Goal: Task Accomplishment & Management: Manage account settings

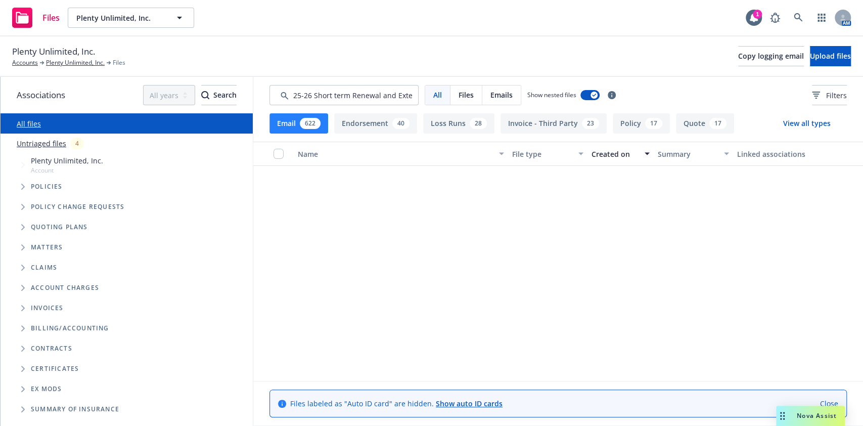
scroll to position [6183, 0]
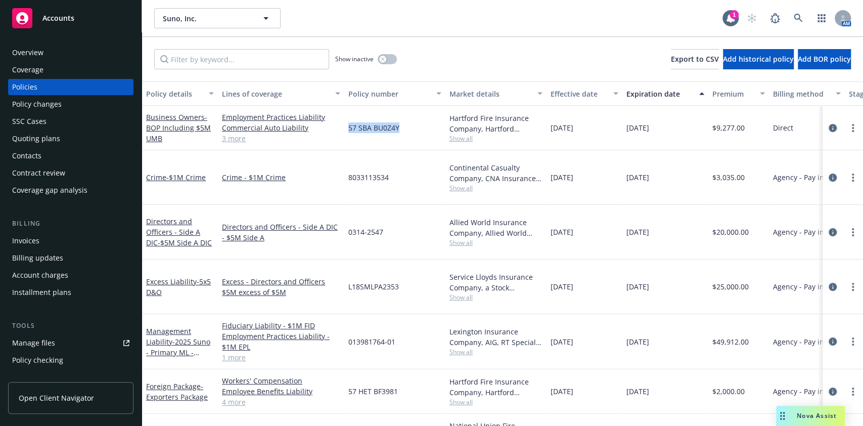
drag, startPoint x: 399, startPoint y: 138, endPoint x: 346, endPoint y: 125, distance: 55.0
click at [346, 125] on div "57 SBA BU0Z4Y" at bounding box center [394, 128] width 101 height 45
copy span "57 SBA BU0Z4Y"
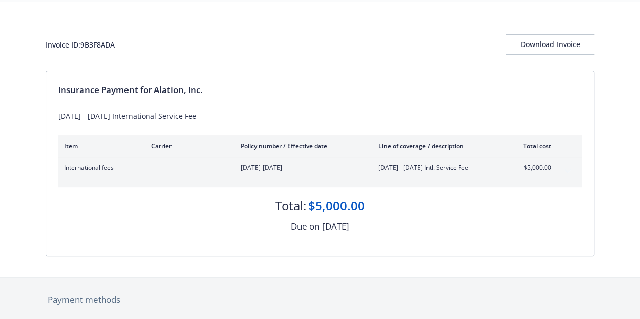
scroll to position [13, 0]
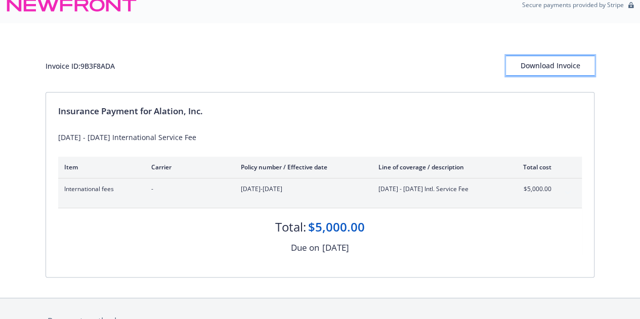
click at [550, 61] on div "Download Invoice" at bounding box center [550, 65] width 88 height 19
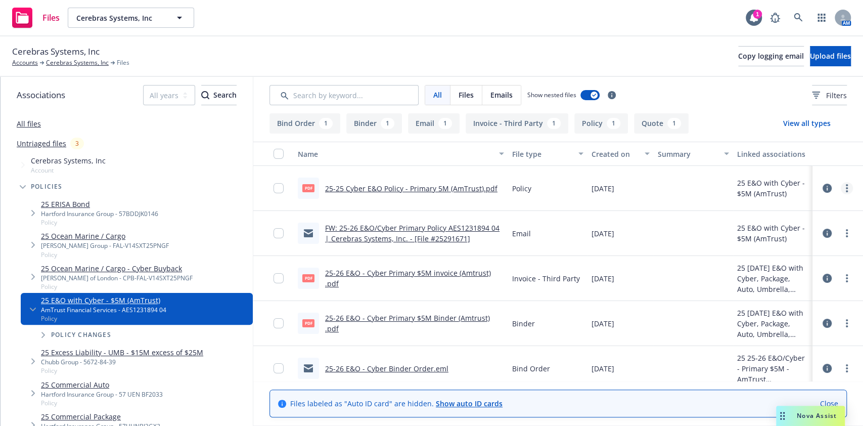
click at [841, 190] on link "more" at bounding box center [847, 188] width 12 height 12
click at [794, 208] on link "Archive" at bounding box center [791, 209] width 101 height 20
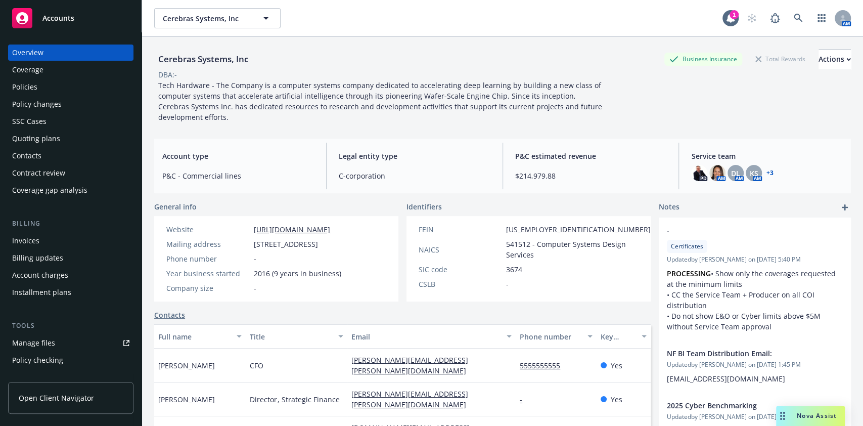
click at [34, 91] on div "Policies" at bounding box center [24, 87] width 25 height 16
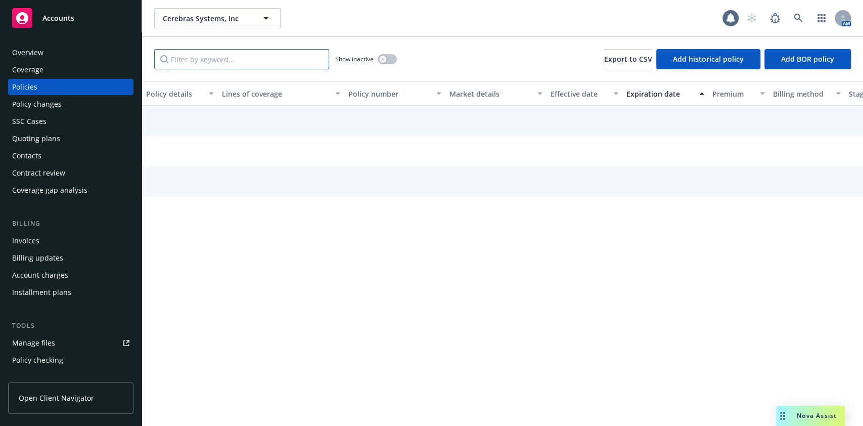
click at [223, 58] on input "Filter by keyword..." at bounding box center [241, 59] width 175 height 20
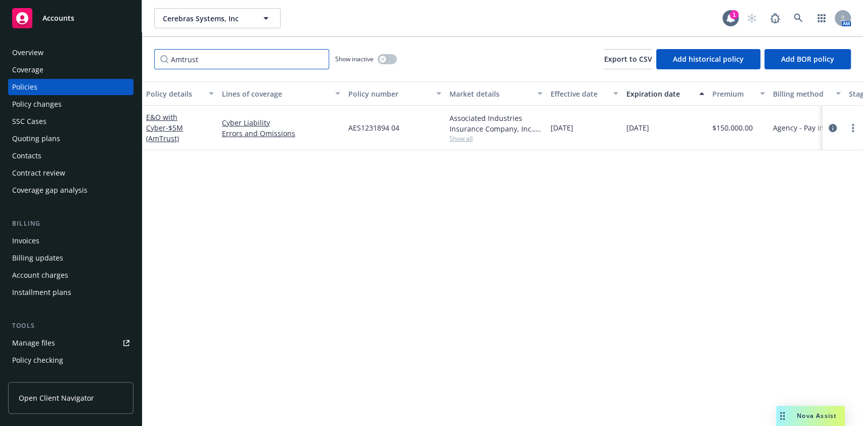
type input "Amtrust"
click at [829, 132] on link "circleInformation" at bounding box center [833, 128] width 12 height 12
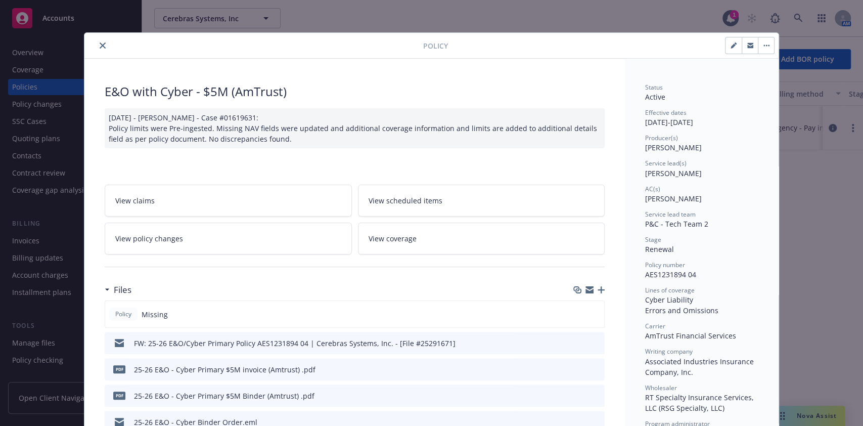
click at [598, 289] on icon "button" at bounding box center [601, 289] width 7 height 7
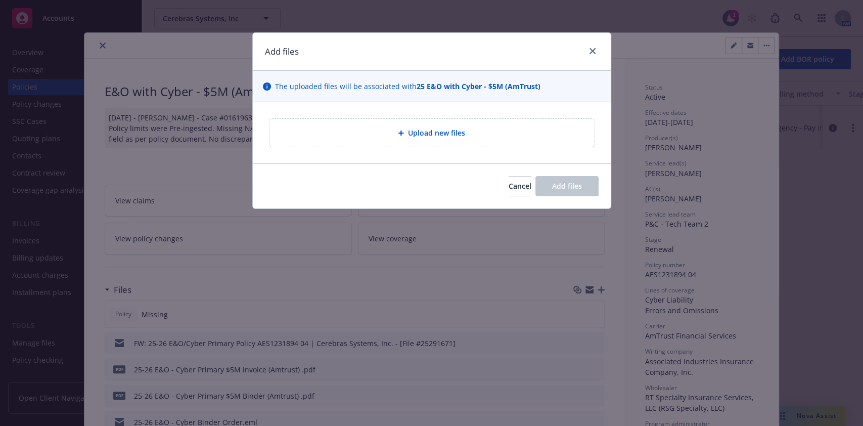
click at [418, 135] on span "Upload new files" at bounding box center [436, 132] width 57 height 11
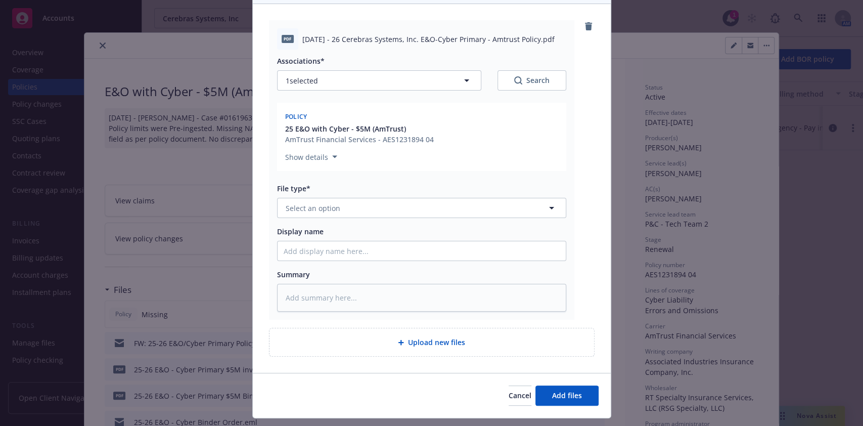
scroll to position [102, 0]
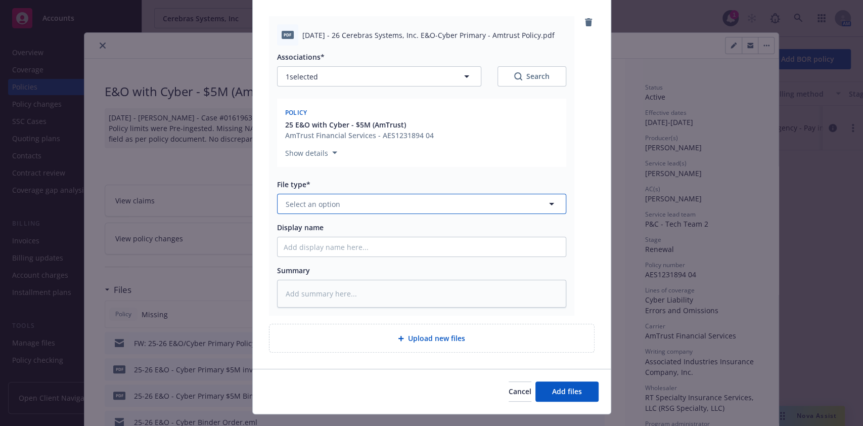
click at [367, 201] on button "Select an option" at bounding box center [421, 204] width 289 height 20
type input "poli"
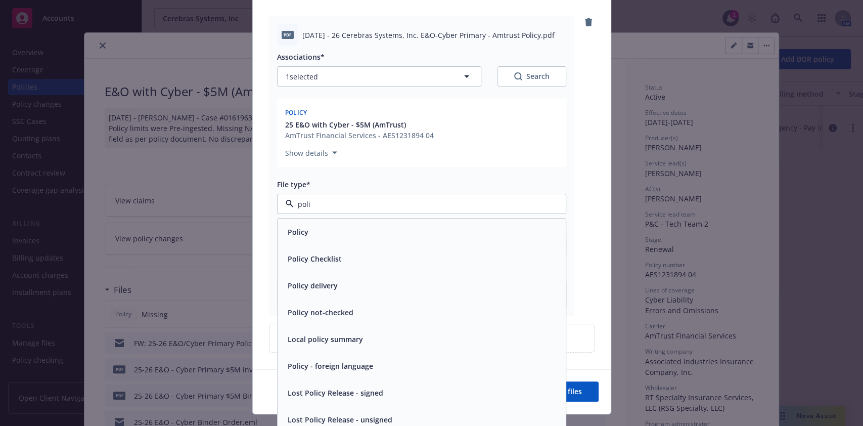
drag, startPoint x: 336, startPoint y: 248, endPoint x: 326, endPoint y: 226, distance: 23.8
click at [326, 226] on div "Policy Policy Checklist Policy delivery Policy not-checked Local policy summary…" at bounding box center [422, 325] width 288 height 214
click at [325, 226] on div "Policy" at bounding box center [422, 232] width 276 height 15
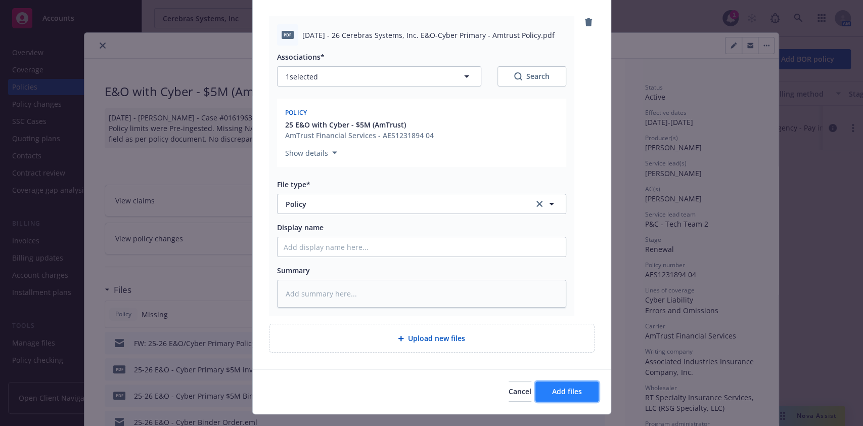
click at [566, 386] on span "Add files" at bounding box center [567, 391] width 30 height 10
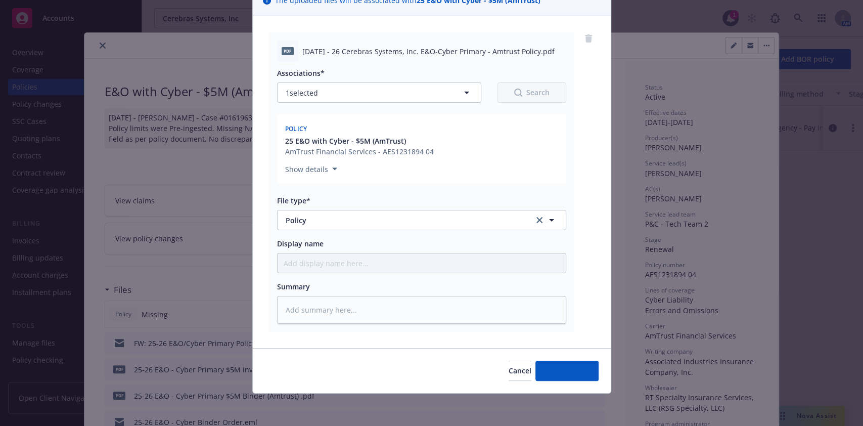
scroll to position [85, 0]
type textarea "x"
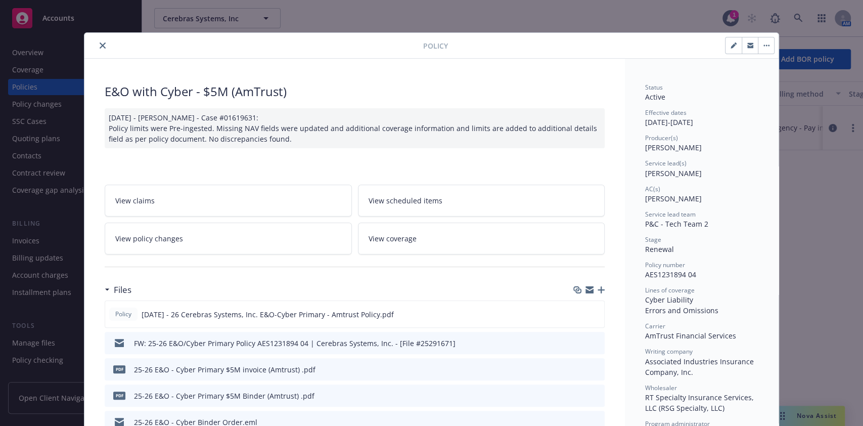
click at [100, 46] on icon "close" at bounding box center [103, 45] width 6 height 6
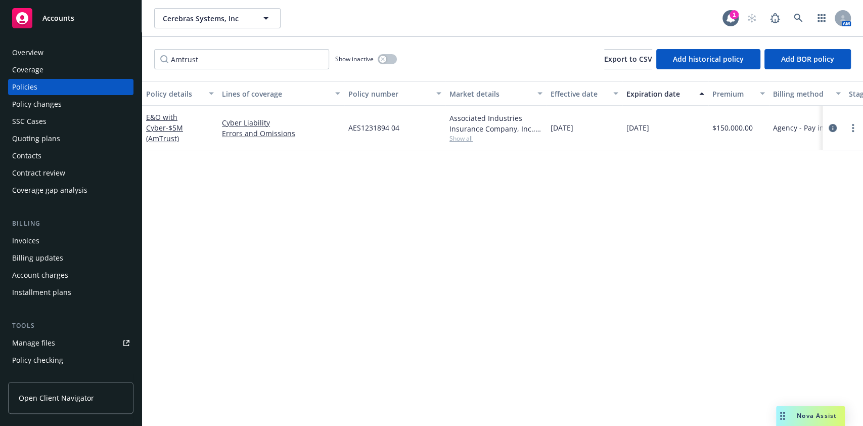
click at [52, 240] on div "Invoices" at bounding box center [70, 241] width 117 height 16
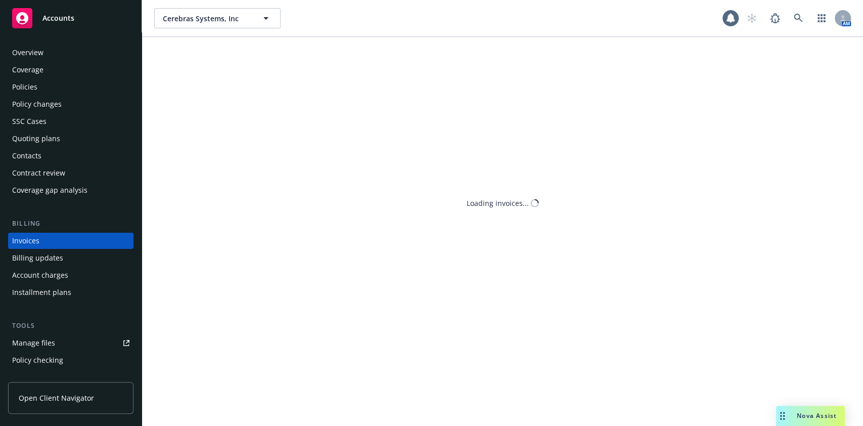
scroll to position [12, 0]
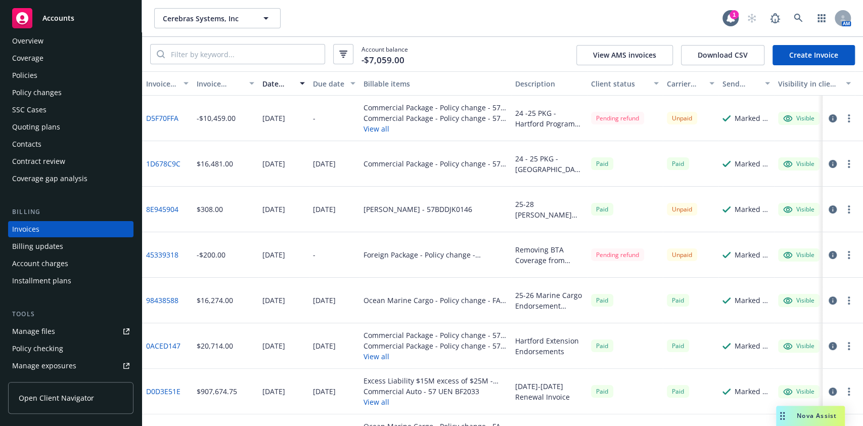
click at [829, 212] on icon "button" at bounding box center [833, 209] width 8 height 8
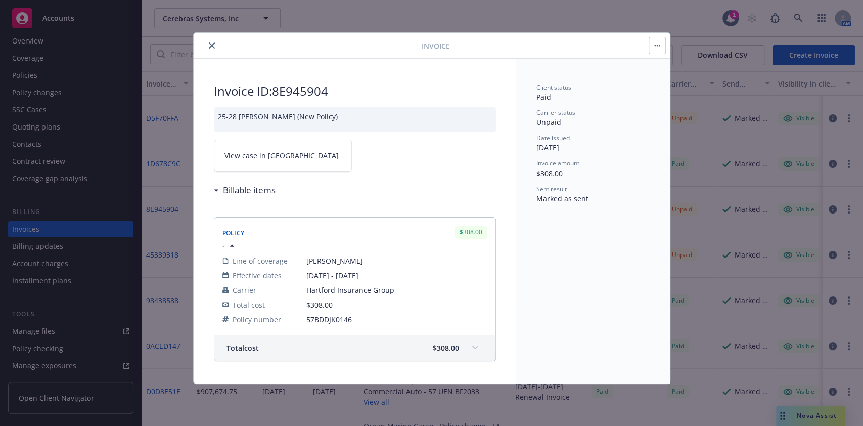
click at [270, 162] on link "View case in SSC" at bounding box center [283, 156] width 138 height 32
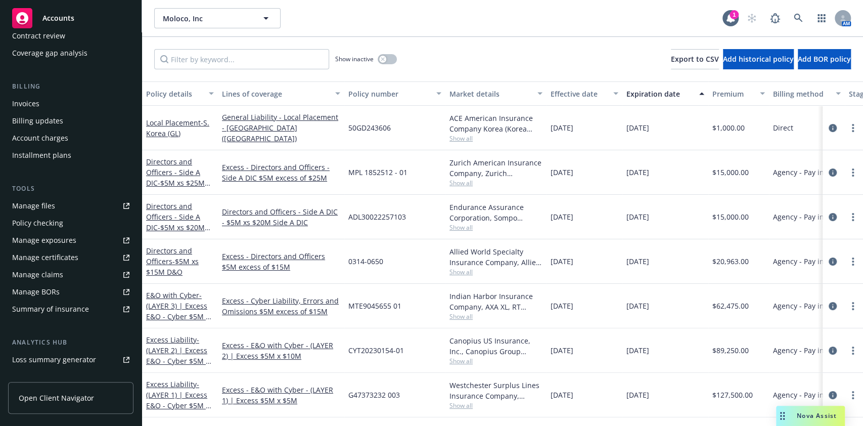
scroll to position [138, 0]
click at [79, 237] on link "Manage exposures" at bounding box center [70, 240] width 125 height 16
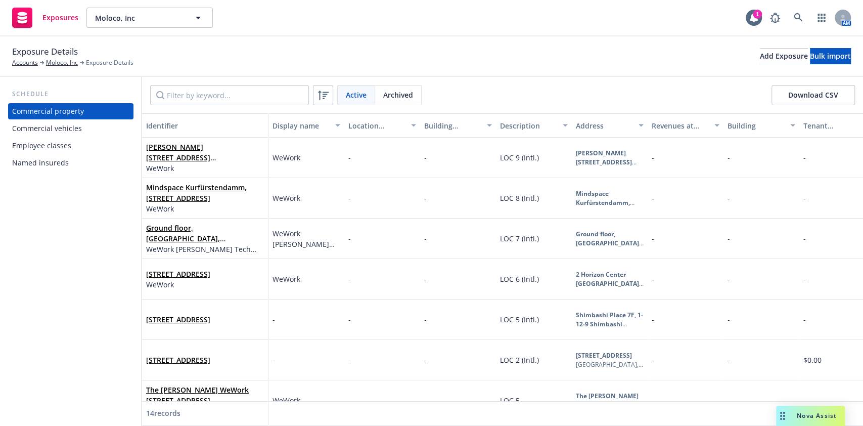
click at [56, 149] on div "Employee classes" at bounding box center [41, 146] width 59 height 16
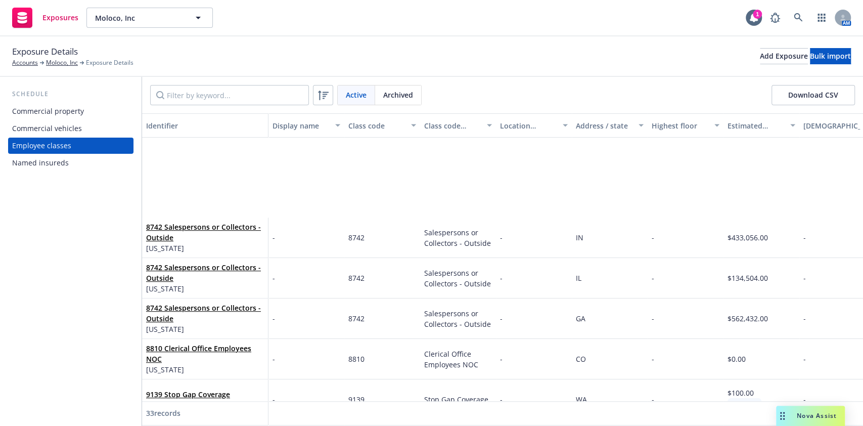
scroll to position [380, 0]
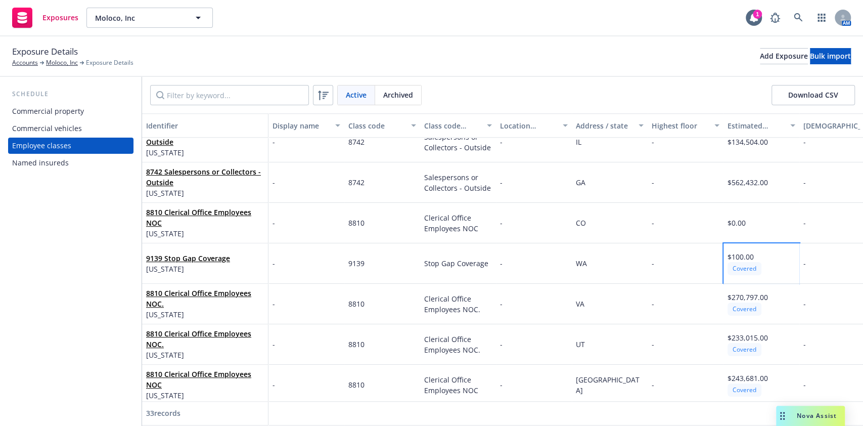
click at [747, 263] on div "Covered" at bounding box center [745, 268] width 34 height 13
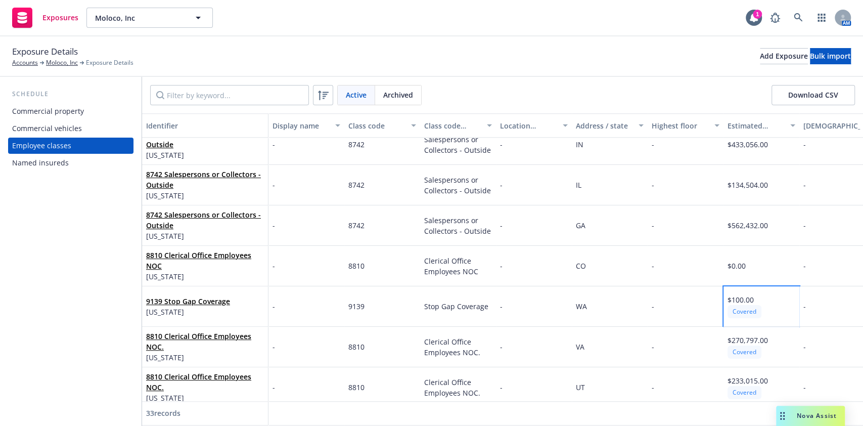
scroll to position [336, 0]
click at [758, 295] on div "$100.00" at bounding box center [745, 300] width 34 height 11
click at [757, 255] on div "$0.00" at bounding box center [762, 266] width 76 height 40
click at [748, 214] on div "$562,432.00" at bounding box center [762, 226] width 76 height 40
click at [747, 214] on div "$562,432.00" at bounding box center [762, 226] width 76 height 40
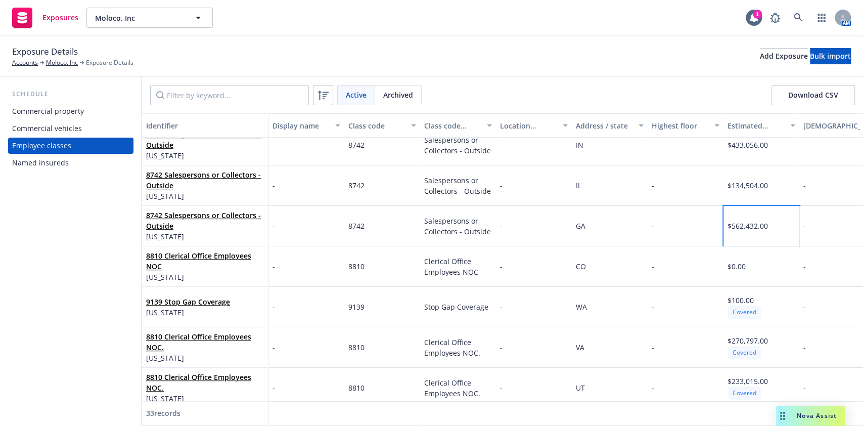
click at [748, 223] on span "$562,432.00" at bounding box center [748, 226] width 40 height 10
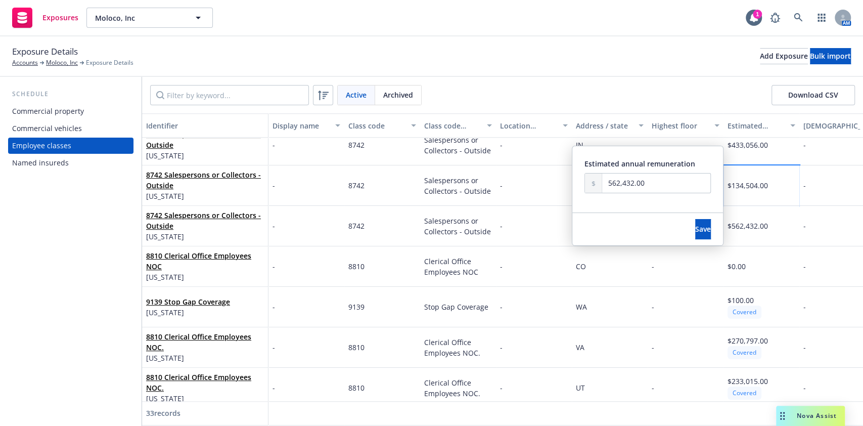
click at [784, 198] on div "$134,504.00" at bounding box center [762, 185] width 76 height 40
click at [244, 206] on div "8742 Salespersons or Collectors - Outside Georgia" at bounding box center [205, 226] width 126 height 40
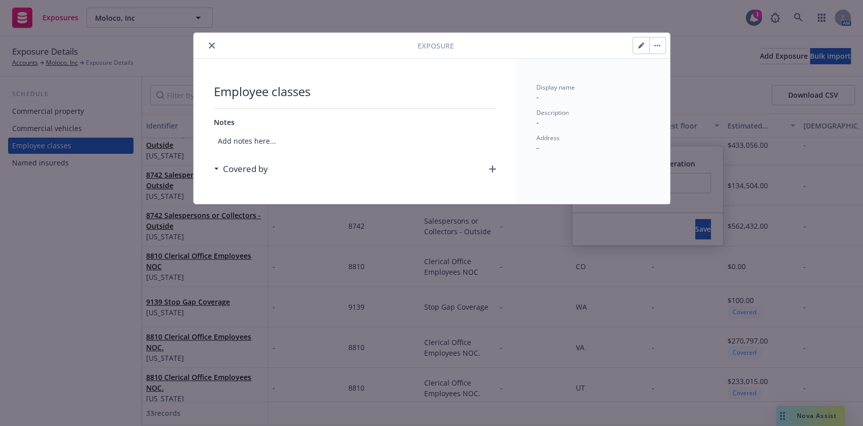
click at [212, 42] on icon "close" at bounding box center [212, 45] width 6 height 6
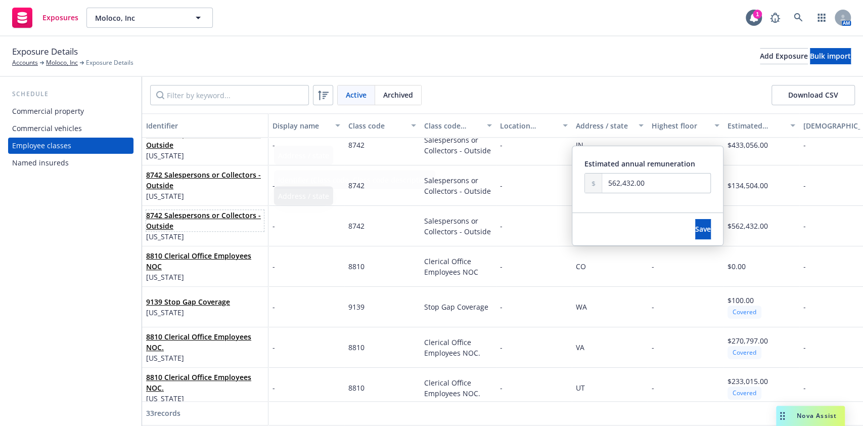
click at [167, 218] on link "8742 Salespersons or Collectors - Outside" at bounding box center [203, 220] width 115 height 20
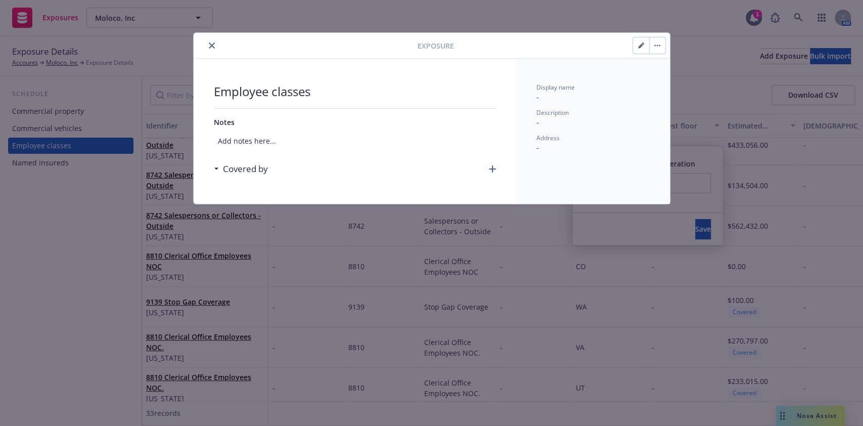
click at [639, 47] on icon "button" at bounding box center [640, 45] width 5 height 5
select select "GA"
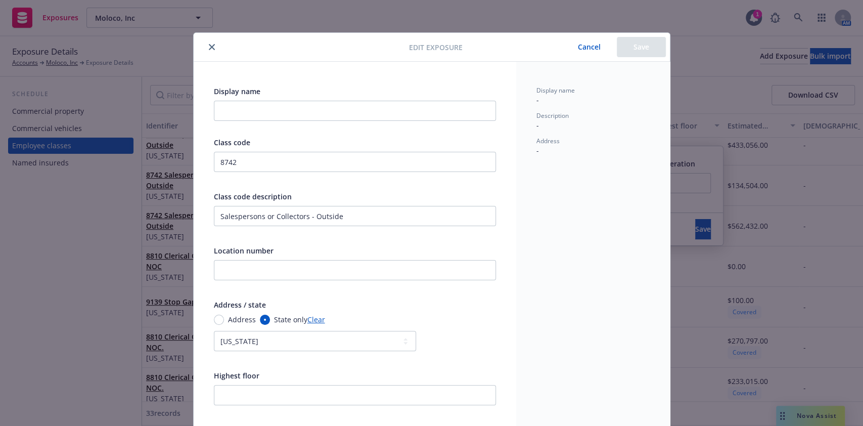
click at [206, 51] on button "close" at bounding box center [212, 47] width 12 height 12
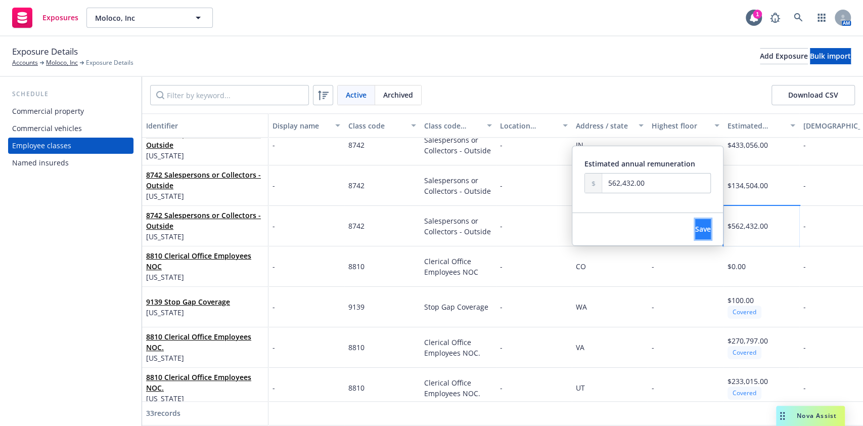
click at [695, 233] on span "Save" at bounding box center [703, 229] width 16 height 10
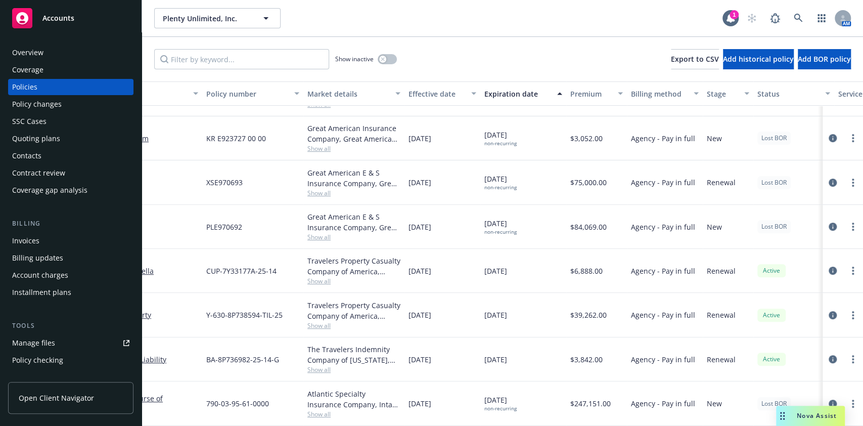
scroll to position [245, 206]
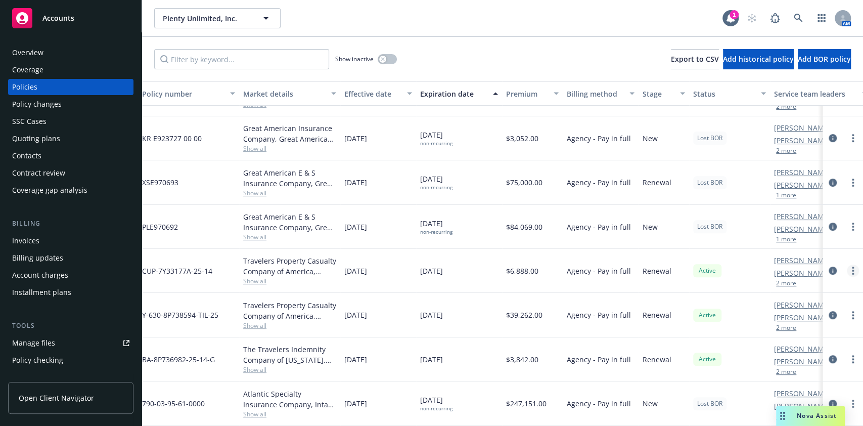
click at [847, 264] on link "more" at bounding box center [853, 270] width 12 height 12
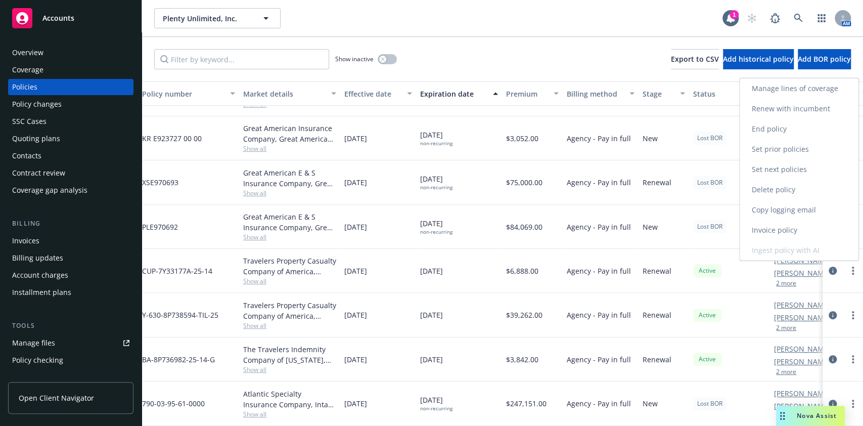
click at [785, 130] on link "End policy" at bounding box center [799, 129] width 119 height 20
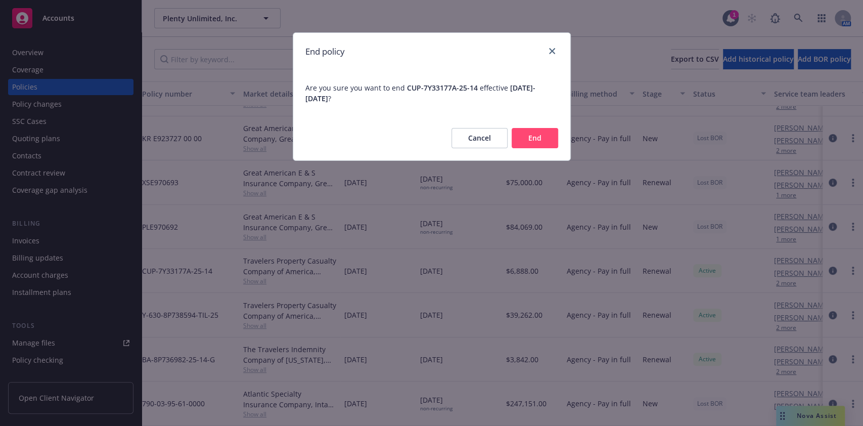
click at [534, 131] on button "End" at bounding box center [535, 138] width 47 height 20
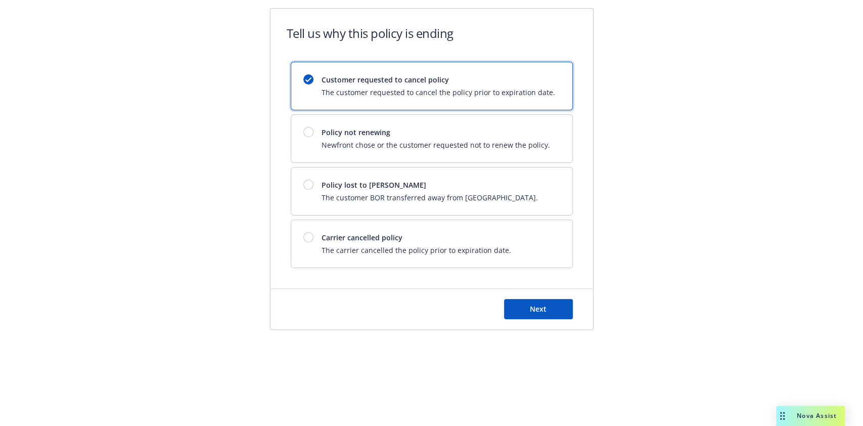
click at [397, 217] on div "Customer requested to cancel policy The customer requested to cancel the policy…" at bounding box center [432, 165] width 282 height 206
click at [388, 201] on span "The customer BOR transferred away from Newfront." at bounding box center [430, 197] width 216 height 11
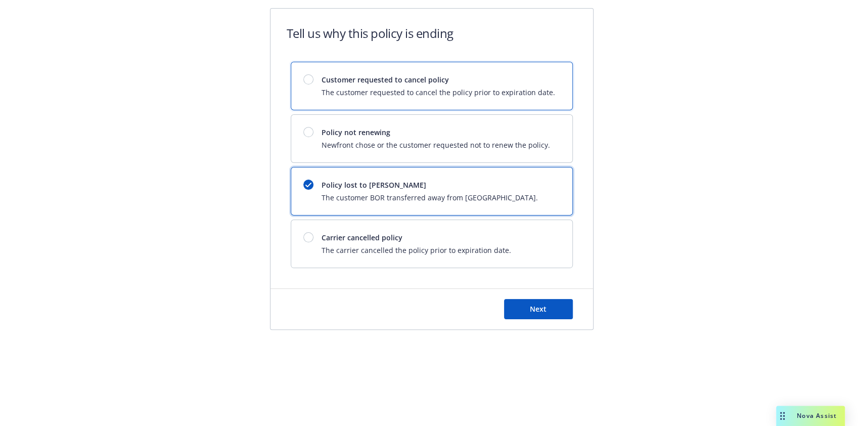
click at [457, 97] on span "The customer requested to cancel the policy prior to expiration date." at bounding box center [439, 92] width 234 height 11
click at [514, 184] on div "Policy lost to BOR The customer BOR transferred away from Newfront." at bounding box center [431, 191] width 281 height 48
click at [496, 84] on span "Customer requested to cancel policy" at bounding box center [439, 79] width 234 height 11
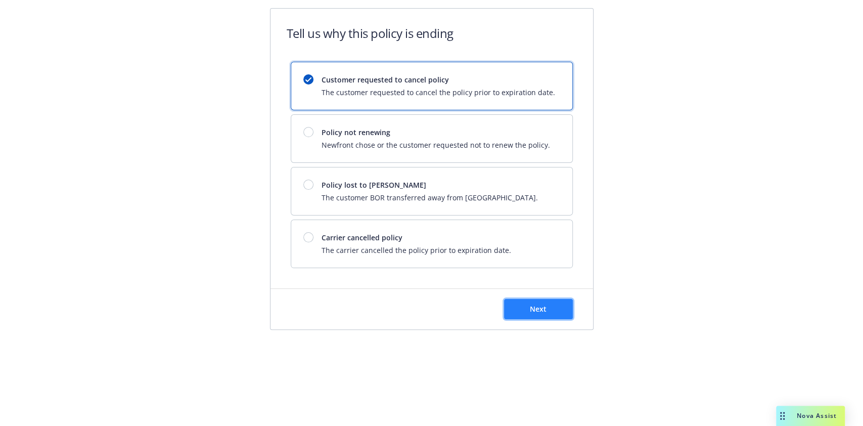
click at [542, 305] on span "Next" at bounding box center [538, 309] width 17 height 10
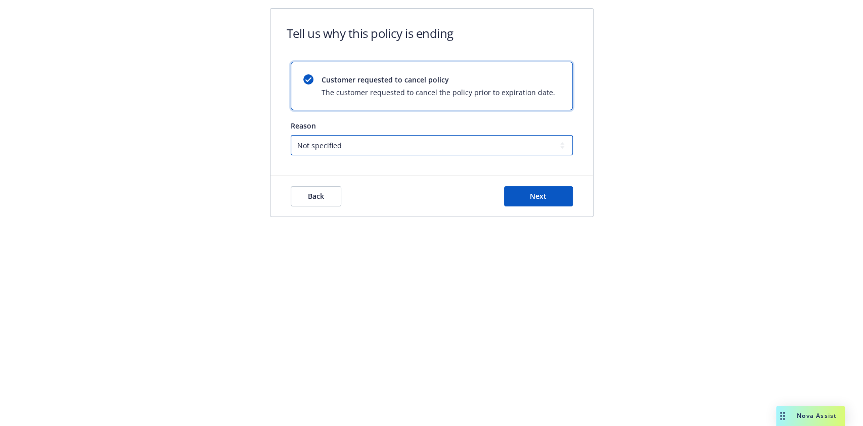
click at [345, 154] on select "Not specified Service Pricing Buyer change M&A, Bankruptcy, or Out of business …" at bounding box center [432, 145] width 282 height 20
select select "Lost on BOR"
click at [291, 135] on select "Not specified Service Pricing Buyer change M&A, Bankruptcy, or Out of business …" at bounding box center [432, 145] width 282 height 20
click at [530, 198] on span "Next" at bounding box center [538, 196] width 17 height 10
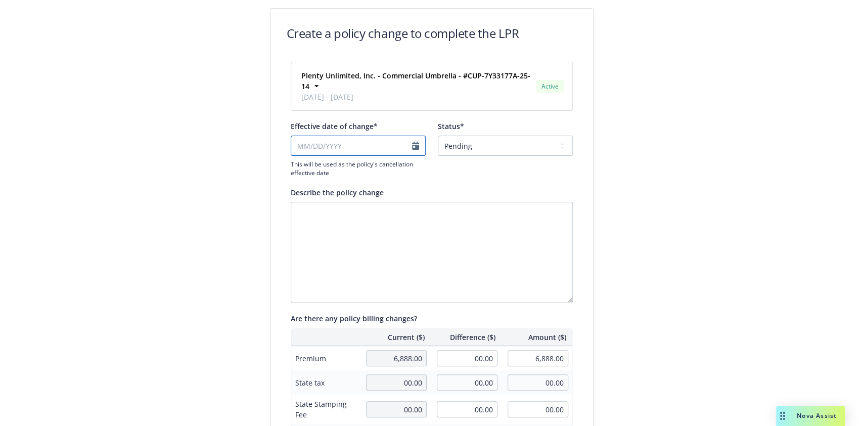
click at [354, 148] on input "Effective date of change*" at bounding box center [358, 146] width 135 height 20
select select "September"
select select "2025"
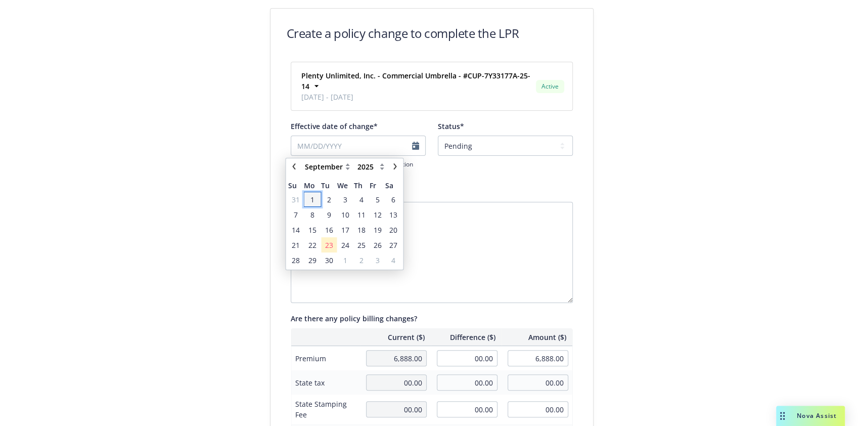
click at [312, 196] on span "1" at bounding box center [312, 199] width 4 height 11
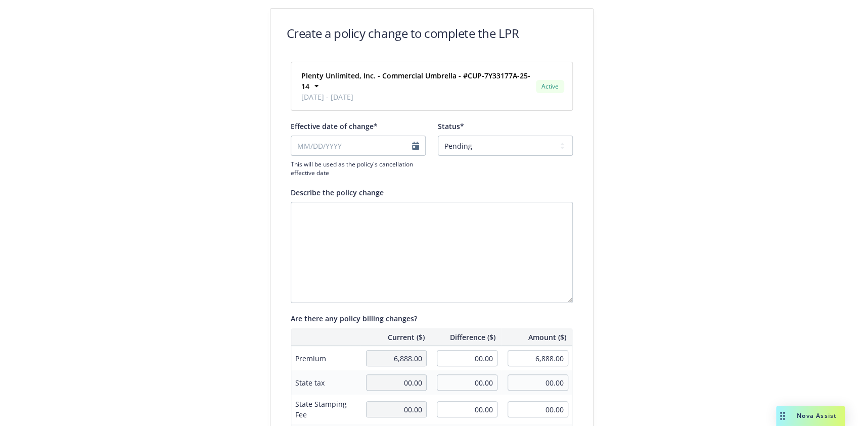
type input "09/01/2025"
click at [469, 143] on select "Pending Confirmed" at bounding box center [505, 146] width 135 height 20
select select "Confirmed"
click at [438, 136] on select "Pending Confirmed" at bounding box center [505, 146] width 135 height 20
click at [401, 225] on textarea "Describe the policy change" at bounding box center [432, 252] width 282 height 101
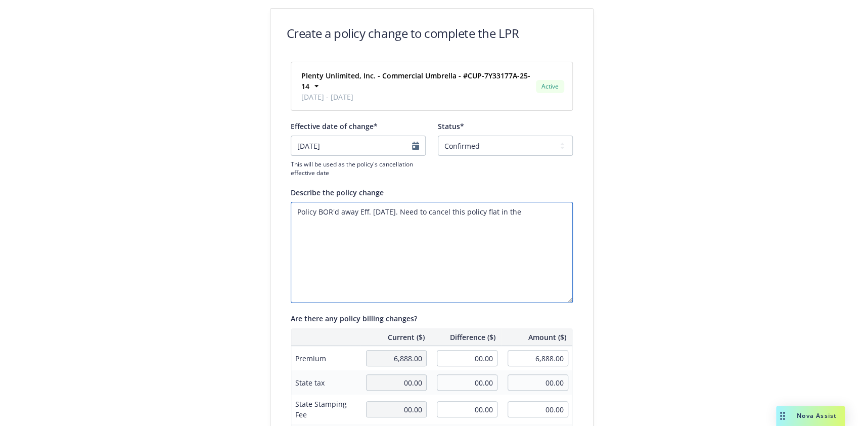
click at [393, 212] on textarea "Policy BOR'd away Eff. 8.28.25. Need to cancel this policy flat in the" at bounding box center [432, 252] width 282 height 101
click at [415, 211] on textarea "Policy BOR'd away Eff. 8.28.25. Per taining: Need to cancel this policy flat in…" at bounding box center [432, 252] width 282 height 101
click at [554, 219] on textarea "Policy BOR'd away Eff. 8.28.25. Per training: Need to cancel this policy flat i…" at bounding box center [432, 252] width 282 height 101
drag, startPoint x: 465, startPoint y: 222, endPoint x: 444, endPoint y: 224, distance: 21.3
click at [444, 224] on textarea "Policy BOR'd away Eff. 8.28.25. Per training: Need to cancel this policy flat i…" at bounding box center [432, 252] width 282 height 101
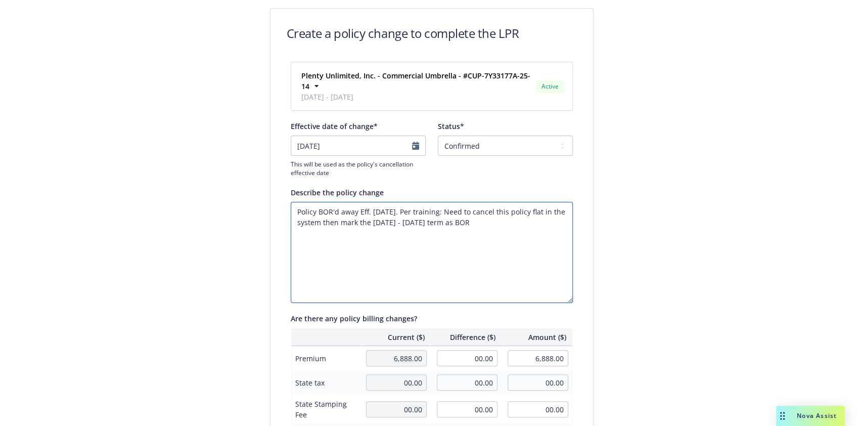
click at [530, 215] on textarea "Policy BOR'd away Eff. 8.28.25. Per training: Need to cancel this policy flat i…" at bounding box center [432, 252] width 282 height 101
click at [534, 212] on textarea "Policy BOR'd away Eff. 8.28.25. Per training: Need to cancel this policy flat i…" at bounding box center [432, 252] width 282 height 101
drag, startPoint x: 528, startPoint y: 224, endPoint x: 286, endPoint y: 202, distance: 243.2
click at [291, 202] on textarea "Policy BOR'd away Eff. 8.28.25. Per training: Need to cancel this policy flat e…" at bounding box center [432, 252] width 282 height 101
click at [374, 219] on textarea "Policy BOR'd away Eff. 8.28.25. Per training: Need to cancel this policy flat e…" at bounding box center [432, 252] width 282 height 101
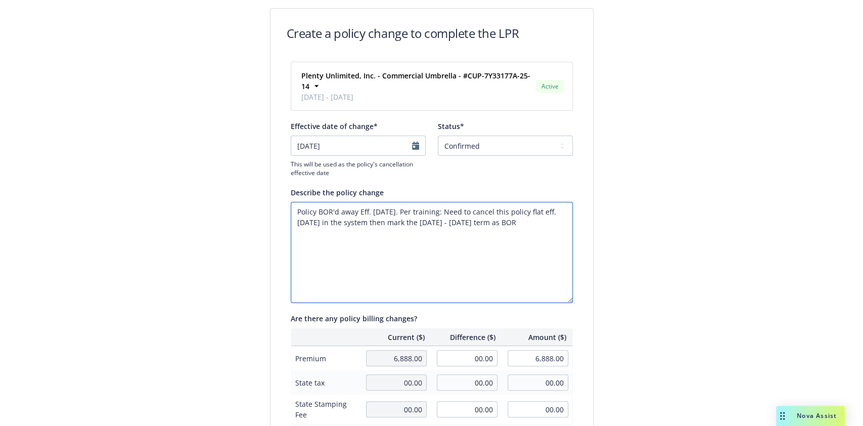
drag, startPoint x: 394, startPoint y: 213, endPoint x: 351, endPoint y: 214, distance: 42.5
click at [351, 214] on textarea "Policy BOR'd away Eff. 8.28.25. Per training: Need to cancel this policy flat e…" at bounding box center [432, 252] width 282 height 101
click at [500, 223] on textarea "Policy BOR'd away Eff. 8.28.25. Per training: Need to cancel this policy flat e…" at bounding box center [432, 252] width 282 height 101
paste textarea "Eff. 8.28.25."
drag, startPoint x: 392, startPoint y: 212, endPoint x: 358, endPoint y: 211, distance: 33.9
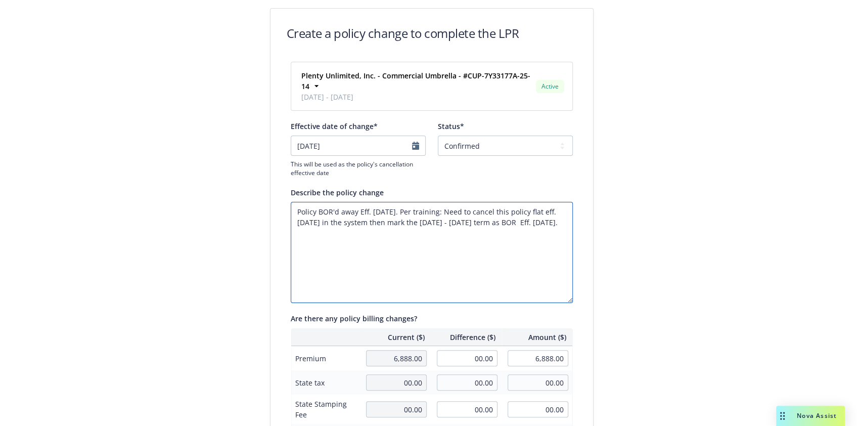
click at [358, 211] on textarea "Policy BOR'd away Eff. 8.28.25. Per training: Need to cancel this policy flat e…" at bounding box center [432, 252] width 282 height 101
type textarea "Policy BOR'd away. Per training: Need to cancel this policy flat eff. 9.1.25 in…"
drag, startPoint x: 509, startPoint y: 225, endPoint x: 275, endPoint y: 204, distance: 234.6
click at [275, 204] on div "Plenty Unlimited, Inc. - Commercial Umbrella - #CUP-7Y33177A-25-14 09/01/2025 -…" at bounding box center [432, 348] width 323 height 573
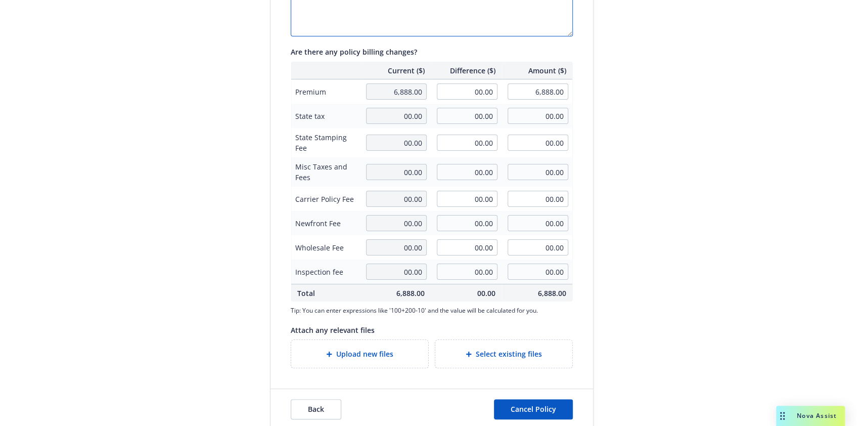
scroll to position [278, 0]
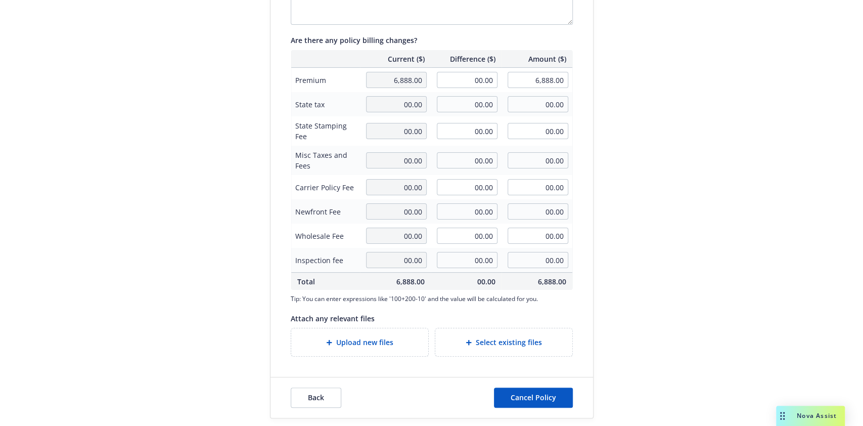
click at [466, 339] on icon at bounding box center [469, 342] width 6 height 6
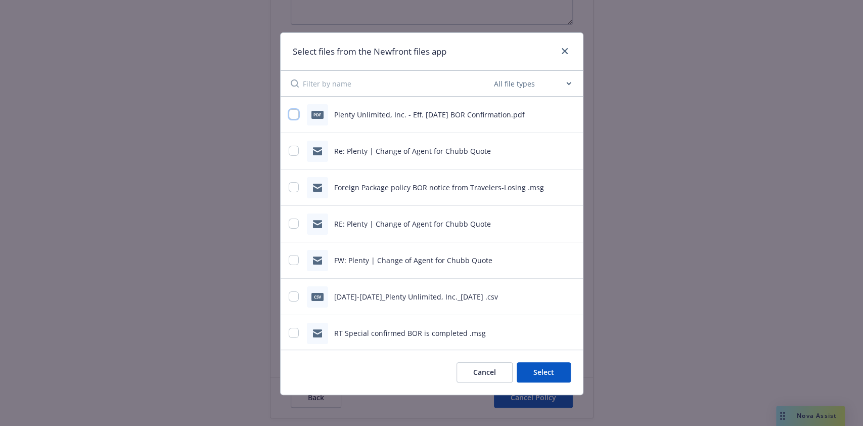
click at [289, 115] on input "checkbox" at bounding box center [294, 114] width 10 height 10
checkbox input "true"
click at [530, 375] on button "Select 1 file" at bounding box center [534, 372] width 73 height 20
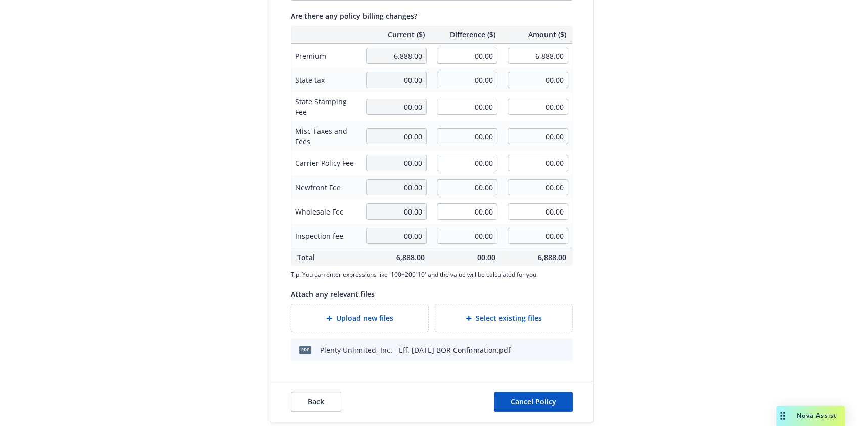
scroll to position [306, 0]
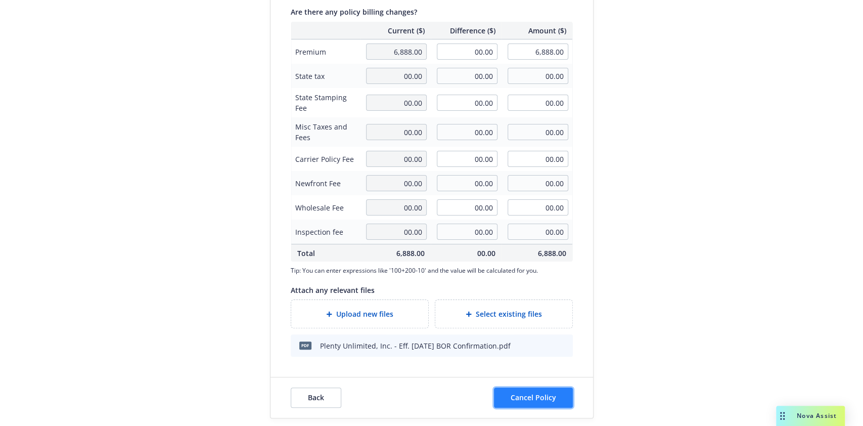
click at [520, 398] on span "Cancel Policy" at bounding box center [534, 397] width 46 height 10
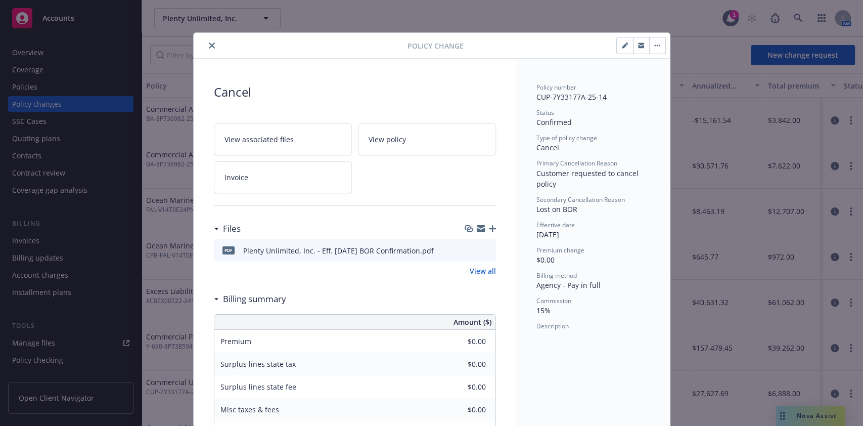
click at [206, 42] on button "close" at bounding box center [212, 45] width 12 height 12
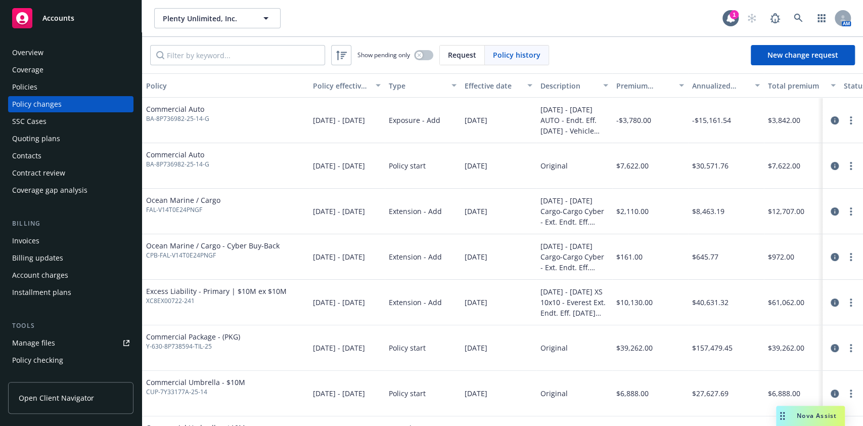
click at [74, 83] on div "Policies" at bounding box center [70, 87] width 117 height 16
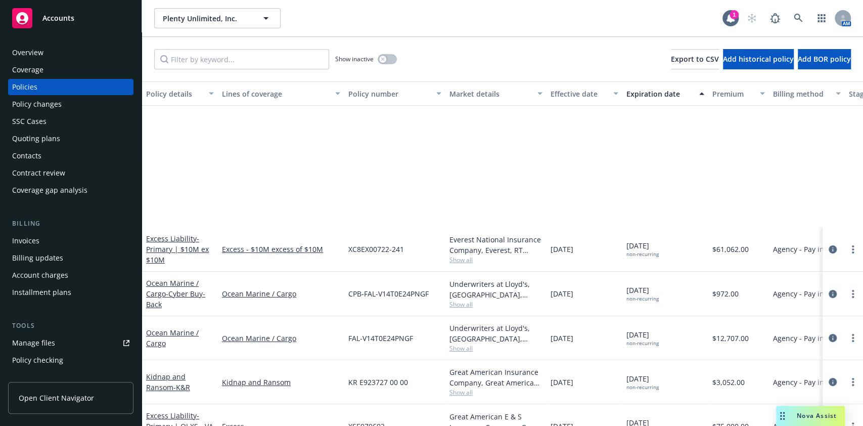
scroll to position [164, 265]
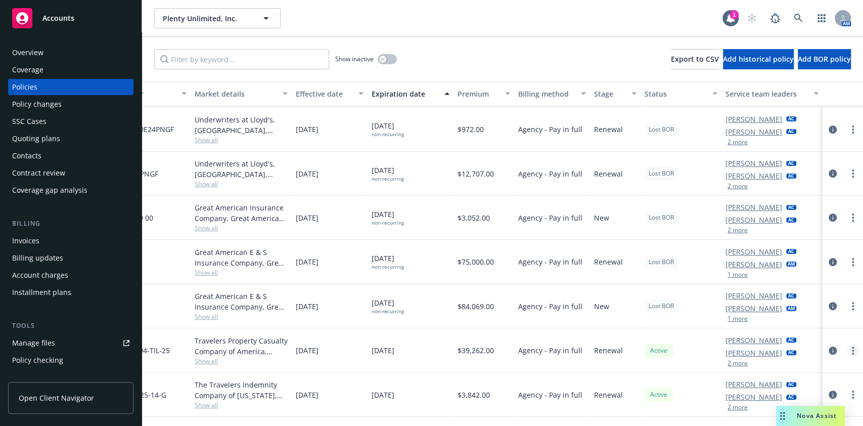
click at [852, 350] on icon "more" at bounding box center [853, 350] width 2 height 8
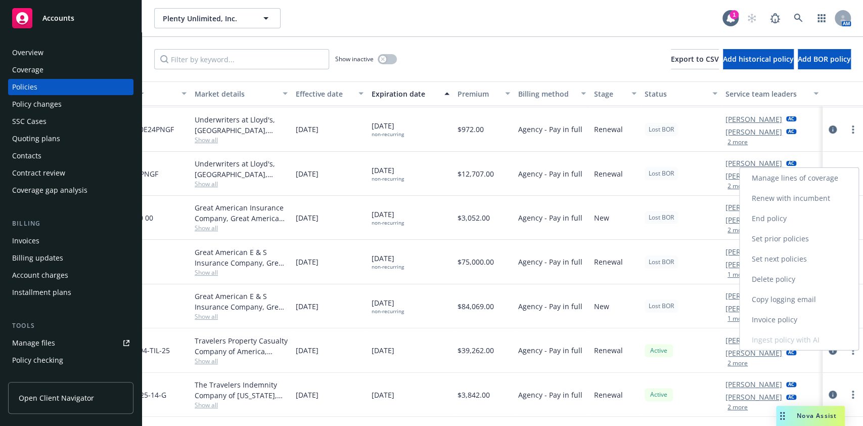
click at [765, 221] on link "End policy" at bounding box center [799, 218] width 119 height 20
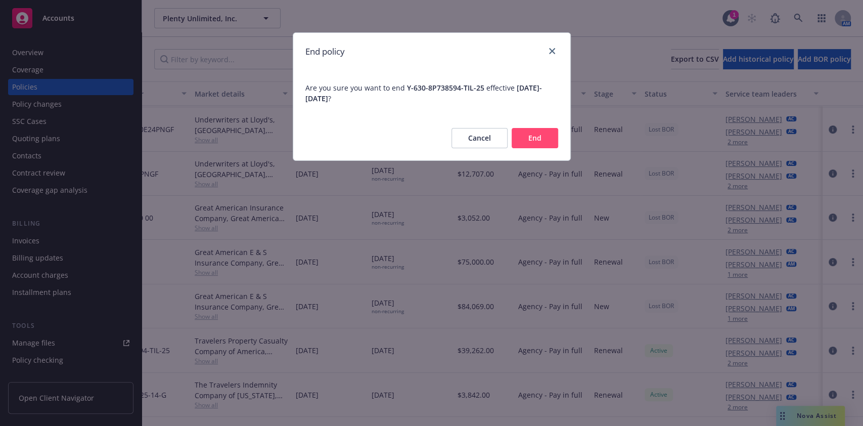
click at [539, 144] on button "End" at bounding box center [535, 138] width 47 height 20
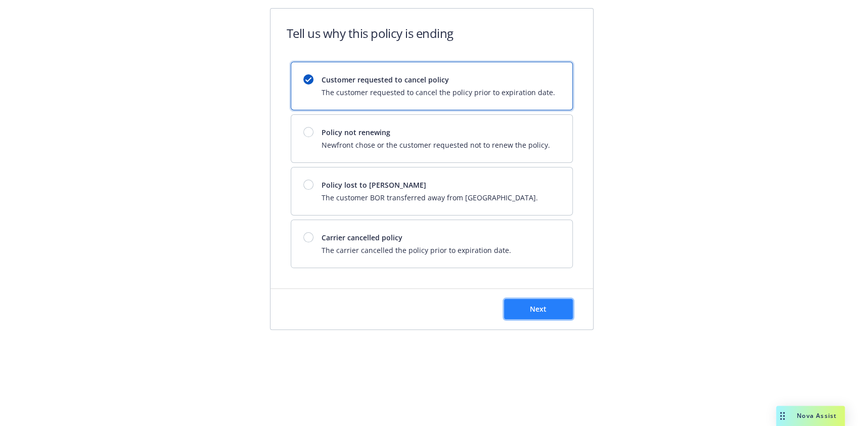
click at [534, 311] on span "Next" at bounding box center [538, 309] width 17 height 10
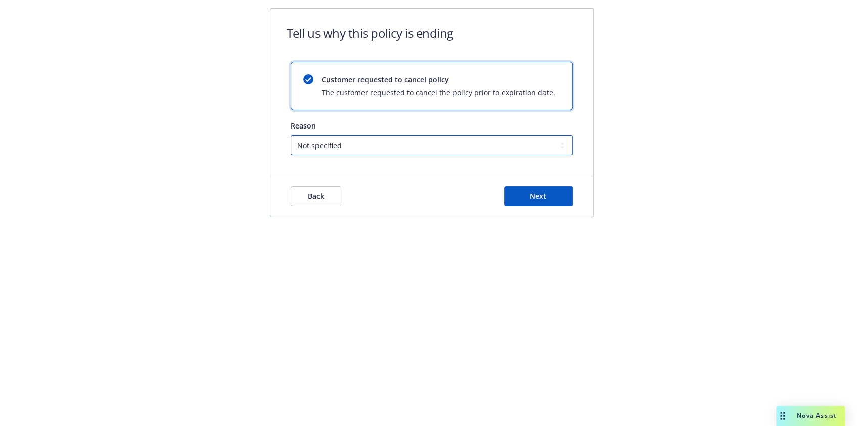
click at [380, 154] on select "Not specified Service Pricing Buyer change M&A, Bankruptcy, or Out of business …" at bounding box center [432, 145] width 282 height 20
select select "Lost on BOR"
click at [291, 135] on select "Not specified Service Pricing Buyer change M&A, Bankruptcy, or Out of business …" at bounding box center [432, 145] width 282 height 20
click at [531, 198] on span "Next" at bounding box center [538, 196] width 17 height 10
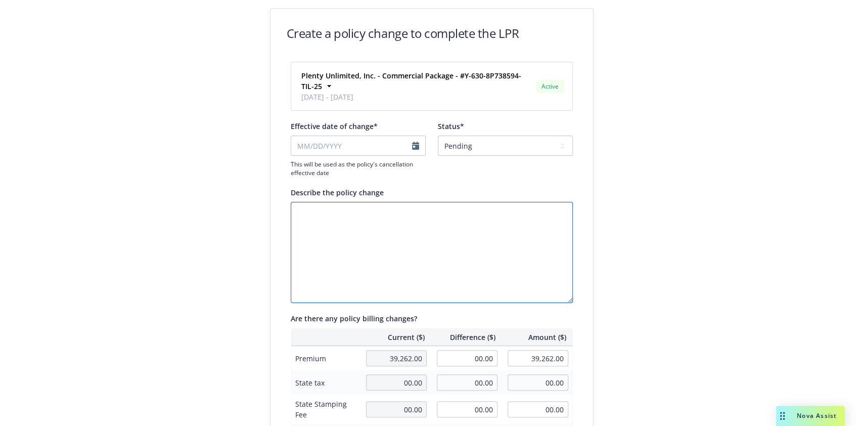
click at [351, 213] on textarea "Describe the policy change" at bounding box center [432, 252] width 282 height 101
paste textarea "Policy BOR'd away. Per training: Need to cancel this policy flat eff. 9.1.25 in…"
type textarea "Policy BOR'd away. Per training: Need to cancel this policy flat eff. 9.1.25 in…"
click at [348, 156] on div "This will be used as the policy's cancellation effective date" at bounding box center [358, 156] width 135 height 41
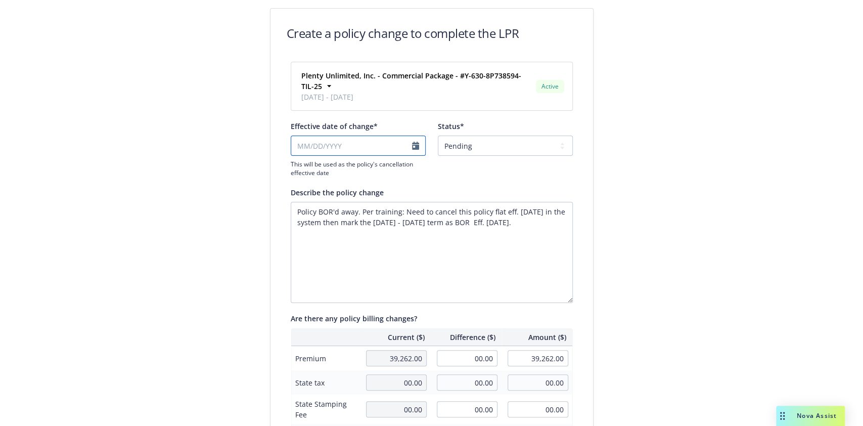
click at [335, 147] on input "Effective date of change*" at bounding box center [358, 146] width 135 height 20
select select "September"
select select "2025"
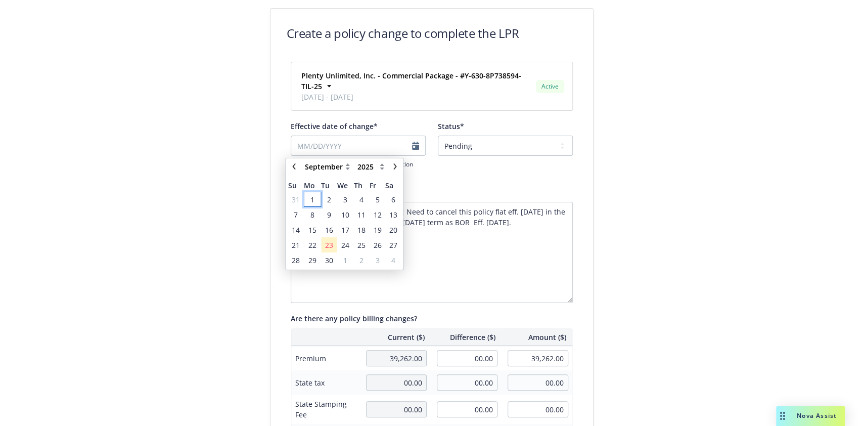
click at [316, 192] on td "1" at bounding box center [312, 199] width 17 height 15
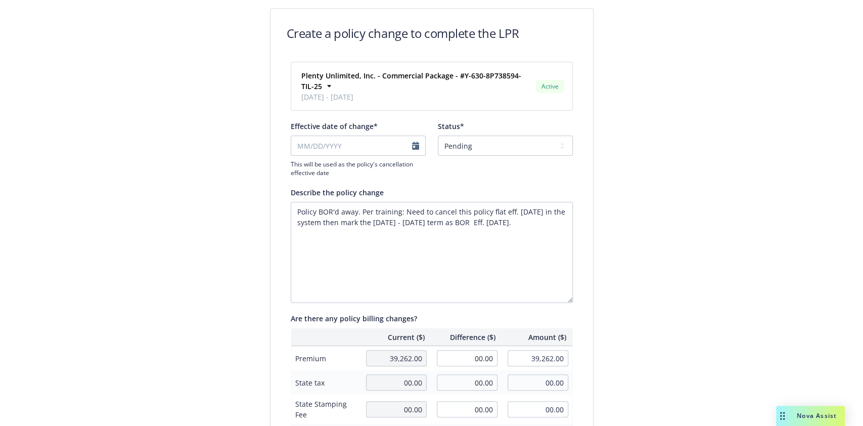
type input "09/01/2025"
click at [513, 143] on select "Pending Confirmed" at bounding box center [505, 146] width 135 height 20
select select "Confirmed"
click at [438, 136] on select "Pending Confirmed" at bounding box center [505, 146] width 135 height 20
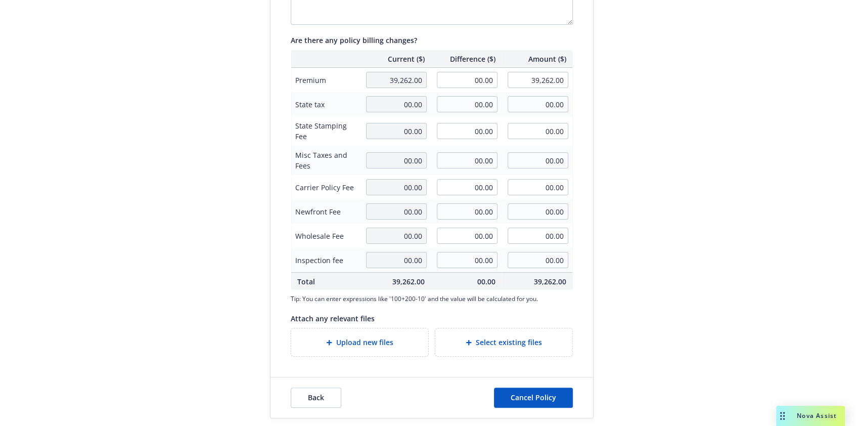
click at [485, 351] on div "Select existing files" at bounding box center [503, 342] width 137 height 28
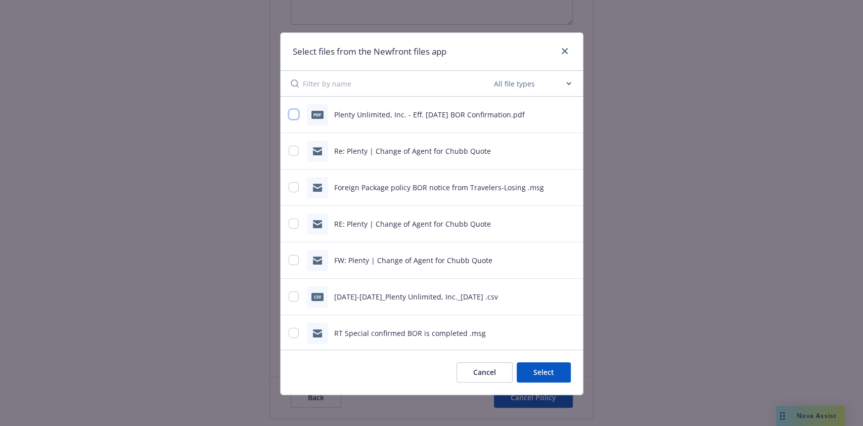
click at [289, 114] on input "checkbox" at bounding box center [294, 114] width 10 height 10
checkbox input "true"
click at [525, 371] on button "Select 1 file" at bounding box center [534, 372] width 73 height 20
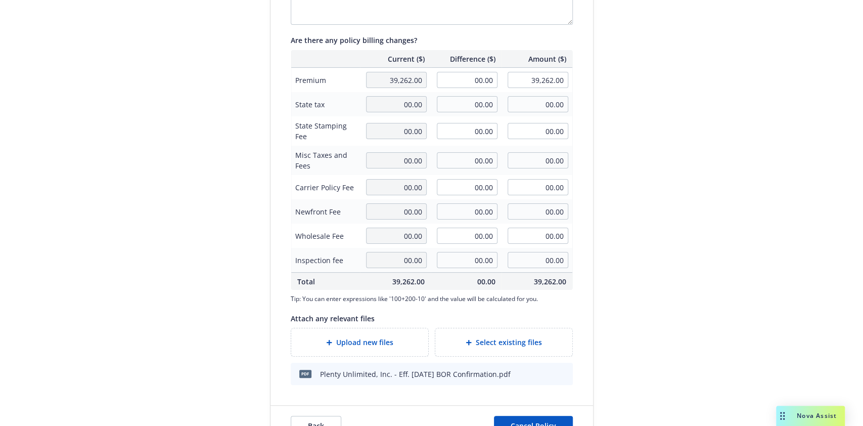
scroll to position [306, 0]
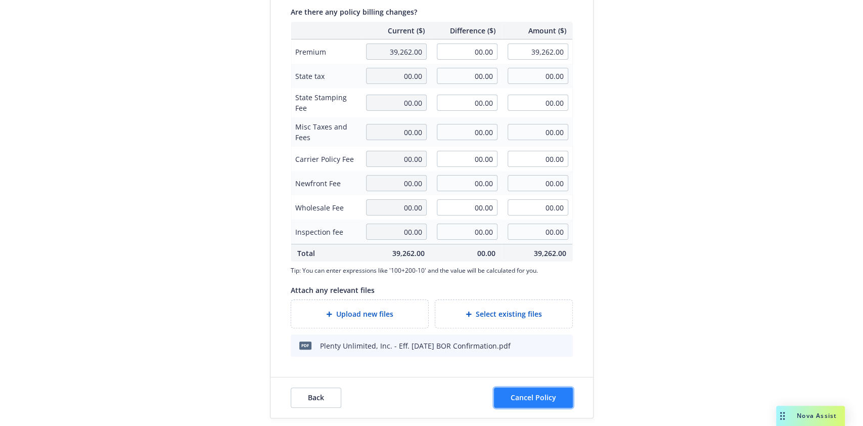
click at [515, 389] on button "Cancel Policy" at bounding box center [533, 397] width 79 height 20
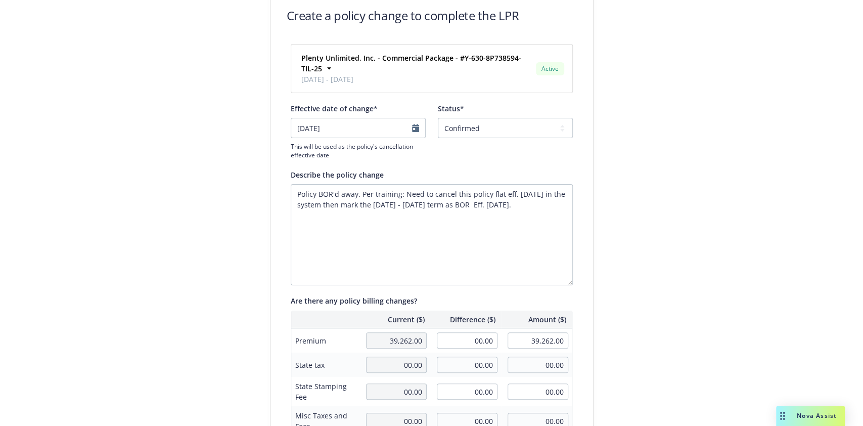
scroll to position [0, 0]
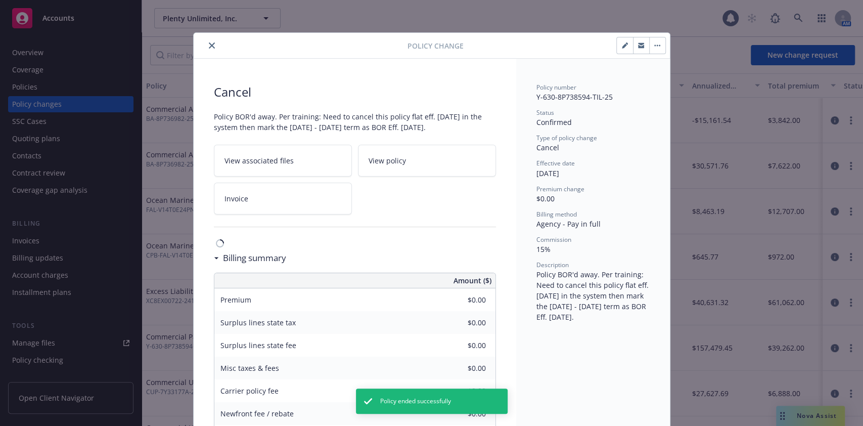
scroll to position [30, 0]
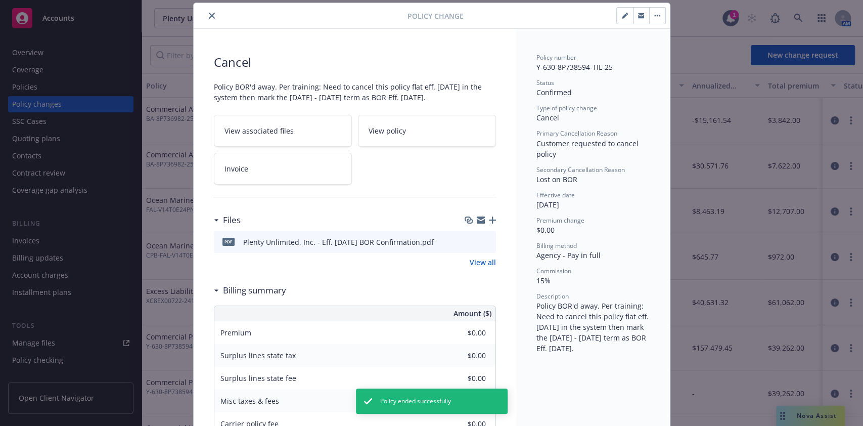
click at [209, 13] on icon "close" at bounding box center [212, 16] width 6 height 6
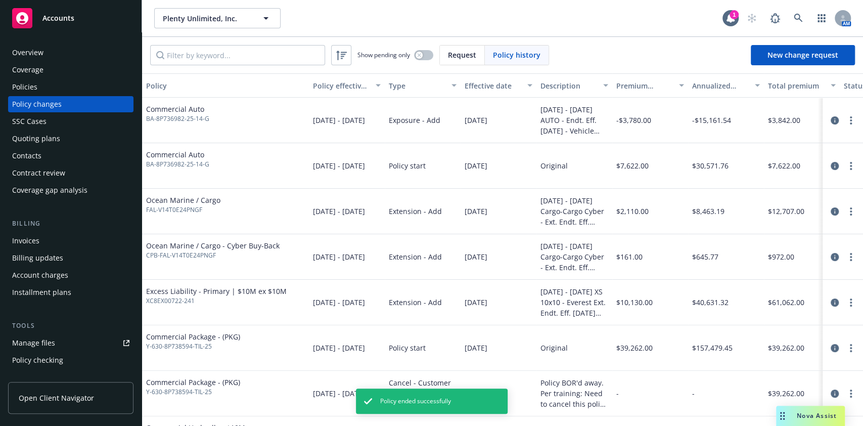
click at [66, 85] on div "Policies" at bounding box center [70, 87] width 117 height 16
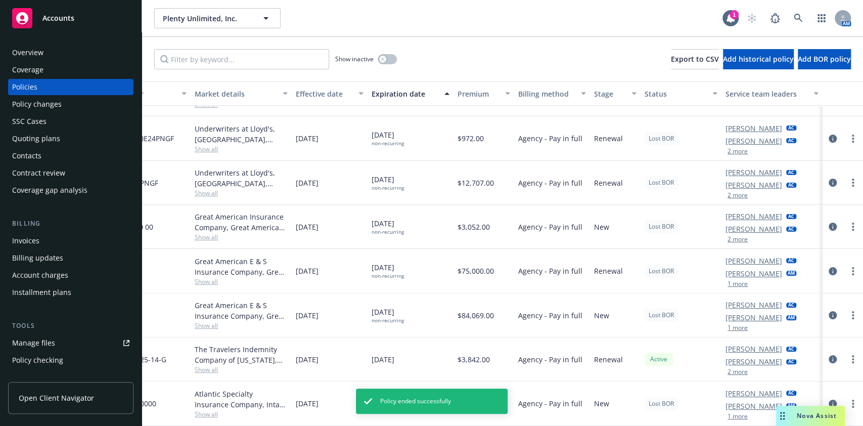
scroll to position [165, 265]
click at [852, 358] on circle "more" at bounding box center [853, 359] width 2 height 2
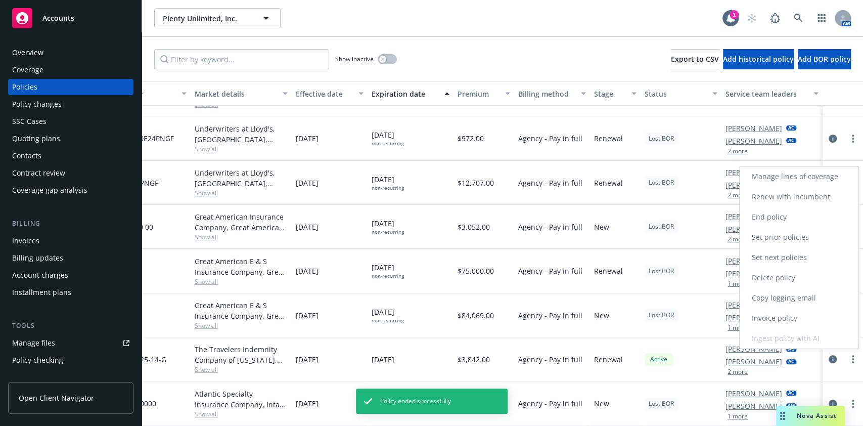
click at [791, 216] on link "End policy" at bounding box center [799, 217] width 119 height 20
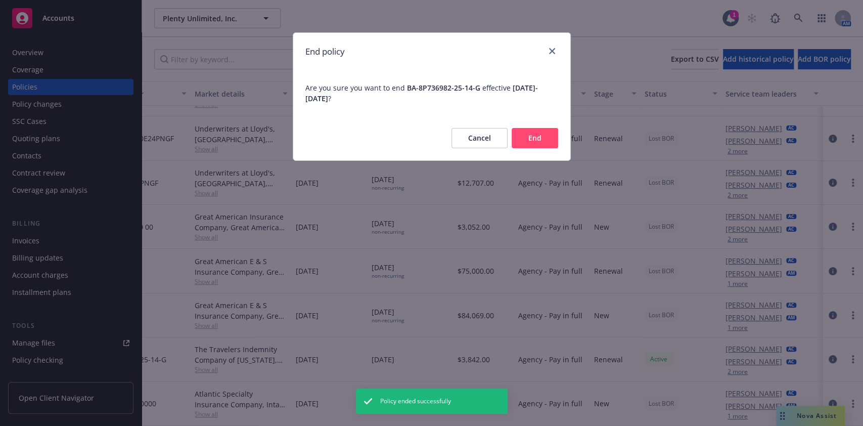
click at [530, 146] on button "End" at bounding box center [535, 138] width 47 height 20
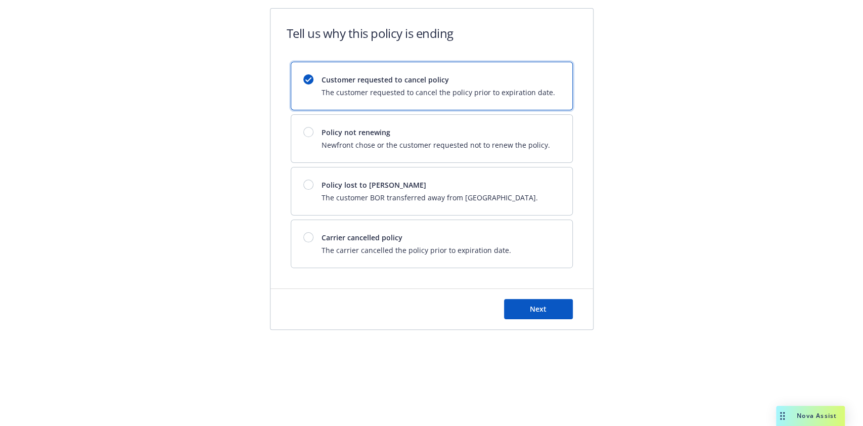
click at [538, 322] on div "Next" at bounding box center [432, 309] width 323 height 40
click at [515, 303] on button "Next" at bounding box center [538, 309] width 69 height 20
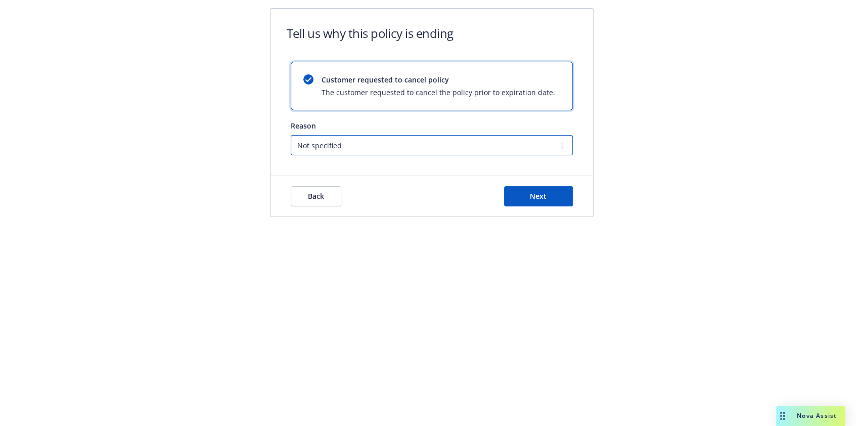
click at [396, 152] on select "Not specified Service Pricing Buyer change M&A, Bankruptcy, or Out of business …" at bounding box center [432, 145] width 282 height 20
select select "Lost on BOR"
click at [291, 135] on select "Not specified Service Pricing Buyer change M&A, Bankruptcy, or Out of business …" at bounding box center [432, 145] width 282 height 20
click at [552, 206] on div "Back Next" at bounding box center [432, 196] width 323 height 40
click at [533, 196] on span "Next" at bounding box center [538, 196] width 17 height 10
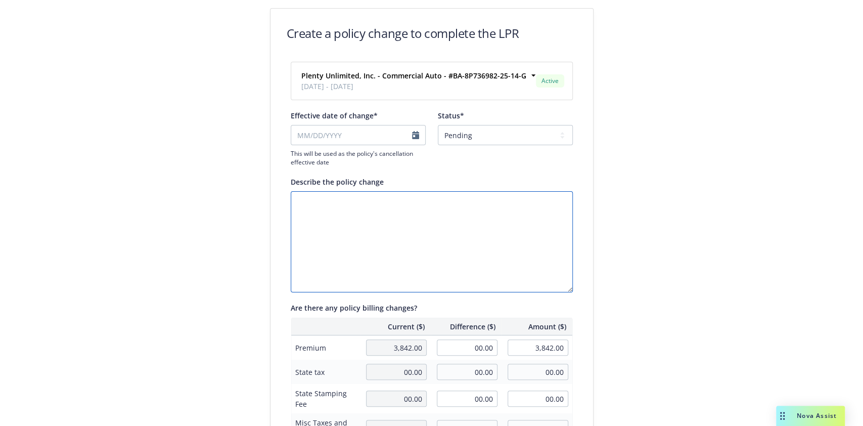
click at [390, 224] on textarea "Describe the policy change" at bounding box center [432, 241] width 282 height 101
paste textarea "Policy BOR'd away. Per training: Need to cancel this policy flat eff. 9.1.25 in…"
type textarea "Policy BOR'd away. Per training: Need to cancel this policy flat eff. 9.1.25 in…"
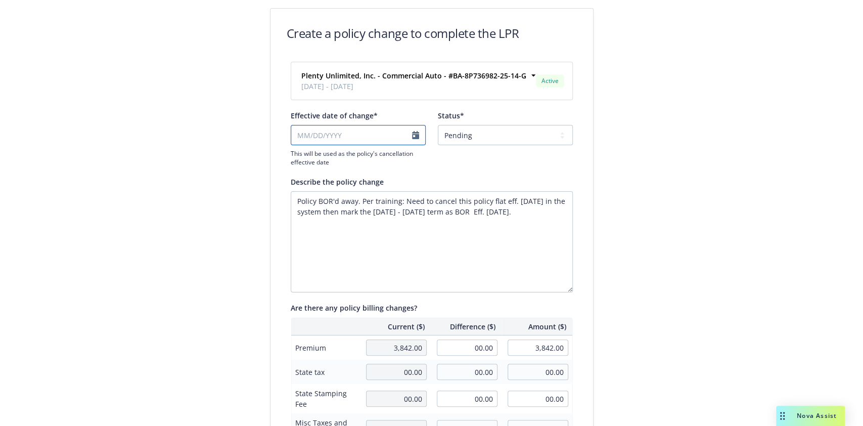
click at [329, 131] on input "Effective date of change*" at bounding box center [358, 135] width 135 height 20
select select "September"
select select "2025"
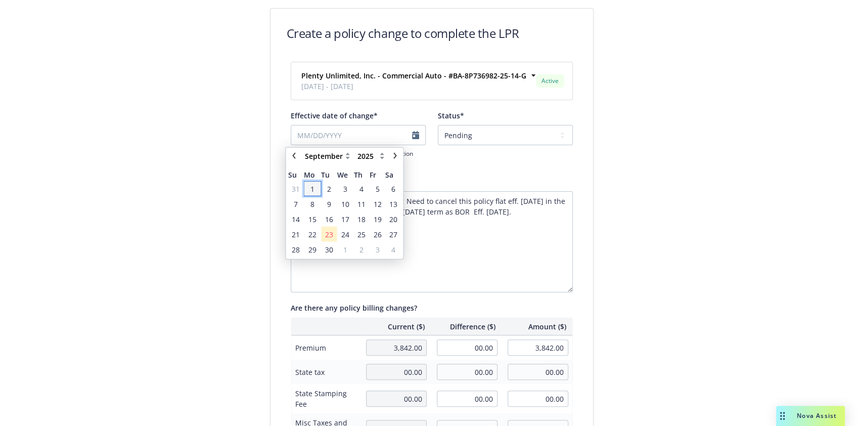
click at [311, 187] on span "1" at bounding box center [312, 188] width 4 height 11
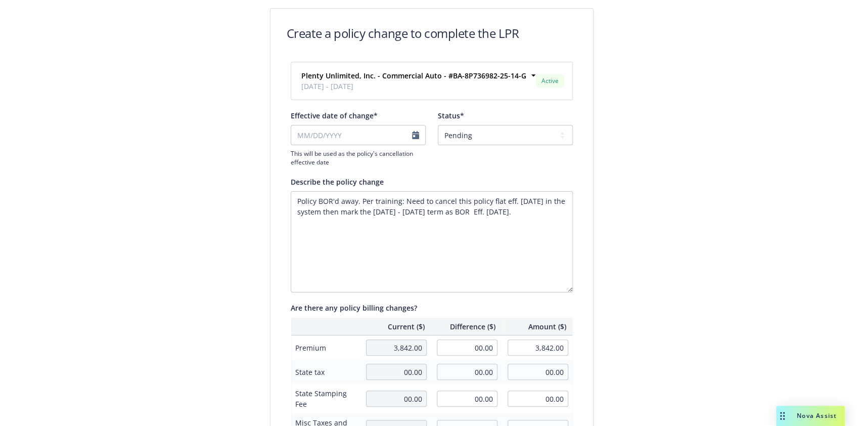
type input "09/01/2025"
click at [477, 140] on select "Pending Confirmed" at bounding box center [505, 135] width 135 height 20
select select "Confirmed"
click at [438, 125] on select "Pending Confirmed" at bounding box center [505, 135] width 135 height 20
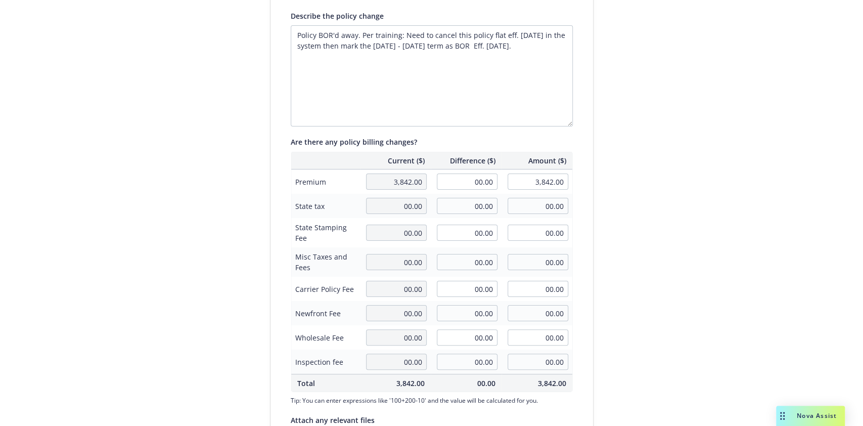
scroll to position [268, 0]
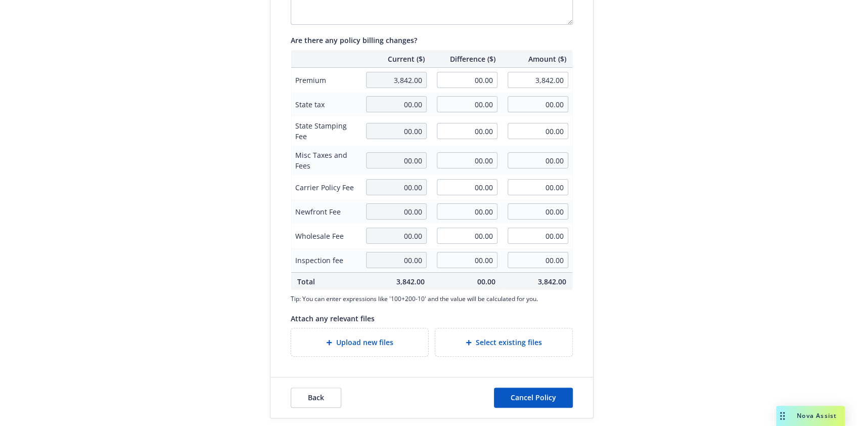
click at [493, 332] on div "Select existing files" at bounding box center [503, 342] width 137 height 28
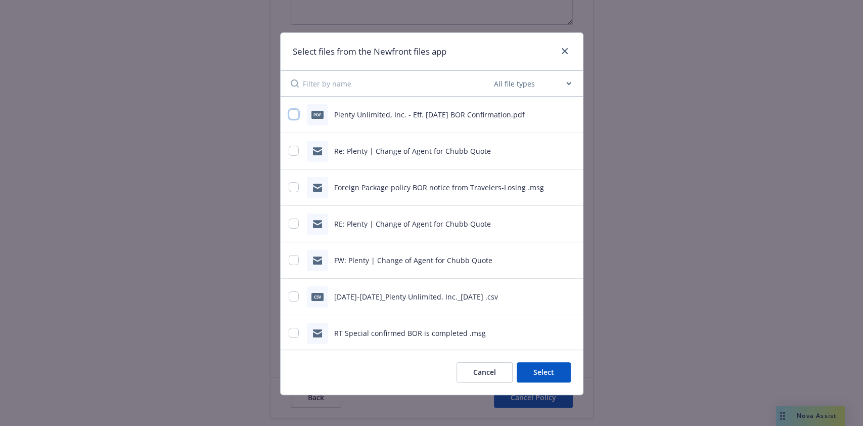
click at [283, 111] on div "pdf Plenty Unlimited, Inc. - Eff. 8.28.2025 BOR Confirmation.pdf" at bounding box center [432, 115] width 302 height 36
click at [289, 113] on input "checkbox" at bounding box center [294, 114] width 10 height 10
checkbox input "true"
click at [521, 370] on button "Select 1 file" at bounding box center [534, 372] width 73 height 20
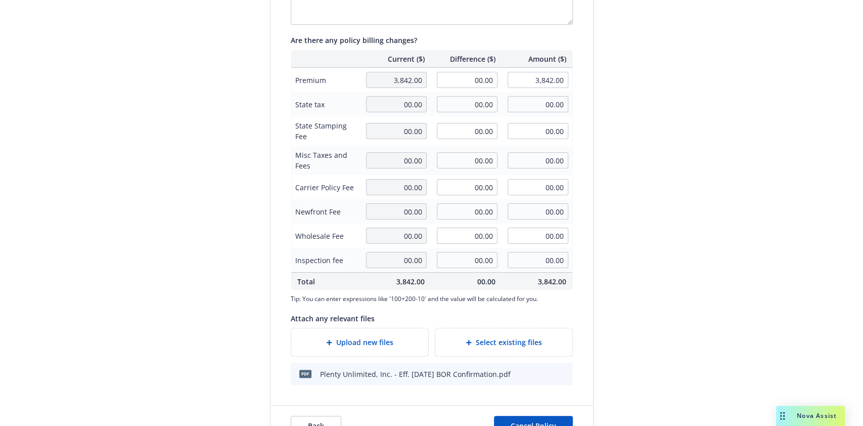
scroll to position [296, 0]
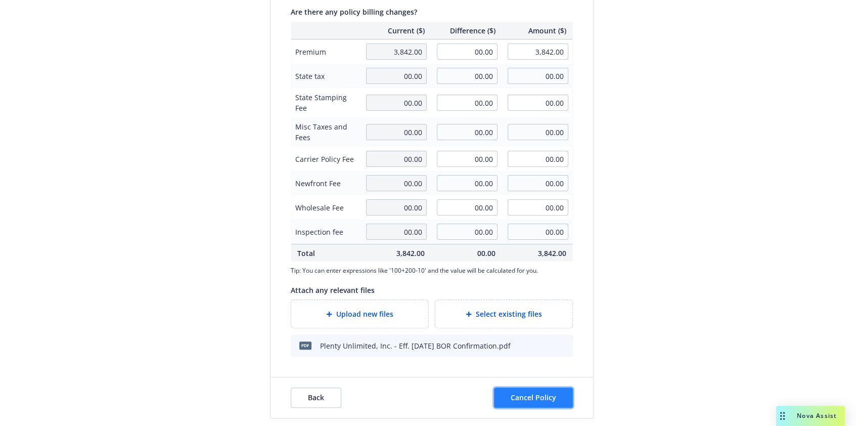
click at [530, 398] on span "Cancel Policy" at bounding box center [534, 397] width 46 height 10
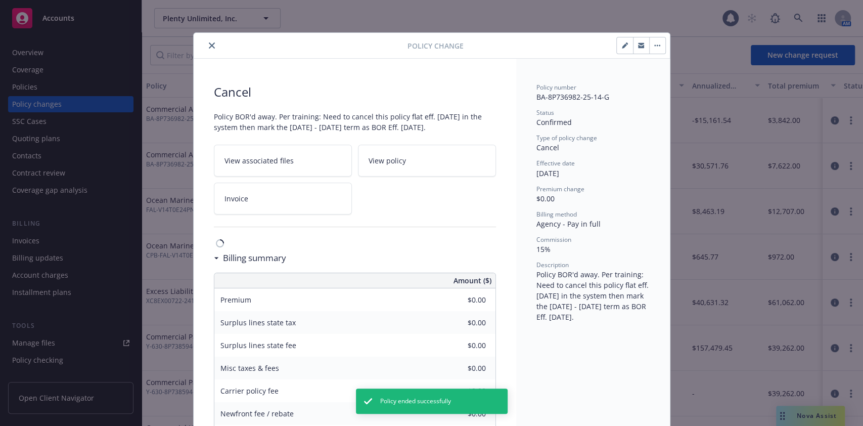
scroll to position [30, 0]
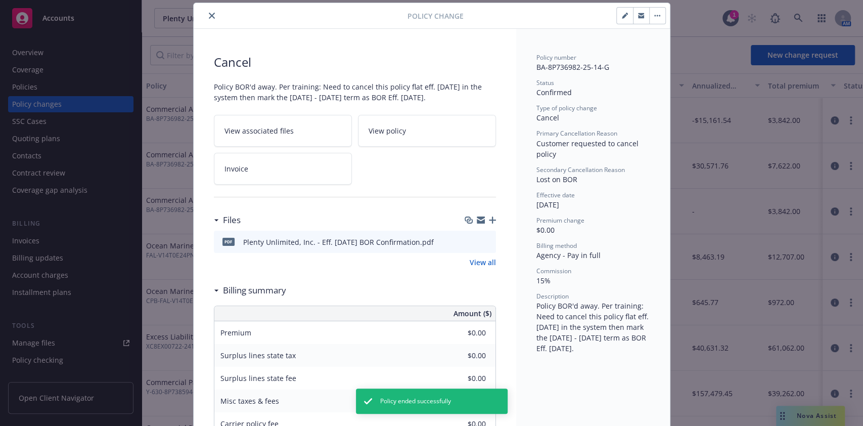
click at [206, 13] on button "close" at bounding box center [212, 16] width 12 height 12
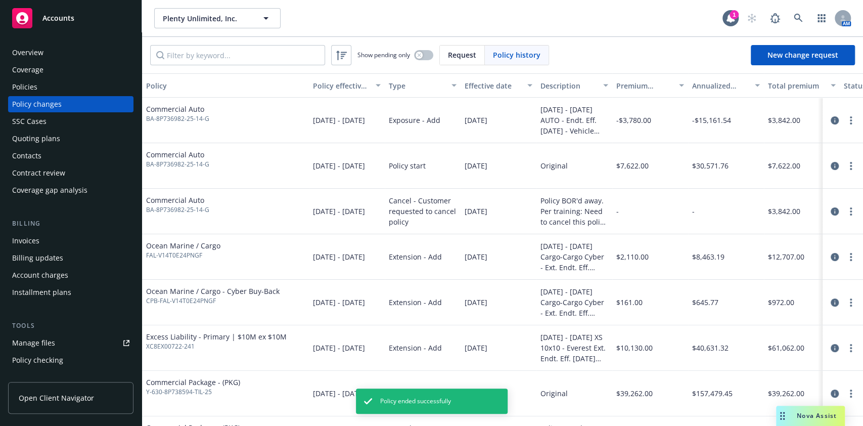
click at [75, 83] on div "Policies" at bounding box center [70, 87] width 117 height 16
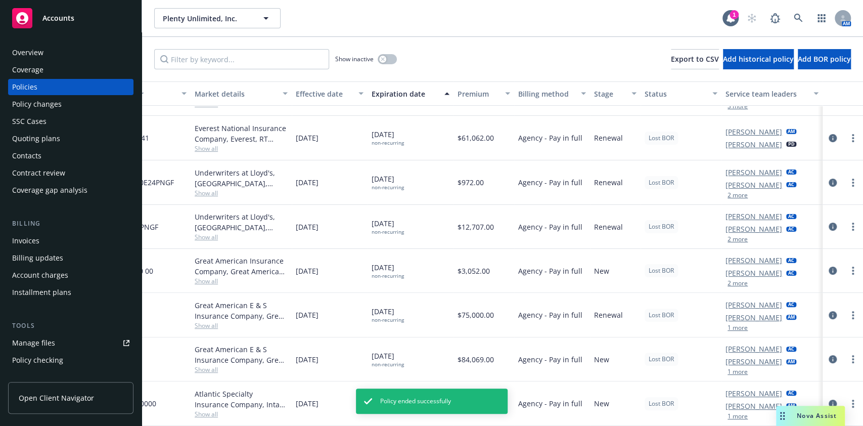
scroll to position [125, 265]
click at [387, 61] on button "button" at bounding box center [387, 59] width 19 height 10
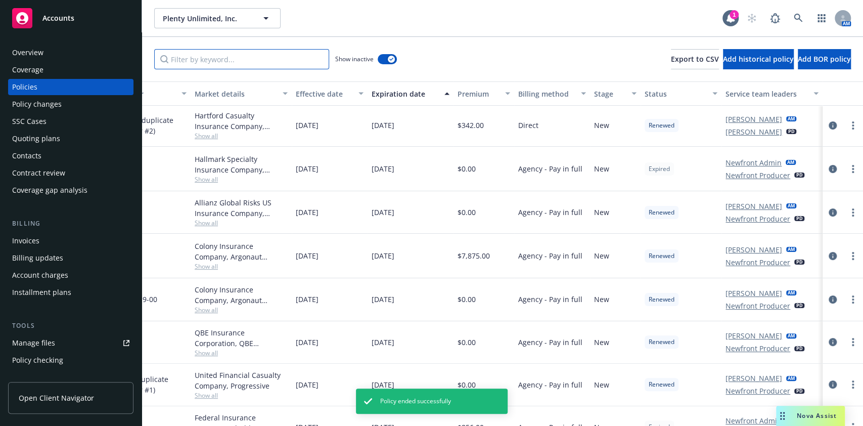
click at [212, 59] on input "Filter by keyword..." at bounding box center [241, 59] width 175 height 20
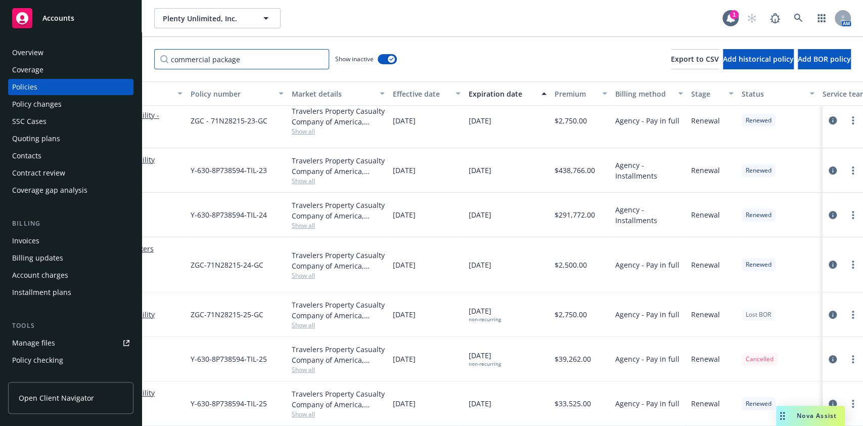
scroll to position [146, 265]
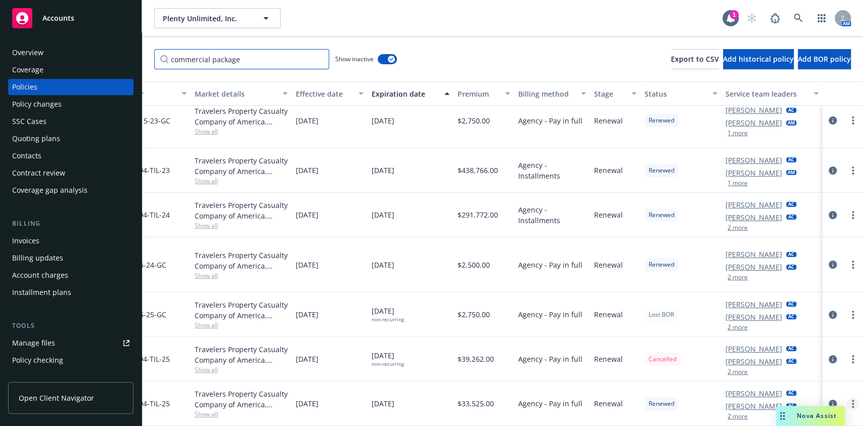
type input "commercial package"
click at [852, 399] on icon "more" at bounding box center [853, 403] width 2 height 8
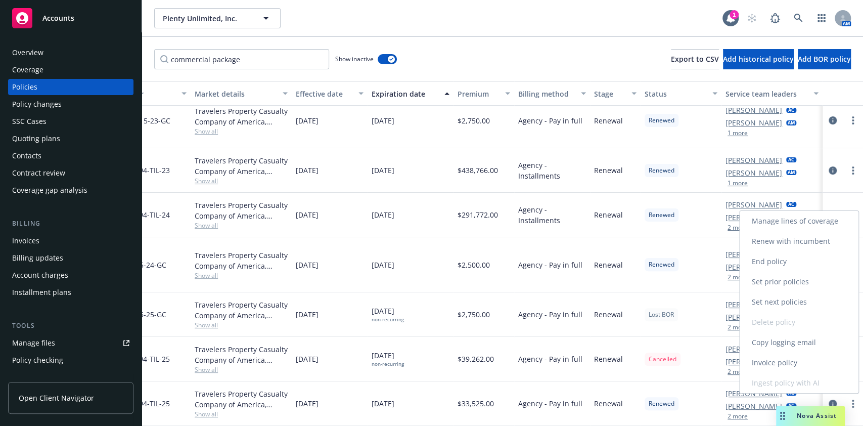
click at [782, 262] on link "End policy" at bounding box center [799, 261] width 119 height 20
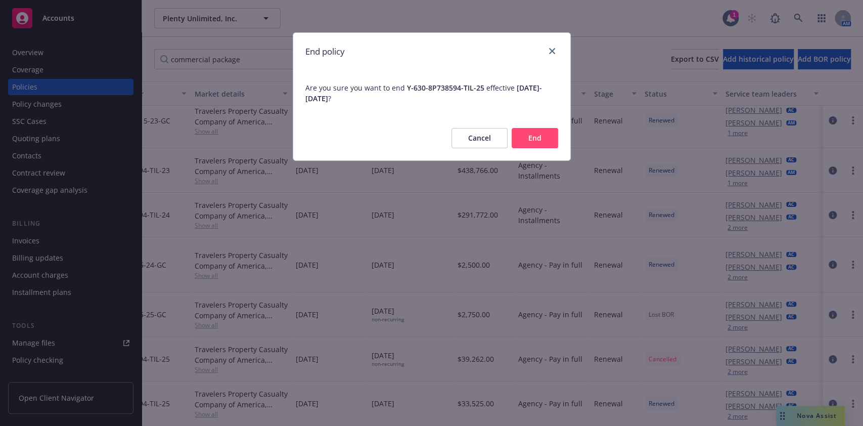
click at [532, 144] on button "End" at bounding box center [535, 138] width 47 height 20
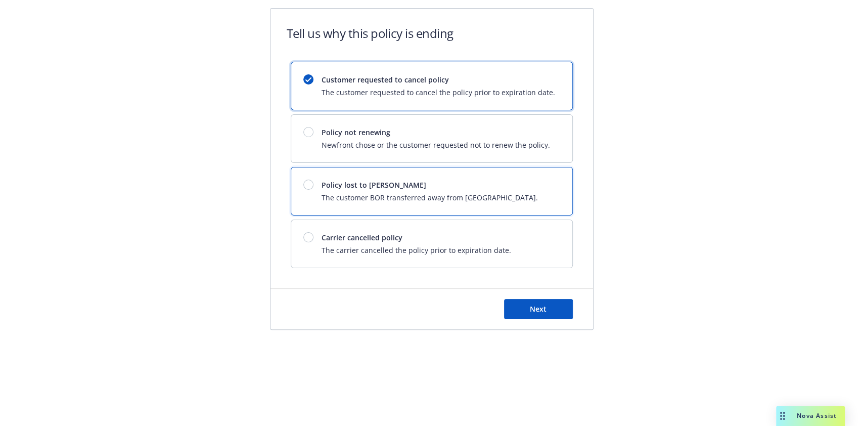
click at [386, 192] on span "The customer BOR transferred away from Newfront." at bounding box center [430, 197] width 216 height 11
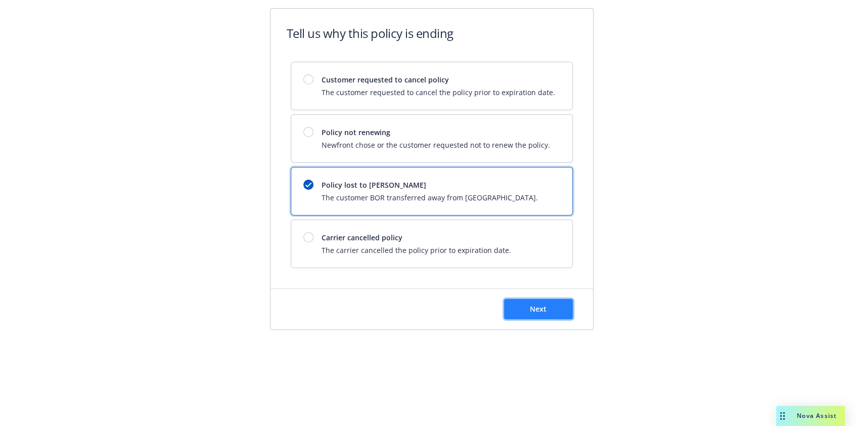
click at [531, 309] on span "Next" at bounding box center [538, 309] width 17 height 10
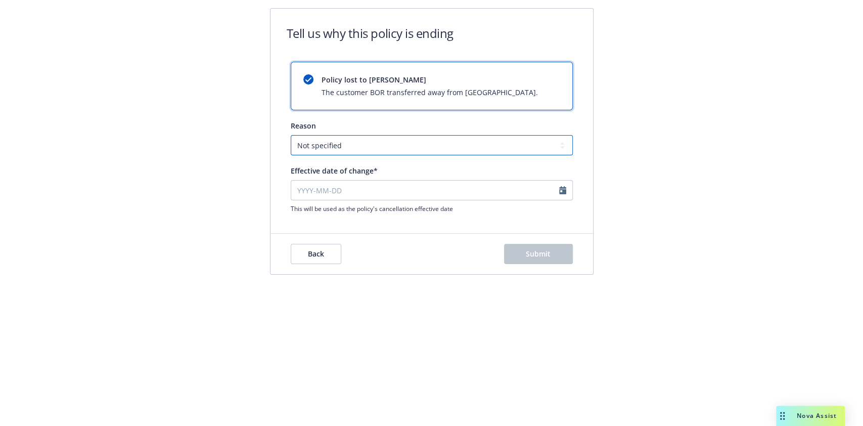
click at [362, 143] on select "Not specified Service Pricing Buyer change M&A, Bankruptcy, or Out of business …" at bounding box center [432, 145] width 282 height 20
click at [356, 150] on select "Not specified Service Pricing Buyer change M&A, Bankruptcy, or Out of business …" at bounding box center [432, 145] width 282 height 20
click at [333, 192] on input "Effective date of change*" at bounding box center [432, 190] width 282 height 20
select select "September"
select select "2025"
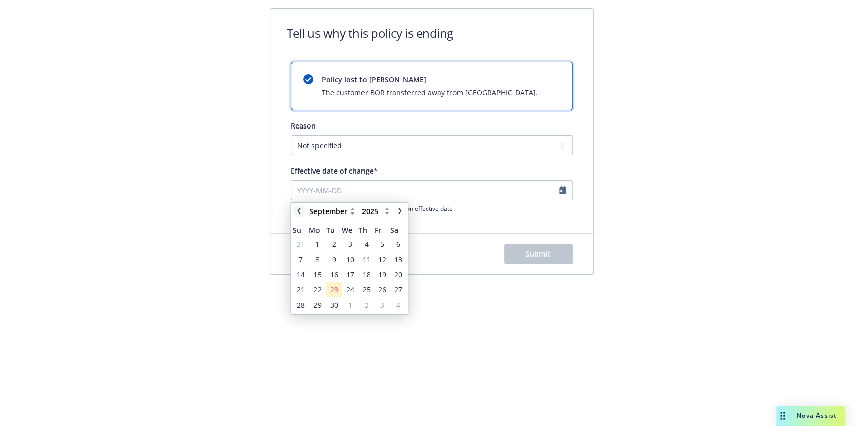
click at [302, 208] on link "chevronLeft" at bounding box center [299, 211] width 12 height 12
select select "August"
click at [365, 304] on span "28" at bounding box center [367, 304] width 8 height 11
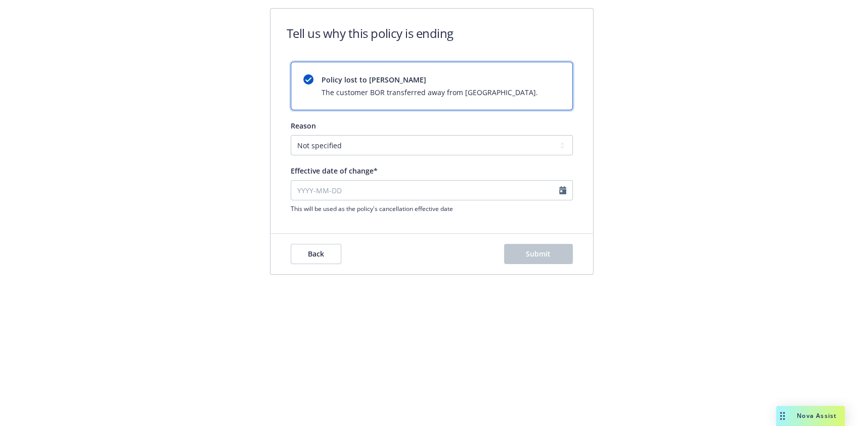
type input "2025-08-28"
click at [544, 257] on span "Submit" at bounding box center [538, 254] width 25 height 10
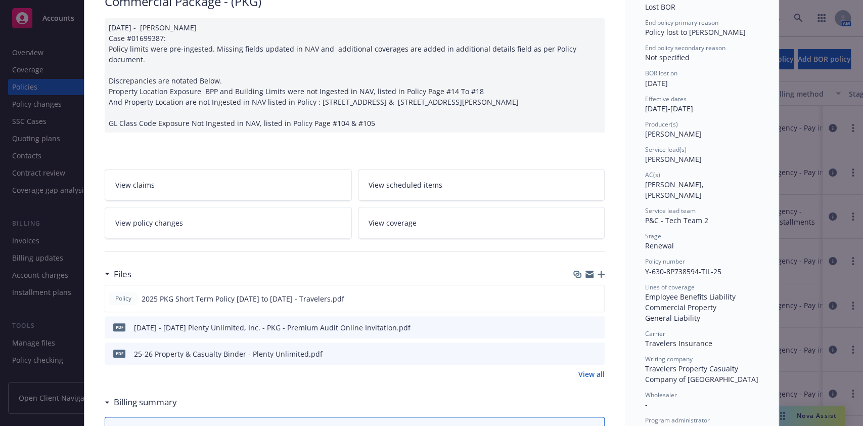
scroll to position [114, 0]
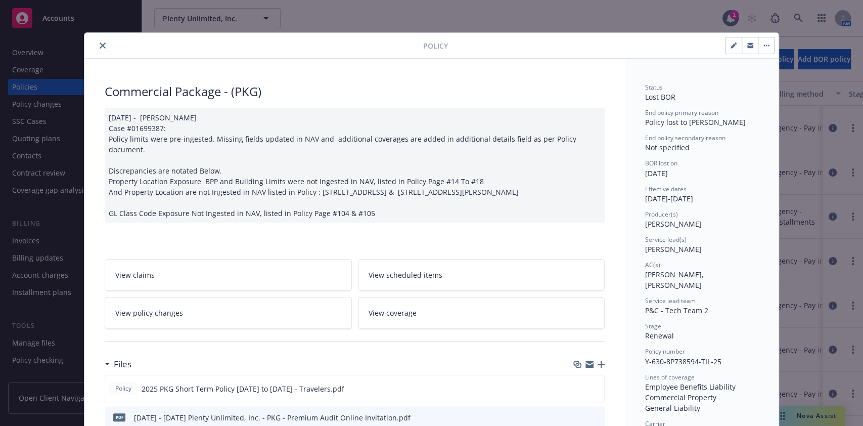
click at [97, 47] on button "close" at bounding box center [103, 45] width 12 height 12
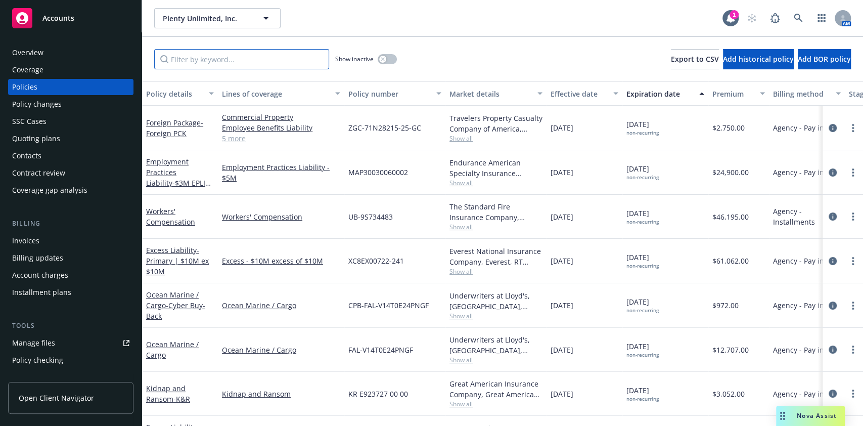
click at [204, 56] on input "Filter by keyword..." at bounding box center [241, 59] width 175 height 20
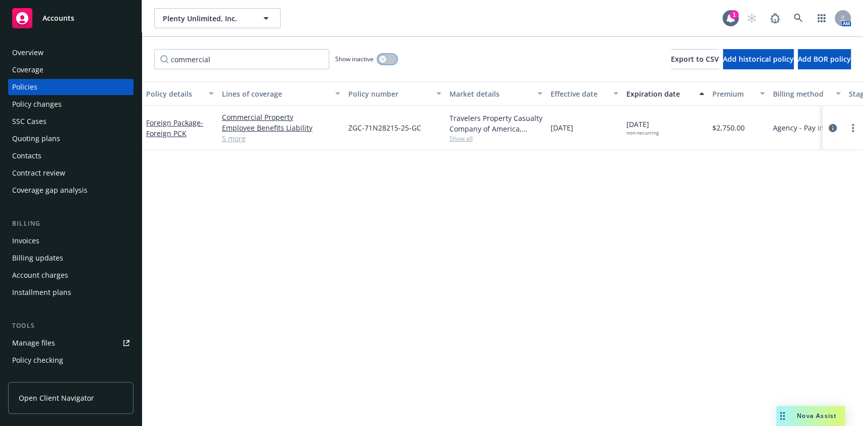
click at [388, 57] on button "button" at bounding box center [387, 59] width 19 height 10
click at [257, 52] on input "commercial" at bounding box center [241, 59] width 175 height 20
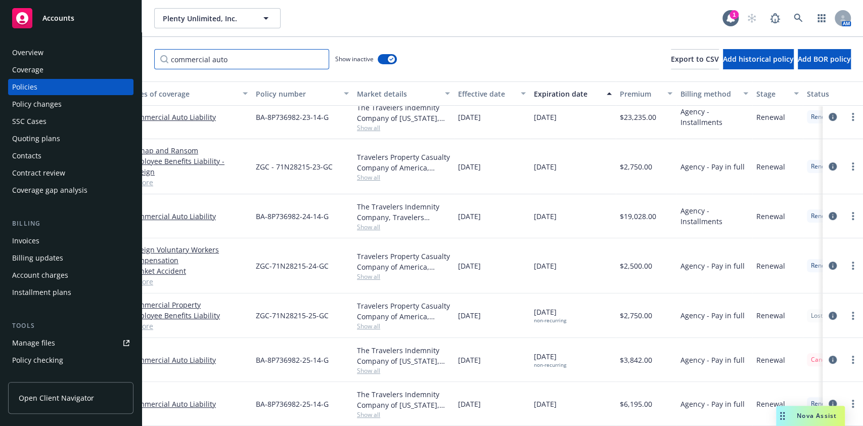
scroll to position [184, 265]
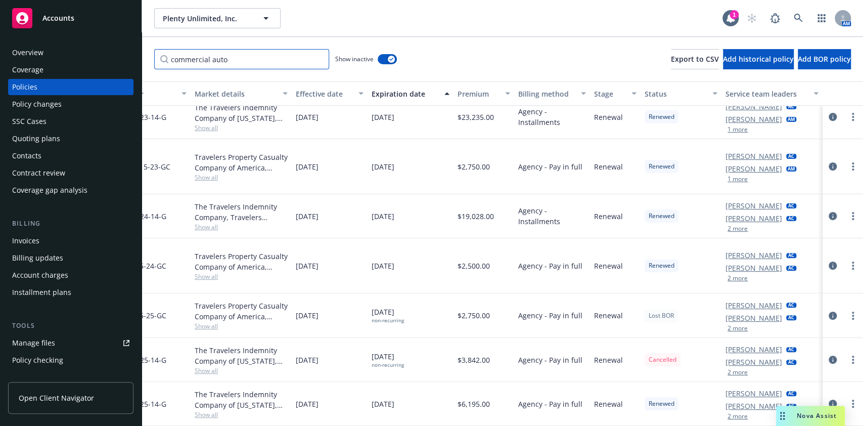
type input "commercial auto"
click at [835, 397] on div at bounding box center [843, 403] width 32 height 12
click at [836, 397] on div at bounding box center [843, 403] width 32 height 12
drag, startPoint x: 836, startPoint y: 392, endPoint x: 841, endPoint y: 390, distance: 5.3
click at [847, 397] on link "more" at bounding box center [853, 403] width 12 height 12
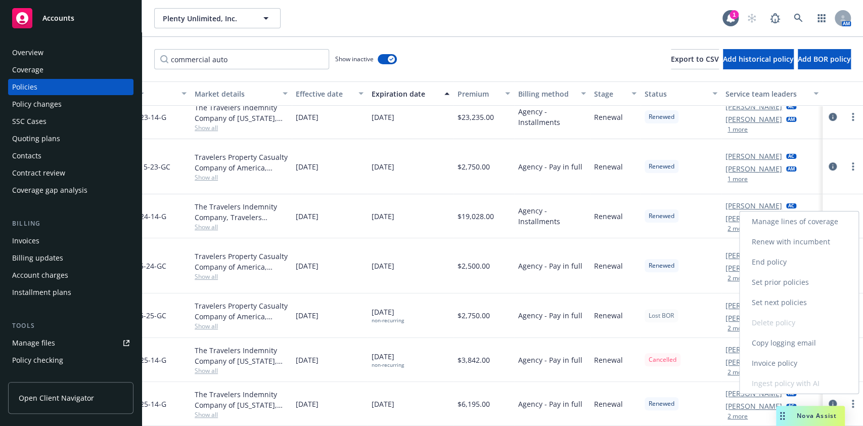
click at [781, 266] on link "End policy" at bounding box center [799, 262] width 119 height 20
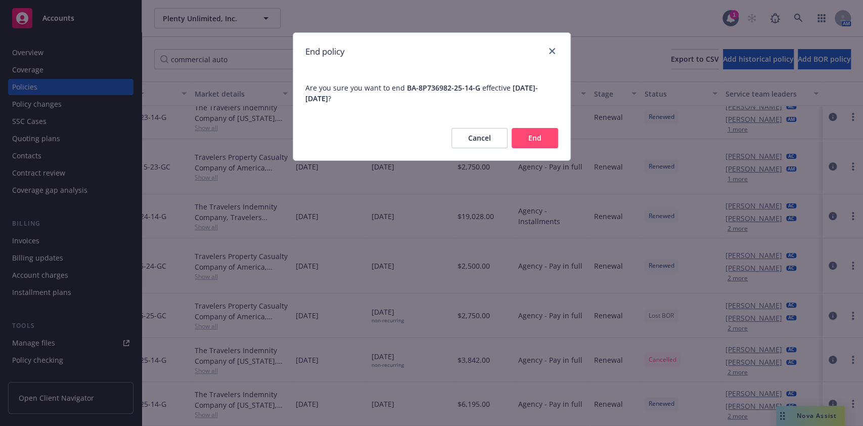
click at [526, 140] on button "End" at bounding box center [535, 138] width 47 height 20
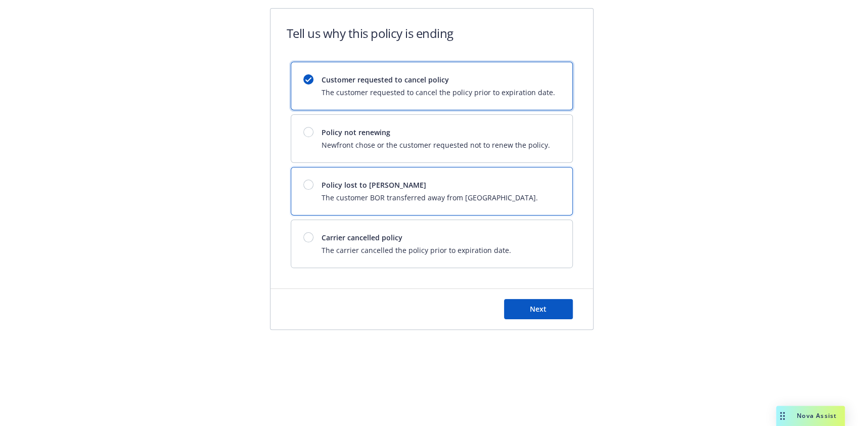
click at [402, 200] on span "The customer BOR transferred away from Newfront." at bounding box center [430, 197] width 216 height 11
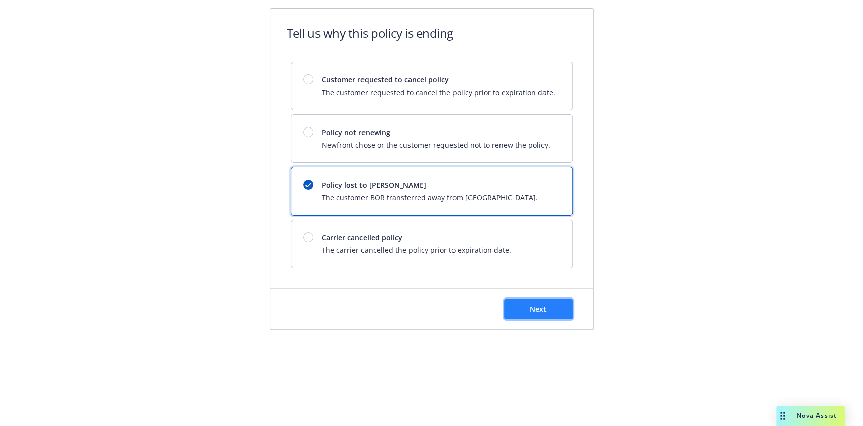
click at [546, 301] on button "Next" at bounding box center [538, 309] width 69 height 20
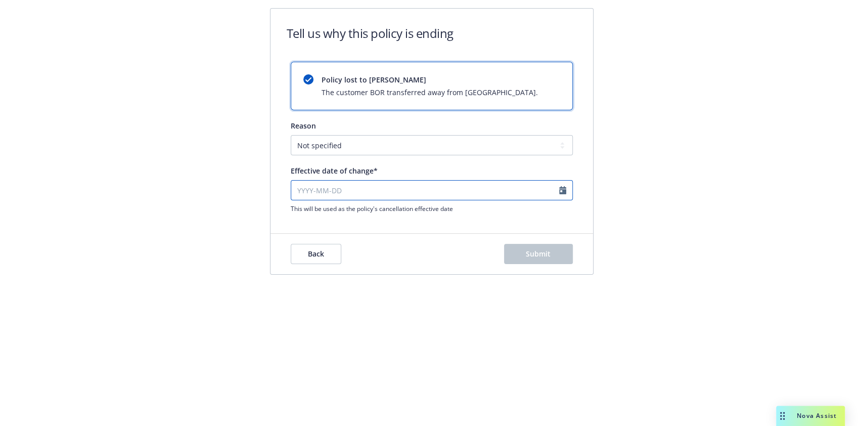
click at [415, 188] on input "Effective date of change*" at bounding box center [432, 190] width 282 height 20
select select "September"
select select "2025"
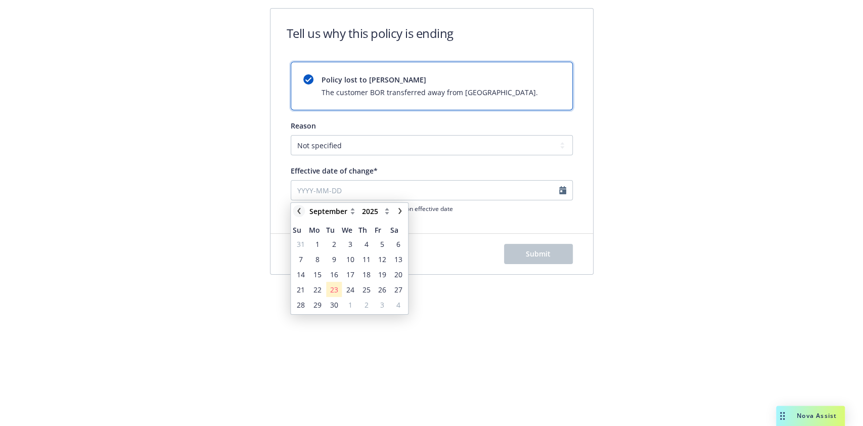
click at [294, 208] on link "chevronLeft" at bounding box center [299, 211] width 12 height 12
select select "August"
click at [369, 305] on span "28" at bounding box center [367, 304] width 8 height 11
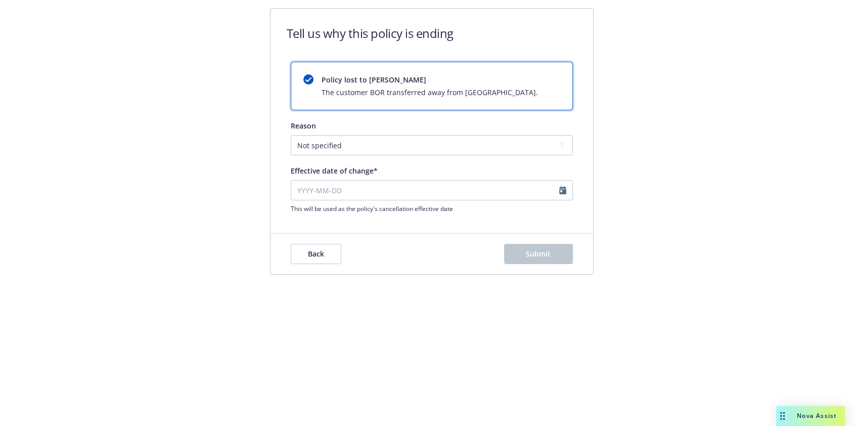
type input "2025-08-28"
click at [541, 261] on button "Submit" at bounding box center [538, 254] width 69 height 20
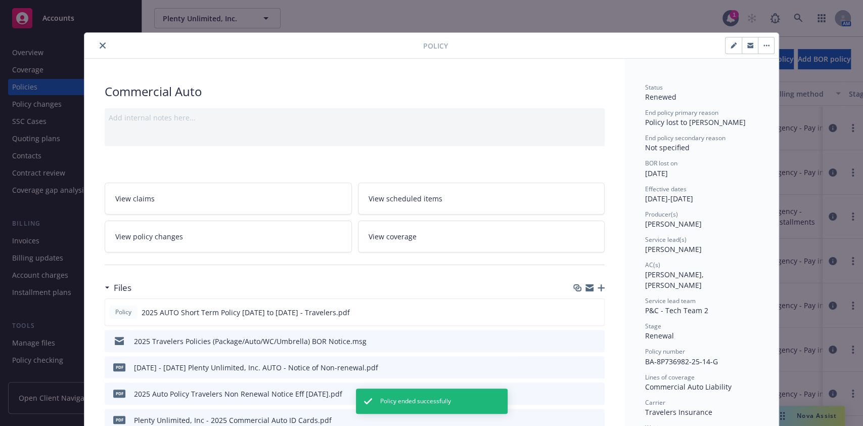
scroll to position [30, 0]
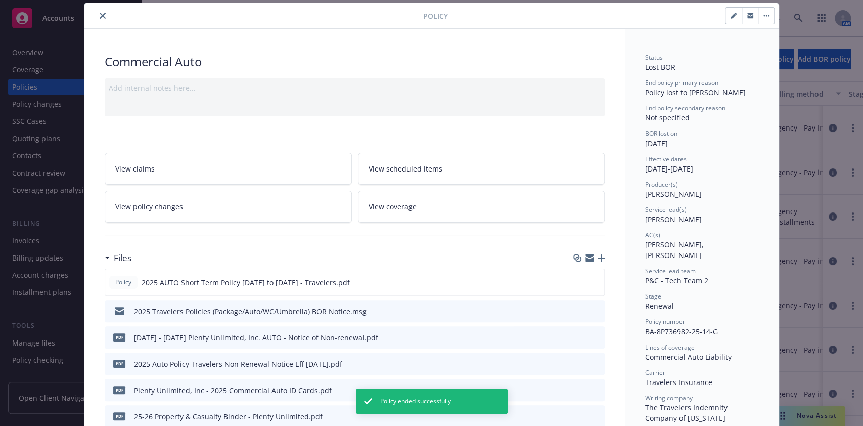
click at [100, 14] on icon "close" at bounding box center [103, 16] width 6 height 6
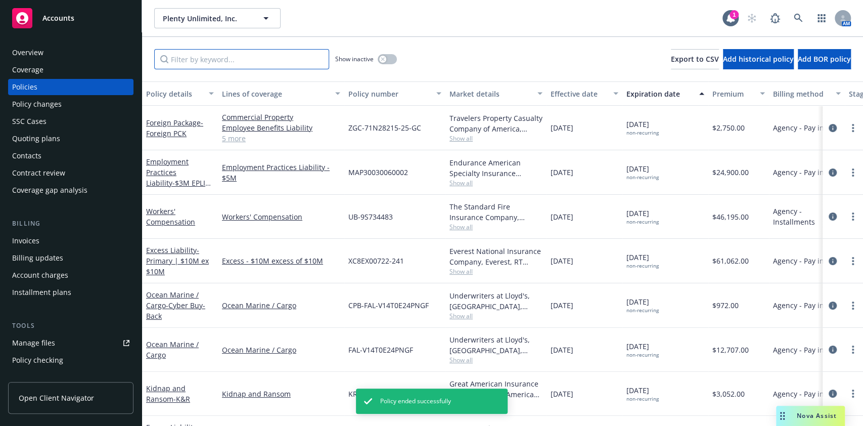
click at [226, 56] on input "Filter by keyword..." at bounding box center [241, 59] width 175 height 20
click at [390, 59] on button "button" at bounding box center [387, 59] width 19 height 10
click at [264, 53] on input "Filter by keyword..." at bounding box center [241, 59] width 175 height 20
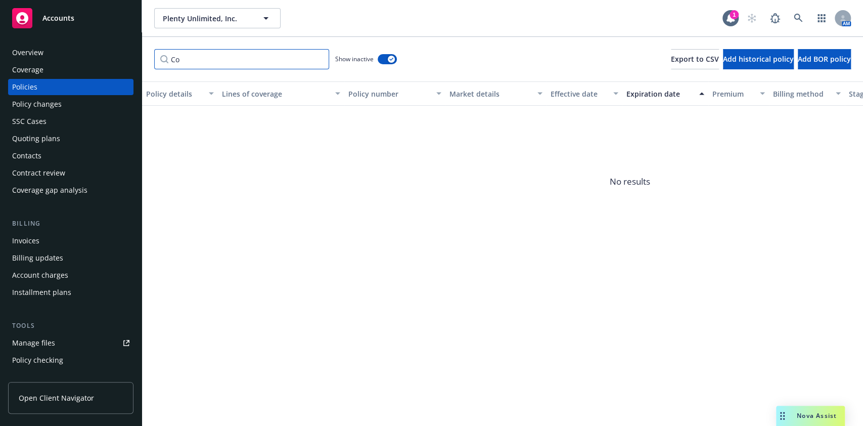
type input "C"
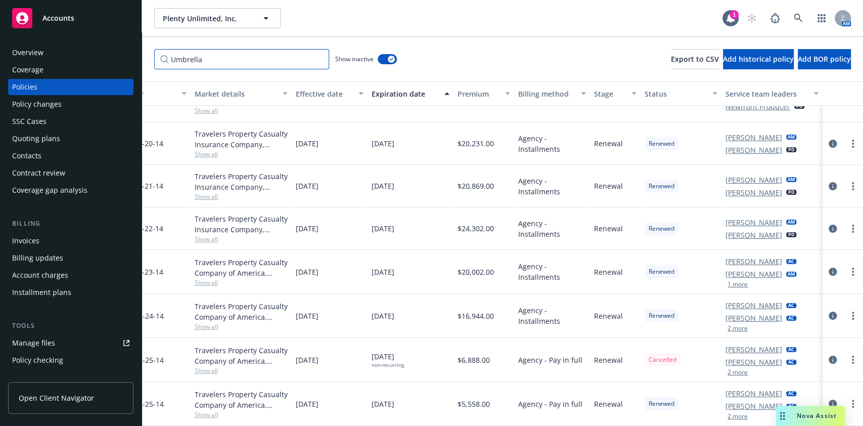
scroll to position [37, 0]
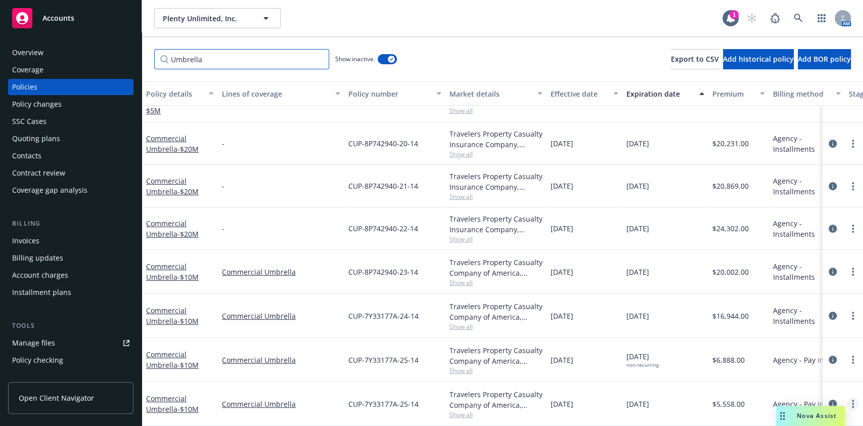
type input "Umbrella"
click at [852, 399] on icon "more" at bounding box center [853, 403] width 2 height 8
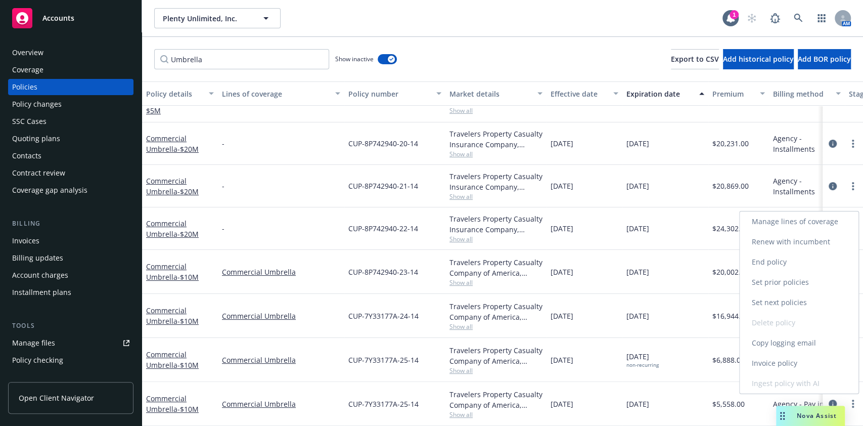
click at [787, 259] on link "End policy" at bounding box center [799, 262] width 119 height 20
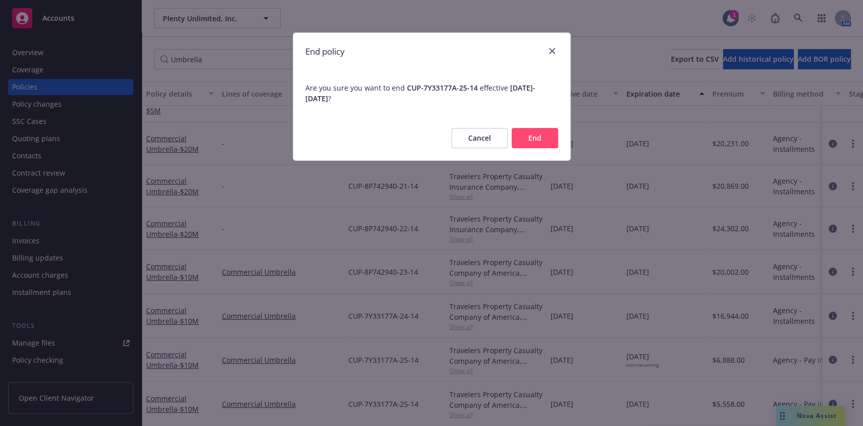
click at [538, 146] on button "End" at bounding box center [535, 138] width 47 height 20
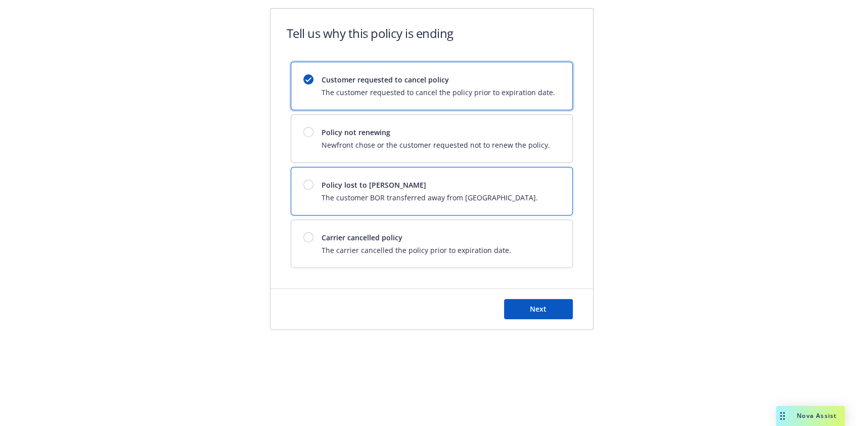
click at [488, 183] on span "Policy lost to BOR" at bounding box center [430, 185] width 216 height 11
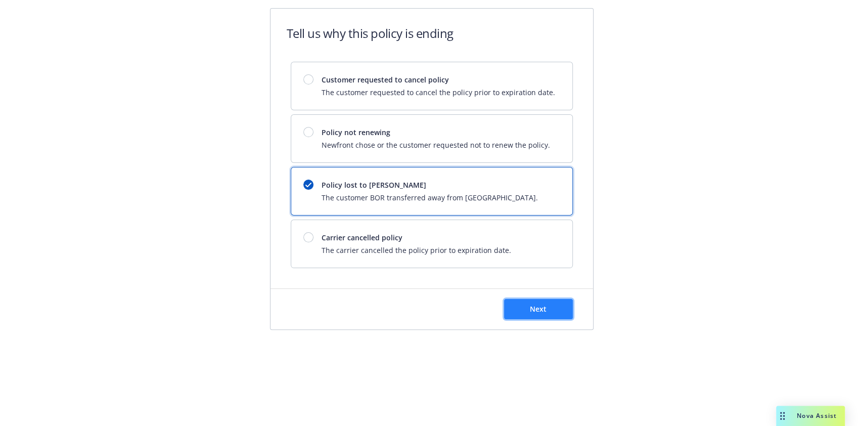
click at [524, 305] on button "Next" at bounding box center [538, 309] width 69 height 20
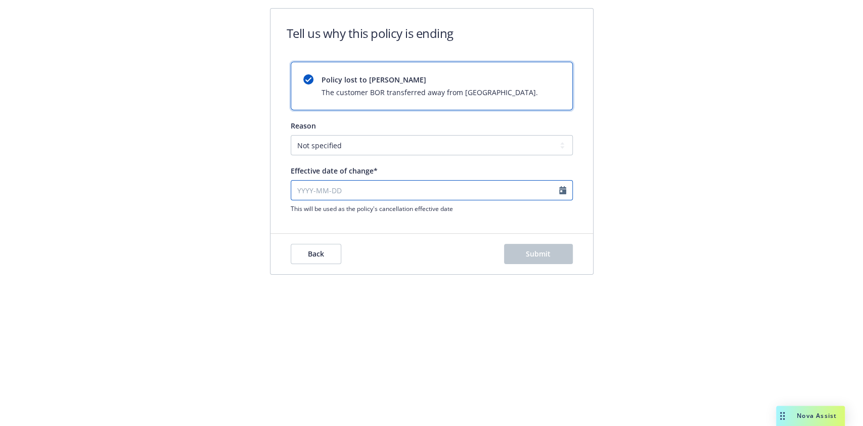
click at [381, 180] on input "Effective date of change*" at bounding box center [432, 190] width 282 height 20
select select "September"
select select "2025"
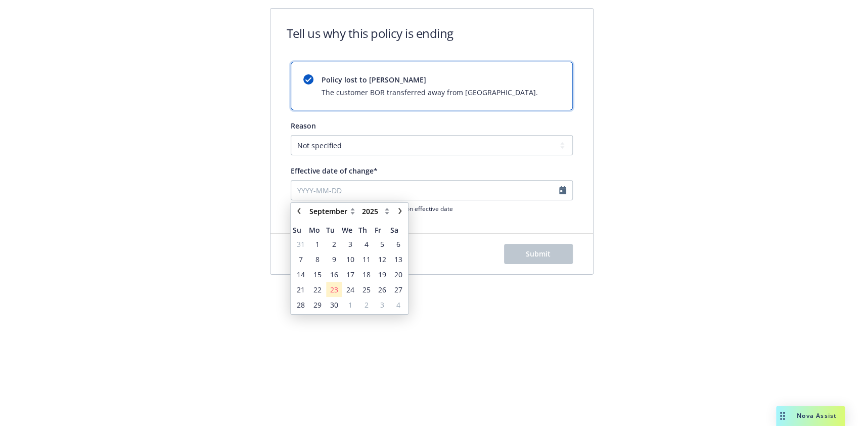
click at [296, 219] on div "January February March April May June July August September October November De…" at bounding box center [349, 213] width 113 height 16
click at [297, 212] on icon "chevronLeft" at bounding box center [299, 211] width 6 height 6
select select "August"
click at [372, 301] on span "28" at bounding box center [367, 304] width 14 height 13
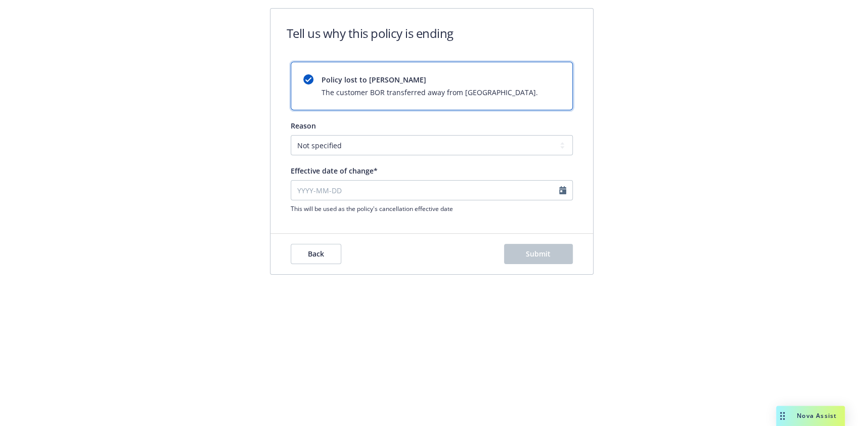
type input "2025-08-28"
click at [555, 254] on button "Submit" at bounding box center [538, 254] width 69 height 20
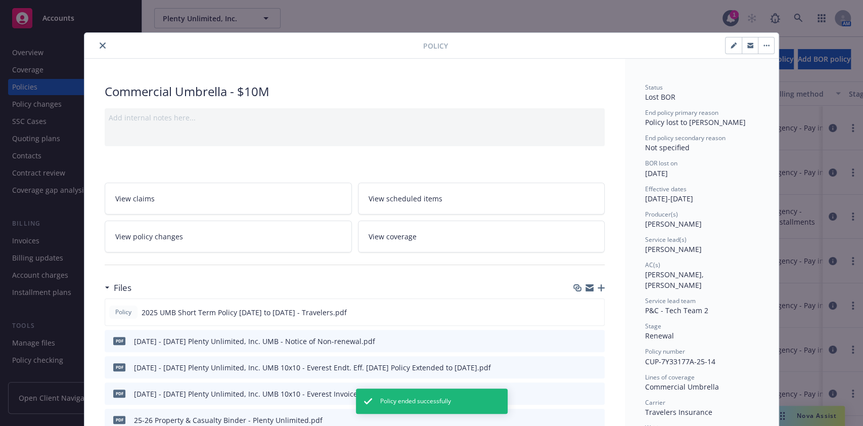
click at [100, 44] on icon "close" at bounding box center [103, 45] width 6 height 6
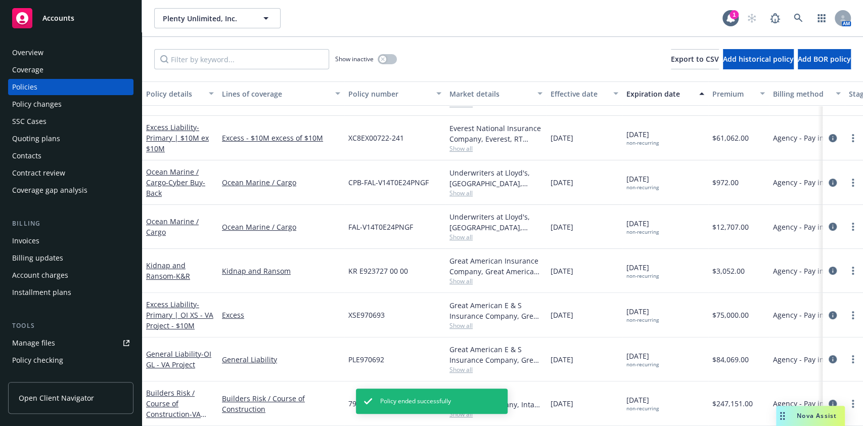
scroll to position [250, 0]
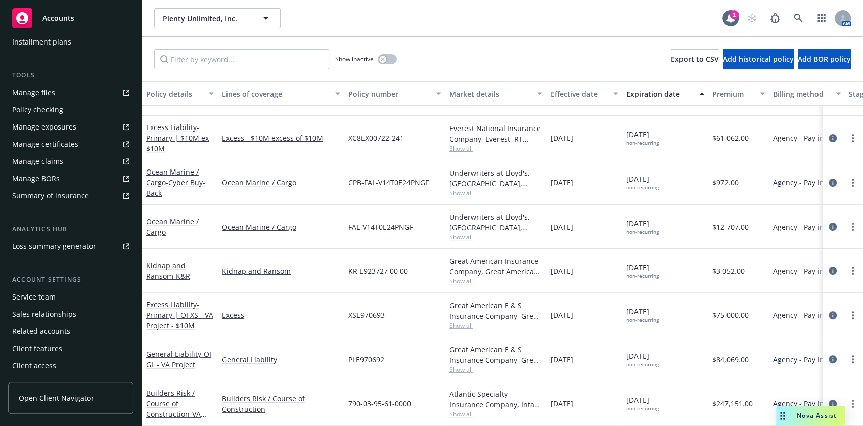
click at [41, 99] on div "Manage files" at bounding box center [33, 92] width 43 height 16
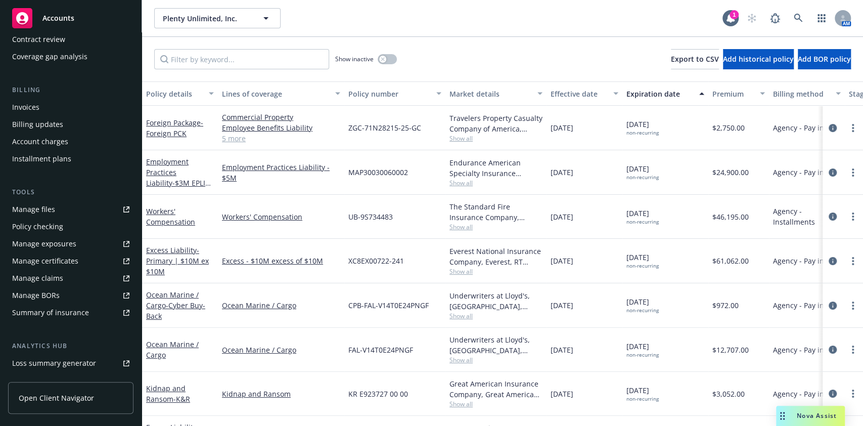
scroll to position [131, 0]
click at [55, 111] on div "Invoices" at bounding box center [70, 109] width 117 height 16
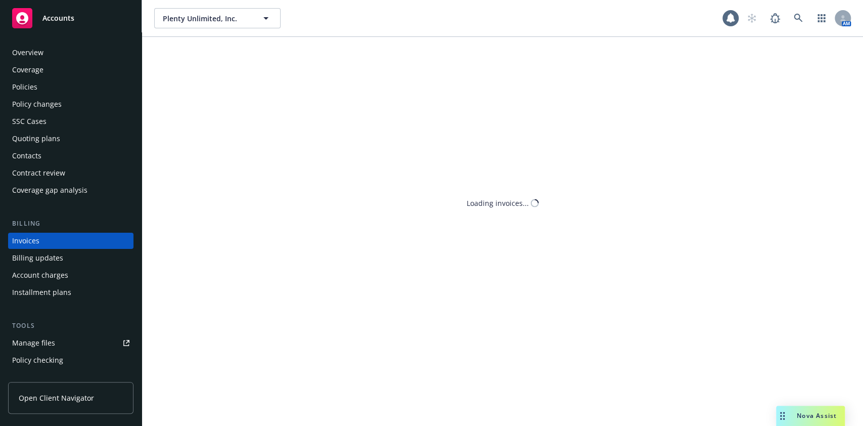
scroll to position [12, 0]
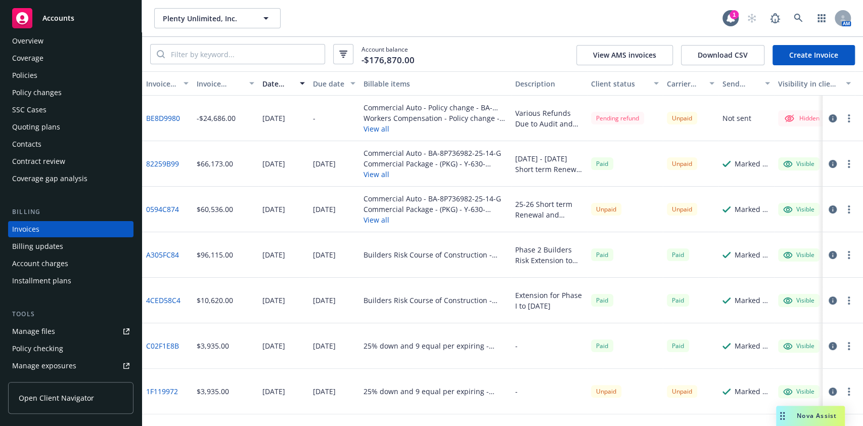
click at [377, 219] on button "View all" at bounding box center [436, 219] width 144 height 11
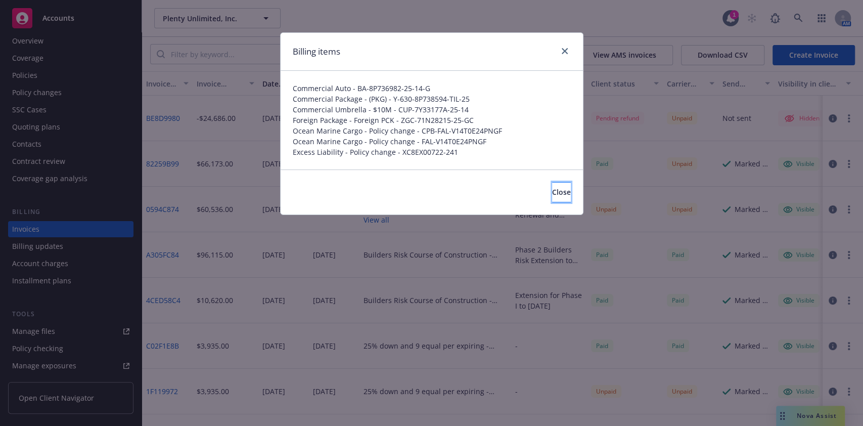
click at [552, 188] on span "Close" at bounding box center [561, 192] width 19 height 10
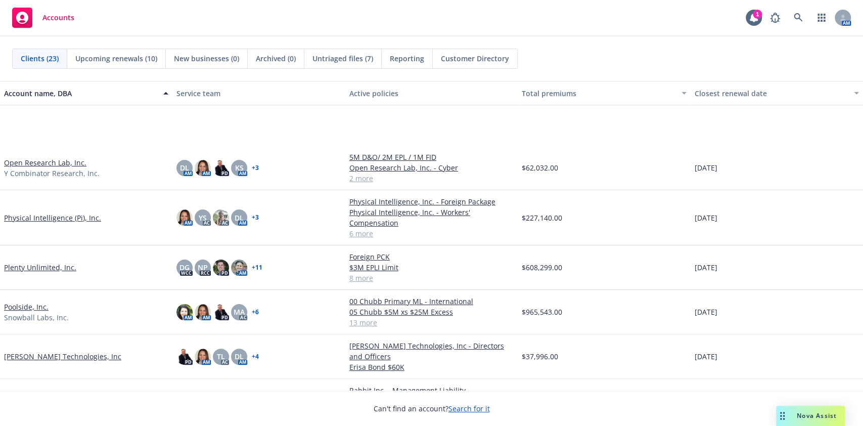
scroll to position [465, 0]
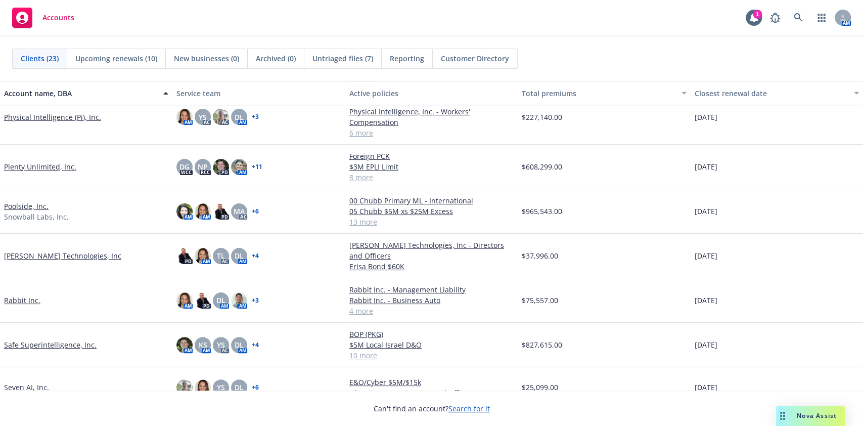
drag, startPoint x: 167, startPoint y: 233, endPoint x: 52, endPoint y: 170, distance: 131.5
click at [52, 170] on link "Plenty Unlimited, Inc." at bounding box center [40, 166] width 72 height 11
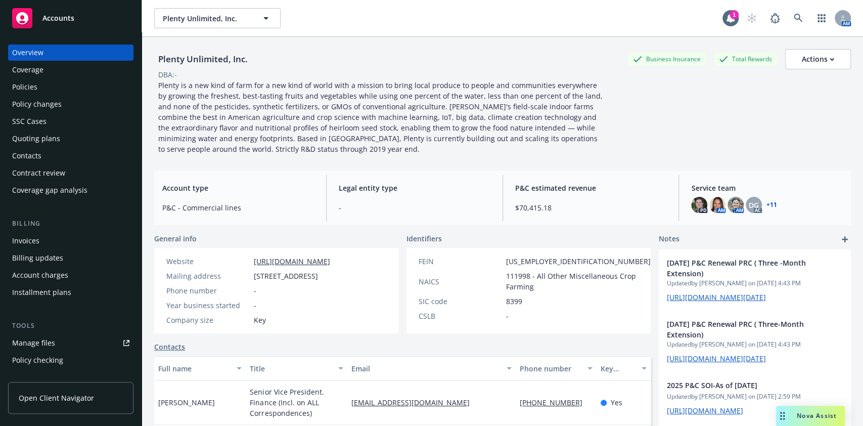
click at [90, 14] on div "Accounts" at bounding box center [70, 18] width 117 height 20
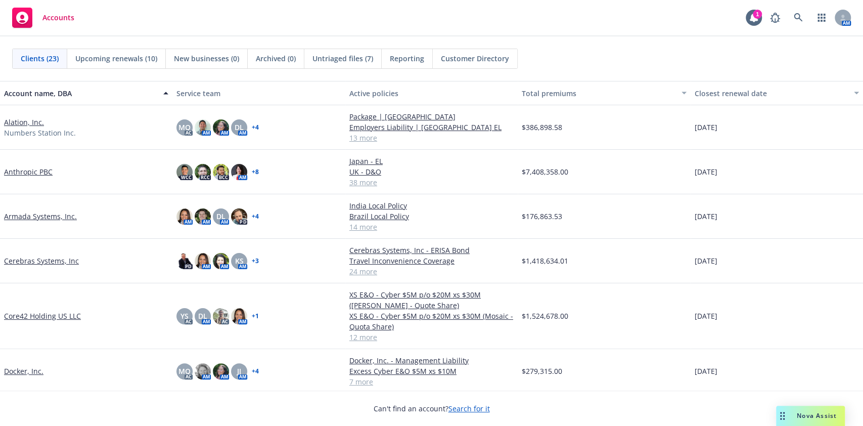
click at [352, 56] on span "Untriaged files (7)" at bounding box center [343, 58] width 61 height 11
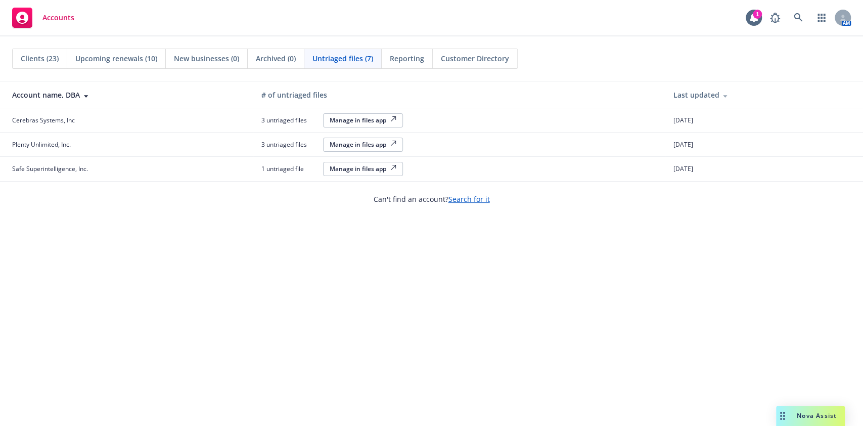
click at [373, 145] on div "Manage in files app" at bounding box center [363, 144] width 67 height 9
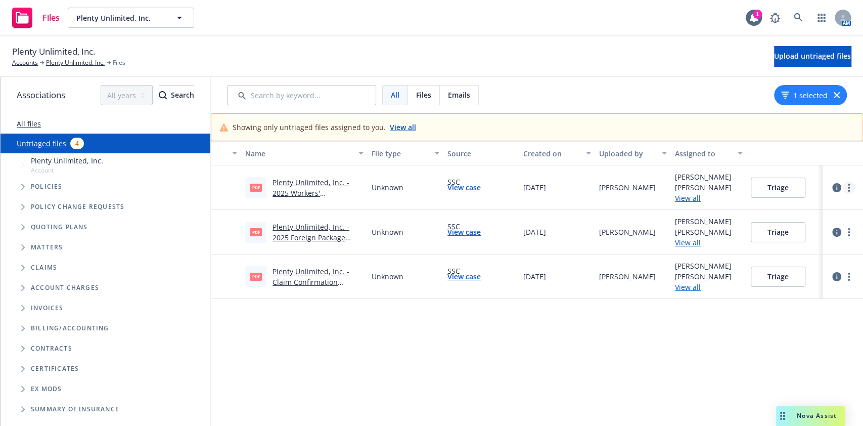
click at [843, 184] on link "more" at bounding box center [849, 188] width 12 height 12
click at [815, 205] on link "Archive" at bounding box center [800, 208] width 89 height 20
click at [766, 183] on button "Triage" at bounding box center [778, 187] width 55 height 20
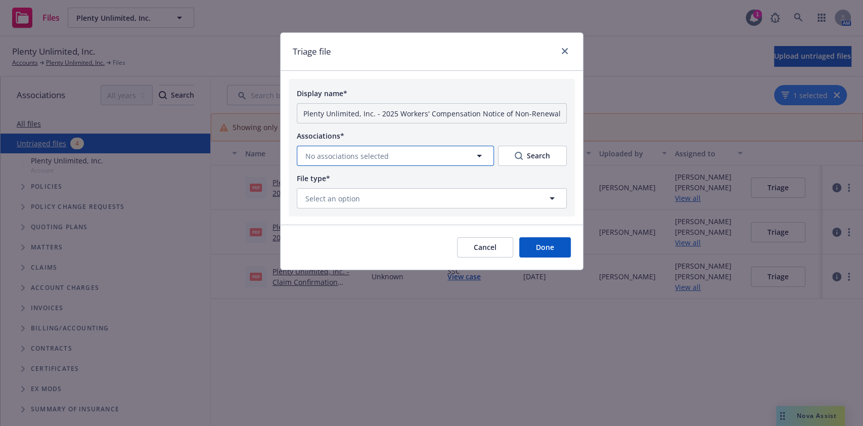
click at [416, 151] on button "No associations selected" at bounding box center [395, 156] width 197 height 20
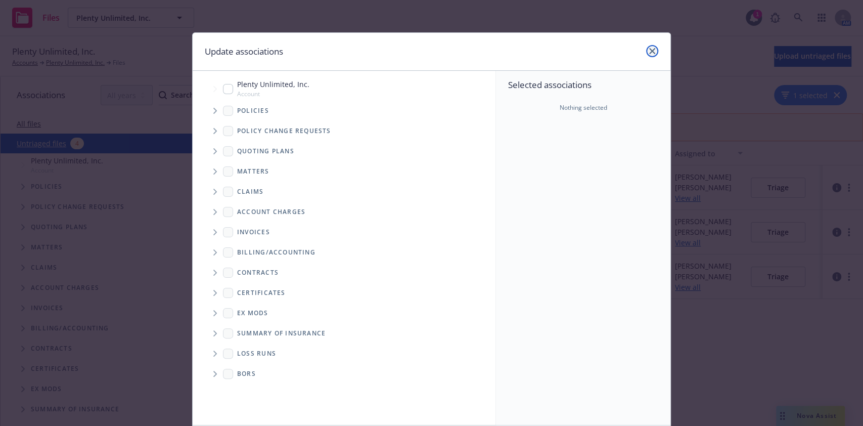
click at [649, 54] on icon "close" at bounding box center [652, 51] width 6 height 6
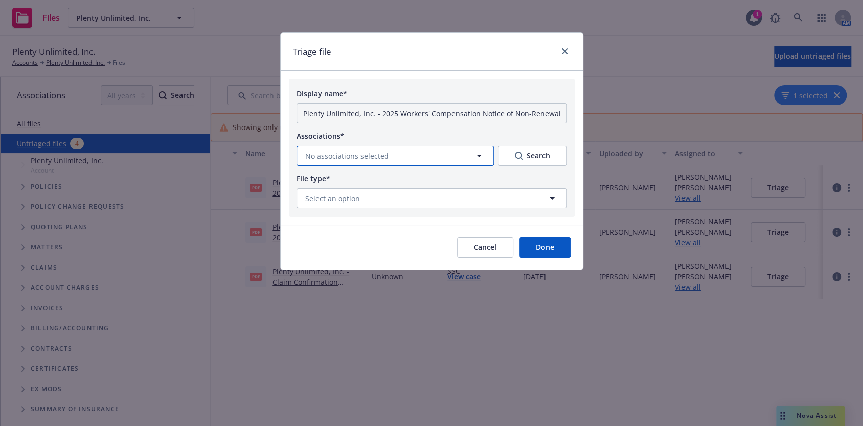
click at [391, 149] on button "No associations selected" at bounding box center [395, 156] width 197 height 20
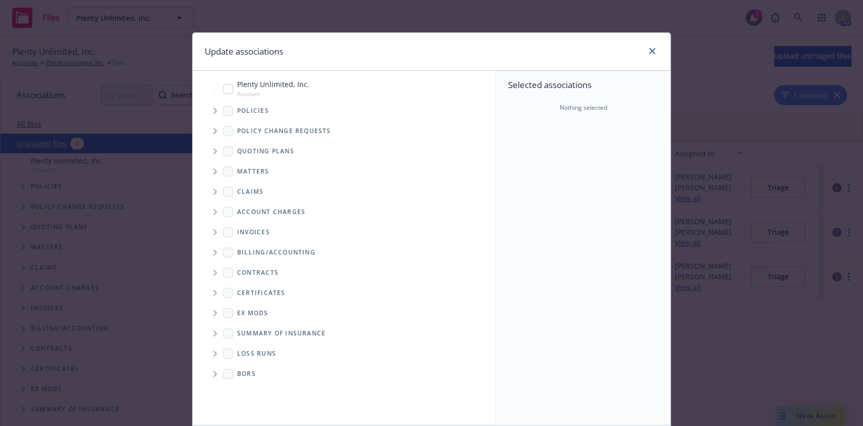
click at [213, 112] on icon "Tree Example" at bounding box center [215, 111] width 4 height 6
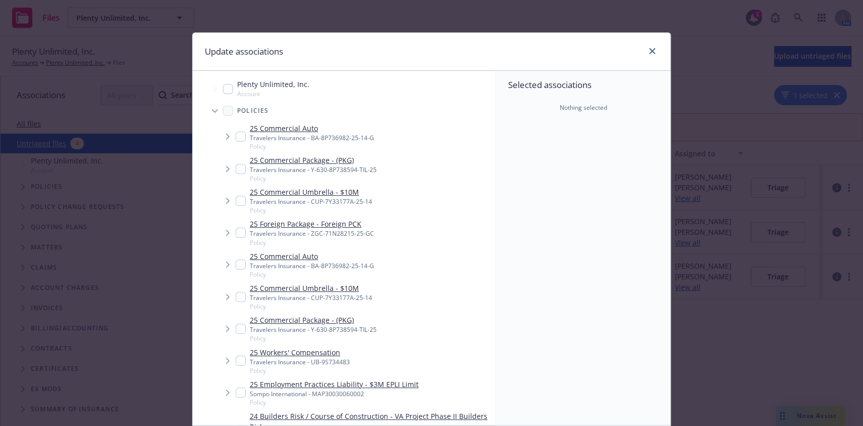
click at [236, 364] on input "Tree Example" at bounding box center [241, 361] width 10 height 10
checkbox input "true"
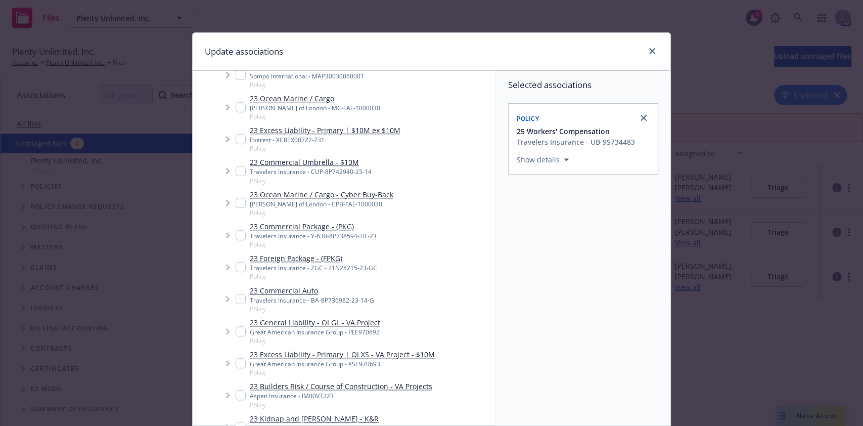
scroll to position [77, 0]
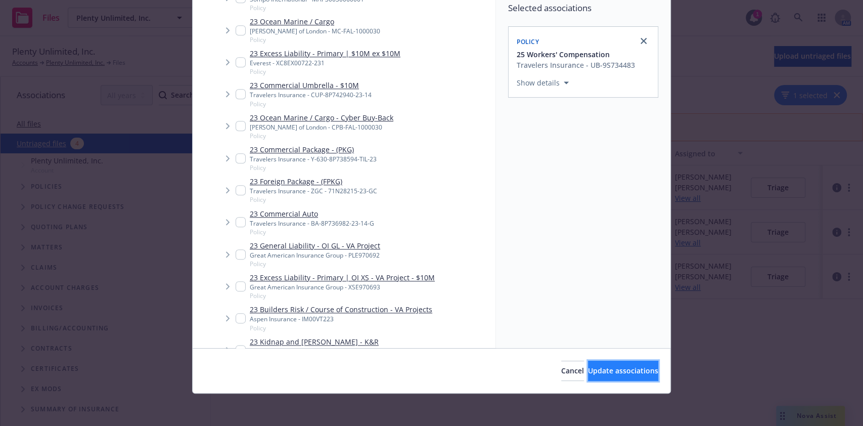
click at [615, 368] on span "Update associations" at bounding box center [623, 371] width 70 height 10
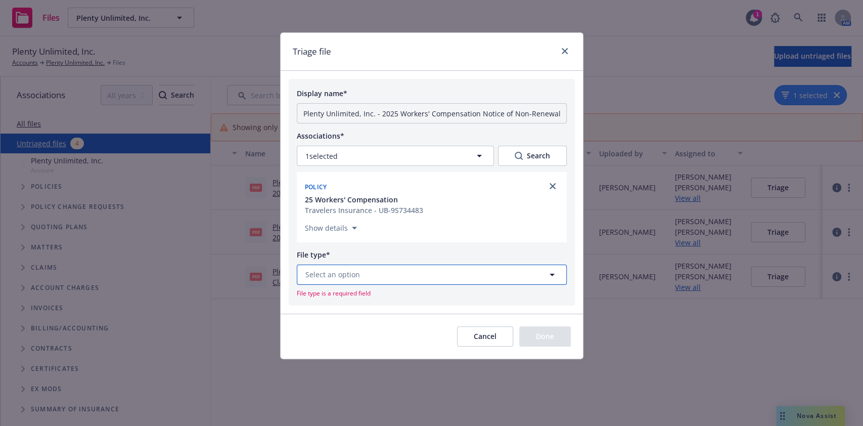
click at [366, 280] on button "Select an option" at bounding box center [432, 274] width 270 height 20
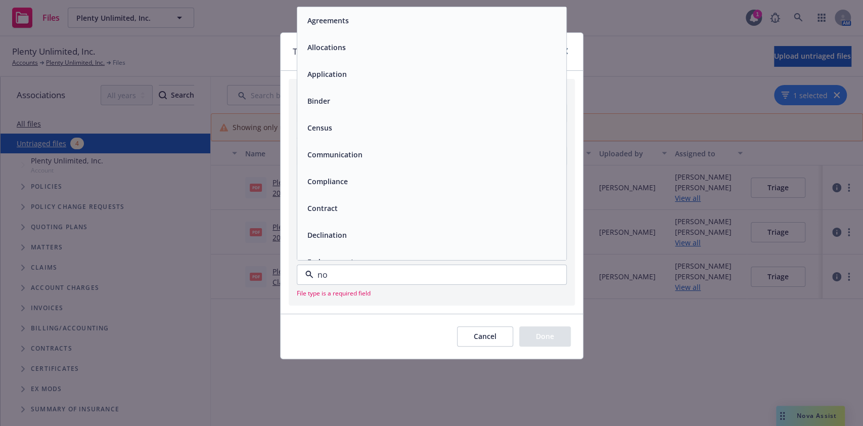
type input "non"
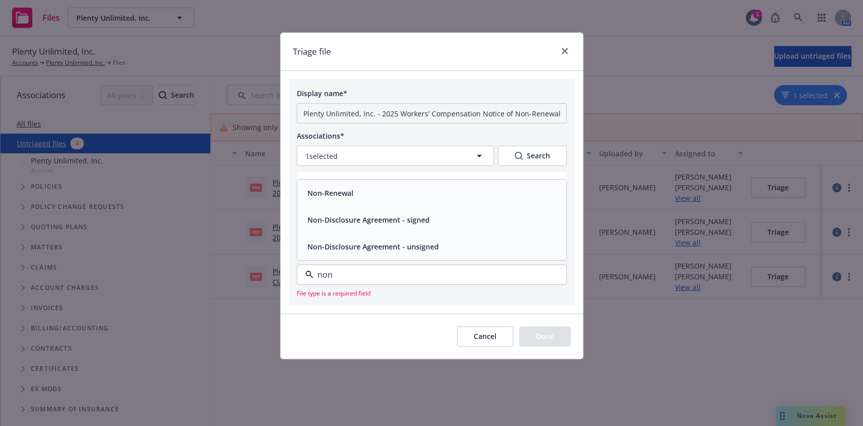
click at [334, 203] on div "Non-Renewal" at bounding box center [431, 193] width 269 height 27
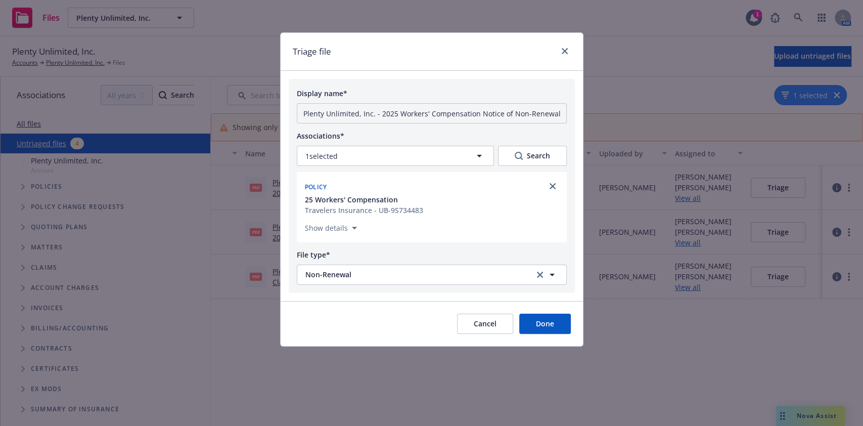
click at [549, 318] on button "Done" at bounding box center [545, 324] width 52 height 20
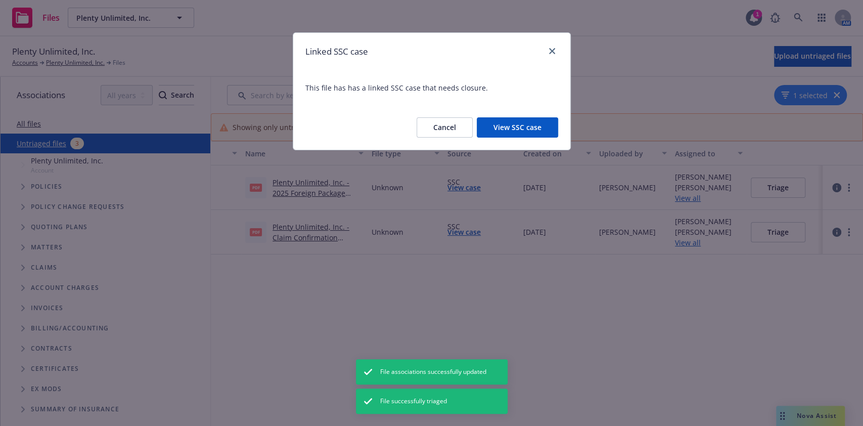
click at [538, 122] on button "View SSC case" at bounding box center [517, 127] width 81 height 20
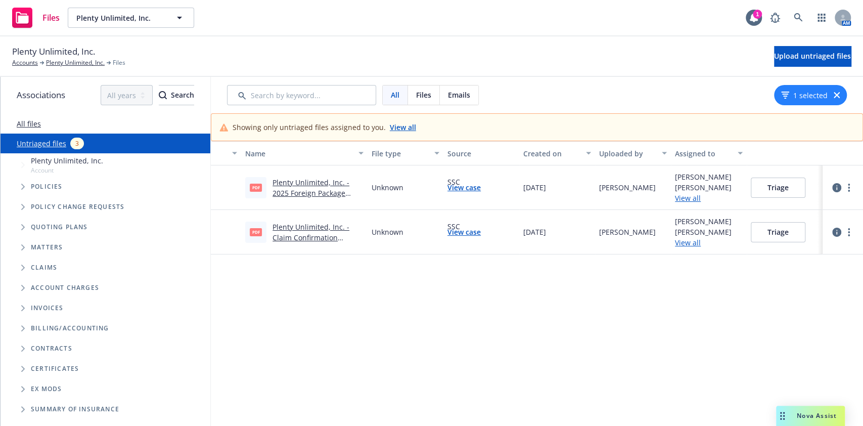
click at [291, 192] on link "Plenty Unlimited, Inc. - 2025 Foreign Package Notice of Cancellation eff 10-02-…" at bounding box center [315, 197] width 85 height 41
click at [765, 190] on button "Triage" at bounding box center [778, 187] width 55 height 20
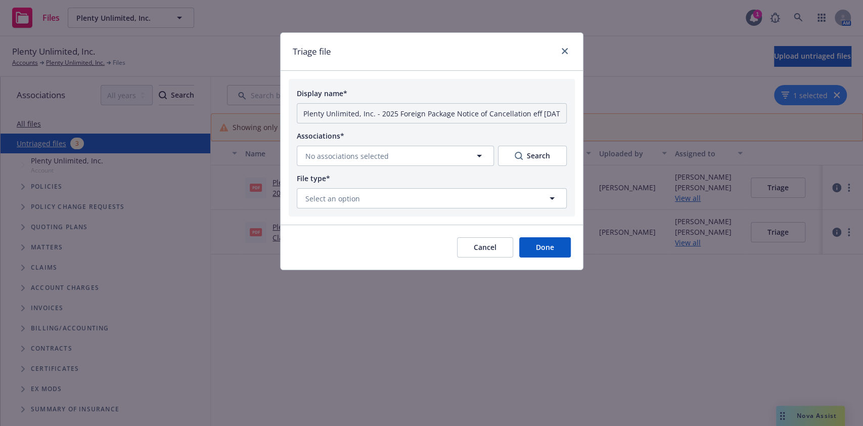
click at [390, 166] on div "Display name* Plenty Unlimited, Inc. - 2025 Foreign Package Notice of Cancellat…" at bounding box center [432, 148] width 286 height 138
click at [352, 154] on span "No associations selected" at bounding box center [346, 156] width 83 height 11
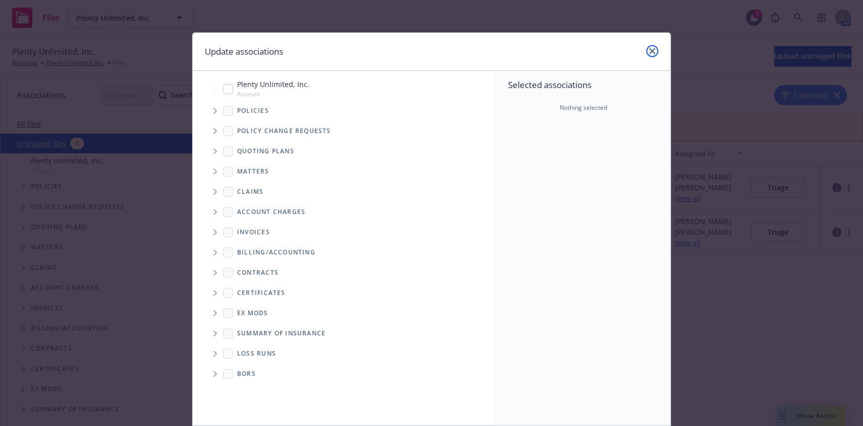
click at [649, 51] on icon "close" at bounding box center [652, 51] width 6 height 6
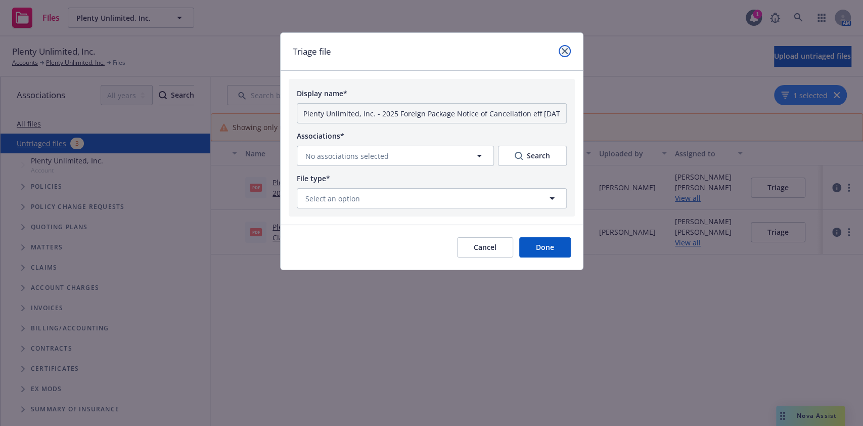
click at [559, 51] on link "close" at bounding box center [565, 51] width 12 height 12
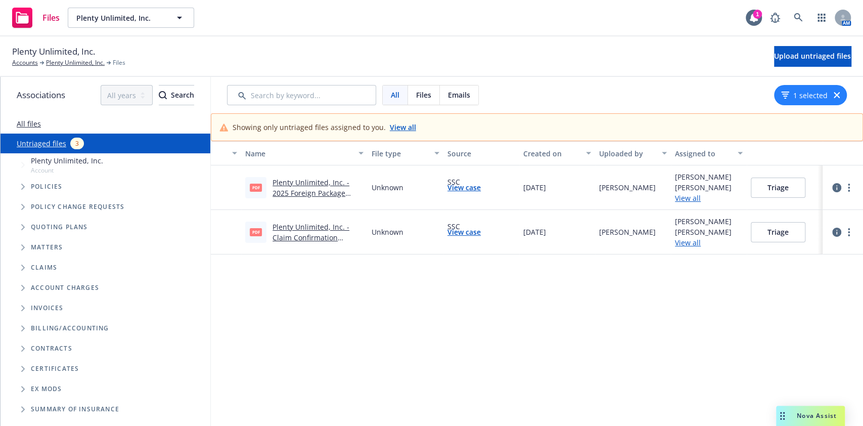
click at [309, 191] on link "Plenty Unlimited, Inc. - 2025 Foreign Package Notice of Cancellation eff 10-02-…" at bounding box center [315, 197] width 85 height 41
click at [843, 184] on link "more" at bounding box center [849, 188] width 12 height 12
click at [680, 300] on div "Name File type Source Created on Uploaded by Assigned to pdf Plenty Unlimited, …" at bounding box center [537, 297] width 652 height 313
click at [843, 193] on link "more" at bounding box center [849, 188] width 12 height 12
click at [796, 290] on link "Triage file" at bounding box center [800, 289] width 89 height 20
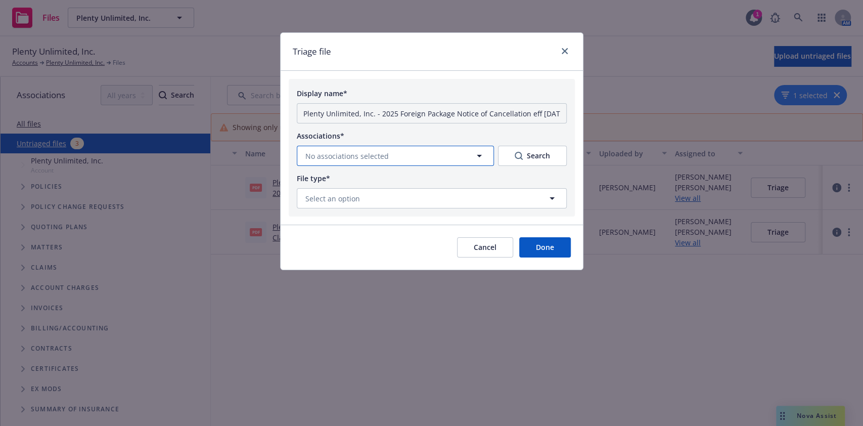
click at [461, 149] on button "No associations selected" at bounding box center [395, 156] width 197 height 20
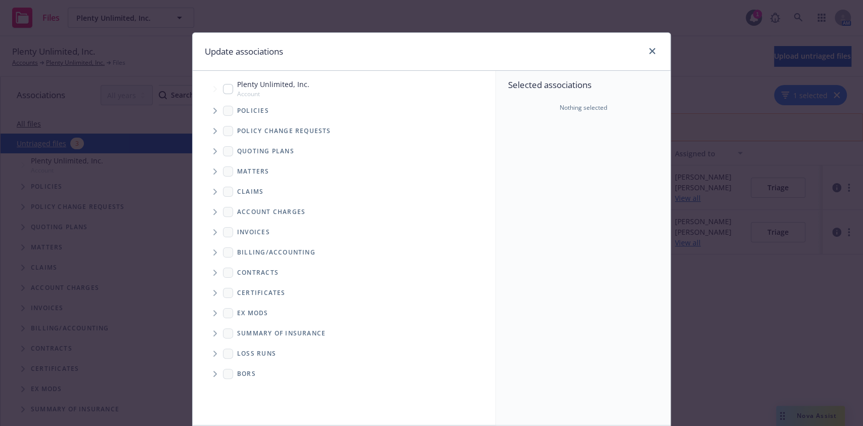
click at [213, 113] on icon "Tree Example" at bounding box center [215, 111] width 4 height 6
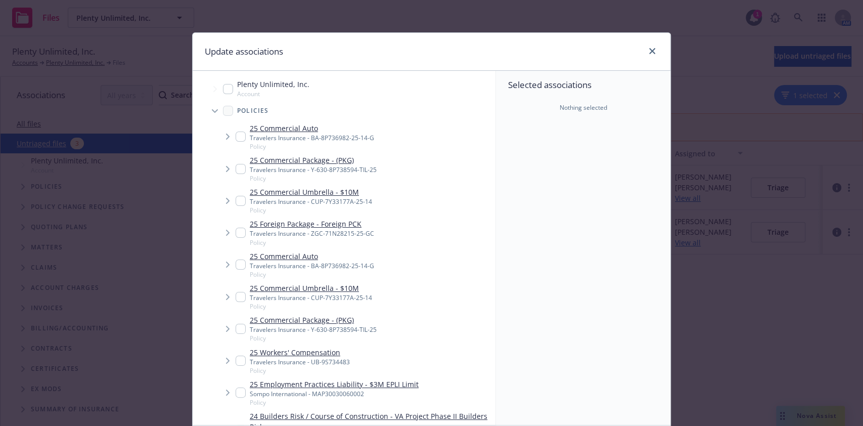
click at [536, 294] on div "Selected associations Nothing selected" at bounding box center [583, 248] width 174 height 354
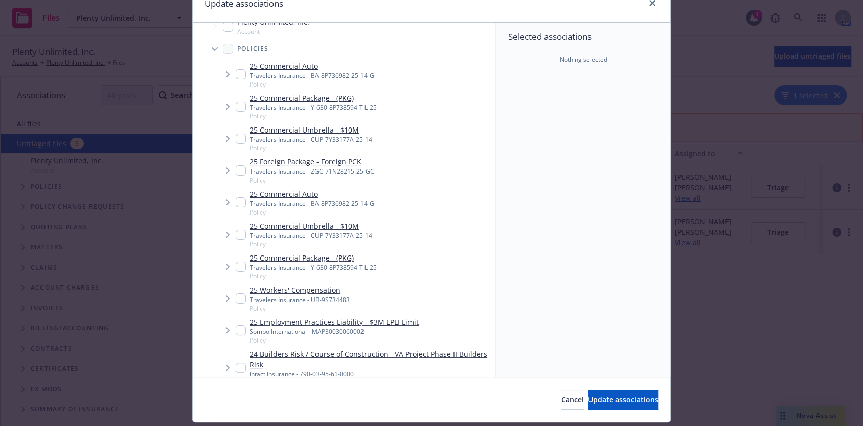
scroll to position [0, 0]
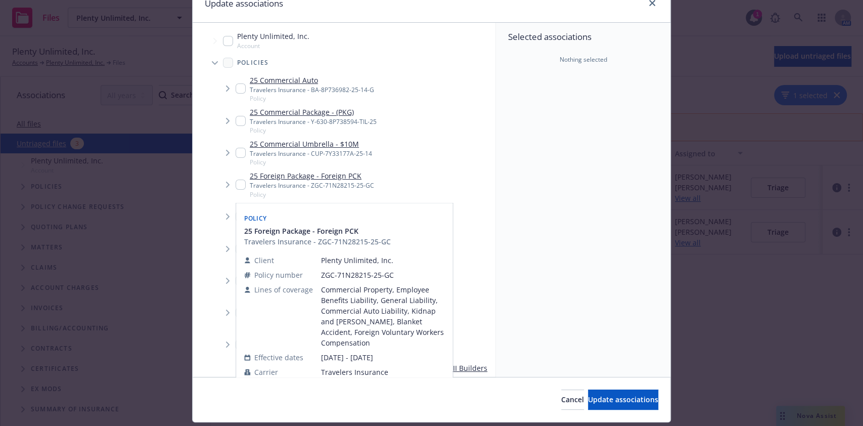
click at [236, 182] on input "Tree Example" at bounding box center [241, 185] width 10 height 10
checkbox input "true"
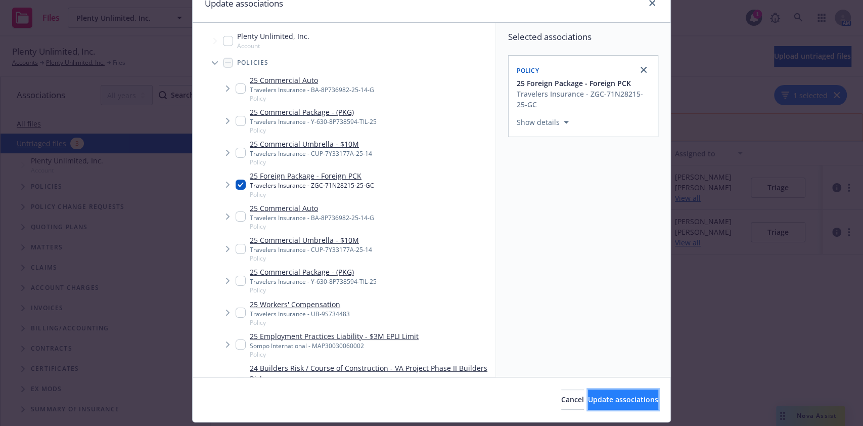
click at [604, 403] on span "Update associations" at bounding box center [623, 399] width 70 height 10
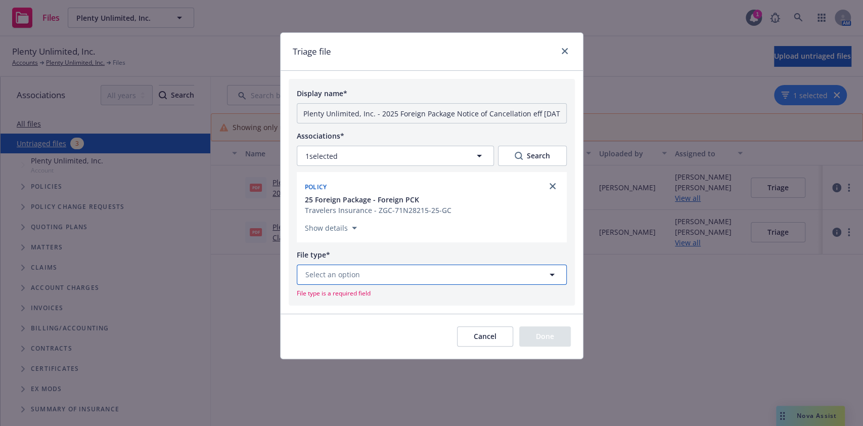
click at [421, 280] on button "Select an option" at bounding box center [432, 274] width 270 height 20
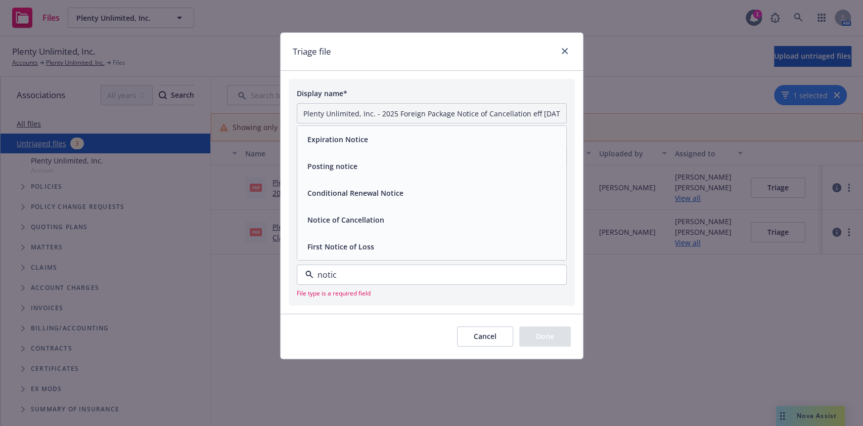
type input "notice"
click at [390, 224] on div "Notice of Cancellation" at bounding box center [431, 219] width 257 height 15
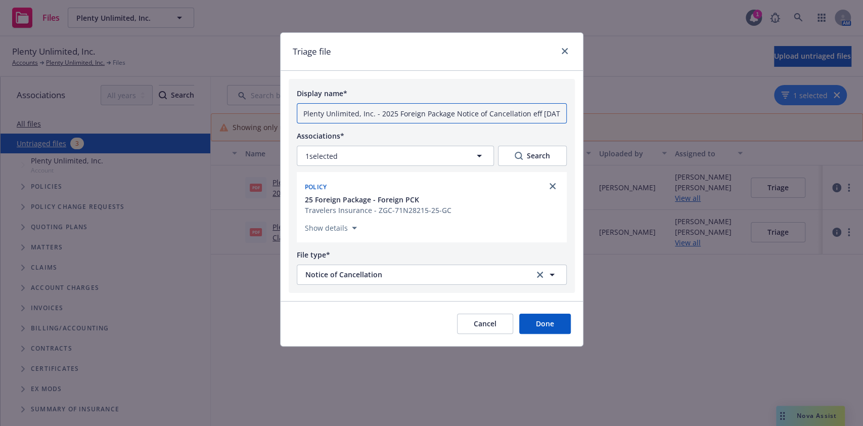
click at [378, 115] on input "Plenty Unlimited, Inc. - 2025 Foreign Package Notice of Cancellation eff 10-02-…" at bounding box center [432, 113] width 270 height 20
click at [303, 115] on input "Plenty Unlimited, Inc. - 2025 Foreign Package Notice of Cancellation eff 10-02-…" at bounding box center [432, 113] width 270 height 20
click at [436, 115] on input "2025 - 2026 Plenty Unlimited, Inc. - 2025 Foreign Package Notice of Cancellatio…" at bounding box center [432, 113] width 270 height 20
click at [469, 115] on input "2025 - 2026 Plenty Unlimited, Inc. Foreign Package Notice of Cancellation eff 1…" at bounding box center [432, 113] width 270 height 20
click at [464, 117] on input "2025 - 2026 Plenty Unlimited, Inc. Foreign Package - Notice of Cancellation eff…" at bounding box center [432, 113] width 270 height 20
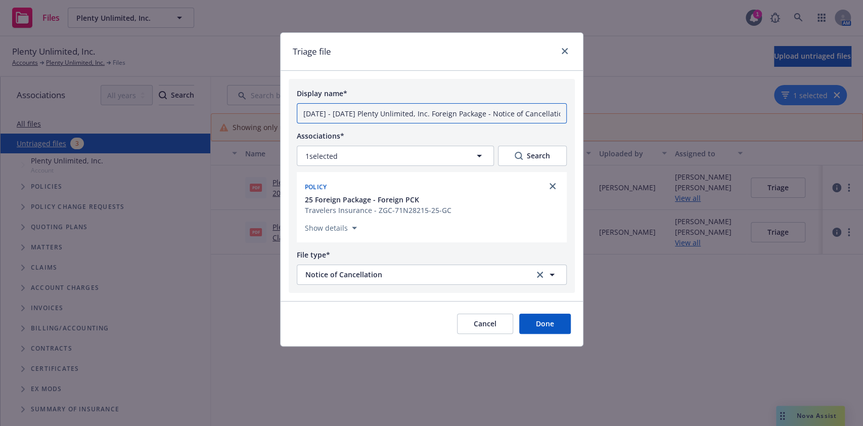
click at [466, 117] on input "2025 - 2026 Plenty Unlimited, Inc. Foreign Package - Notice of Cancellation eff…" at bounding box center [432, 113] width 270 height 20
click at [500, 114] on input "2025 - 2026 Plenty Unlimited, Inc. FPKG - Notice of Cancellation eff 10-02-2025…" at bounding box center [432, 113] width 270 height 20
click at [519, 115] on input "2025 - 2026 Plenty Unlimited, Inc. FPKG - Notice of Cancellation eff 10-02-2025…" at bounding box center [432, 113] width 270 height 20
click at [518, 116] on input "2025 - 2026 Plenty Unlimited, Inc. FPKG - Notice of Cancellation eff. 10-02-202…" at bounding box center [432, 113] width 270 height 20
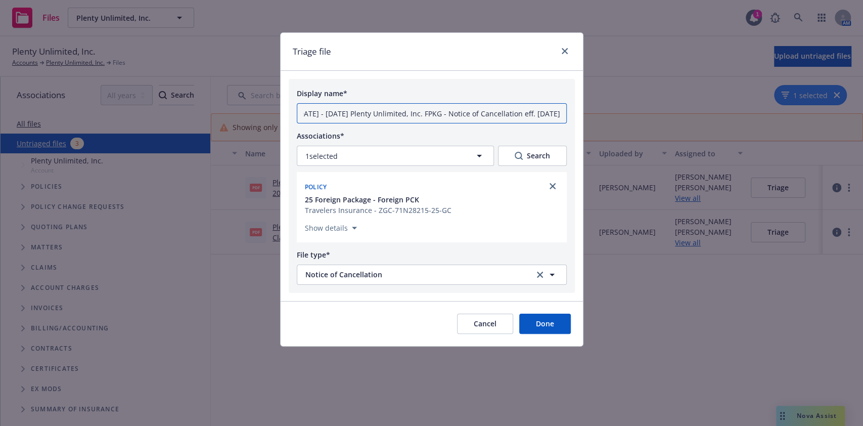
scroll to position [0, 3]
type input "2025 - 2026 Plenty Unlimited, Inc. FPKG - Notice of Cancellation eff. 10.2.25 .…"
click at [542, 320] on button "Done" at bounding box center [545, 324] width 52 height 20
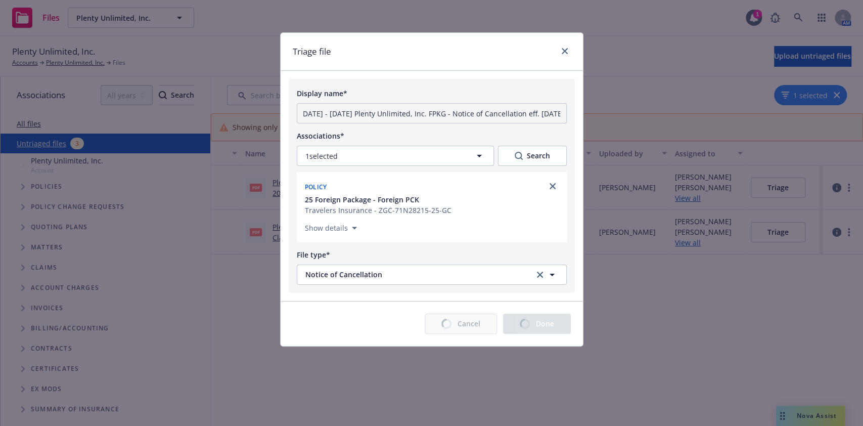
scroll to position [0, 0]
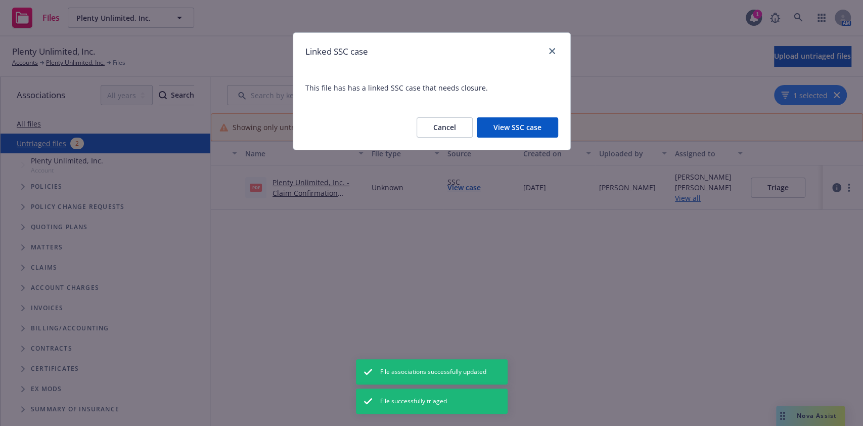
click at [504, 127] on button "View SSC case" at bounding box center [517, 127] width 81 height 20
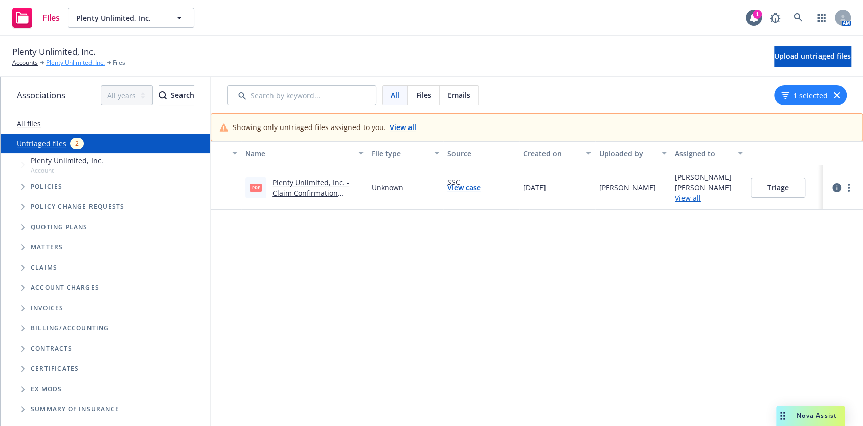
click at [62, 59] on link "Plenty Unlimited, Inc." at bounding box center [75, 62] width 59 height 9
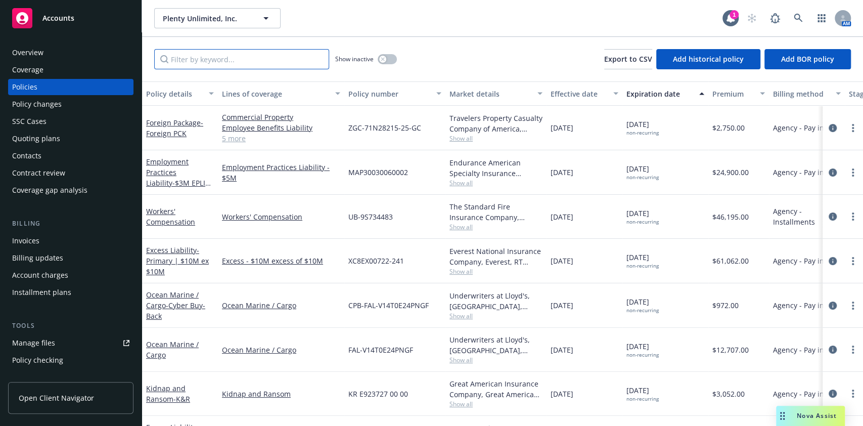
click at [218, 60] on input "Filter by keyword..." at bounding box center [241, 59] width 175 height 20
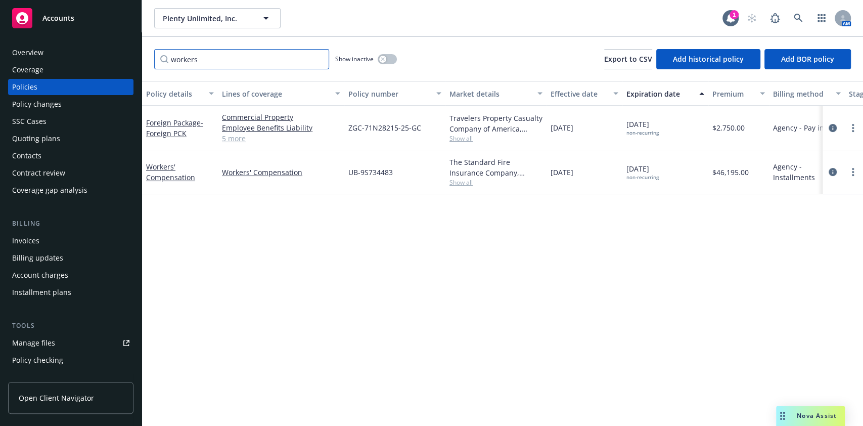
type input "workers"
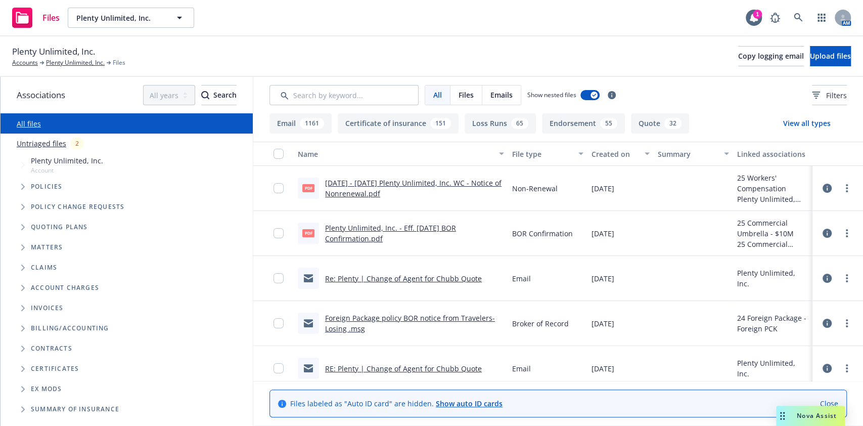
click at [24, 187] on icon "Tree Example" at bounding box center [23, 187] width 4 height 6
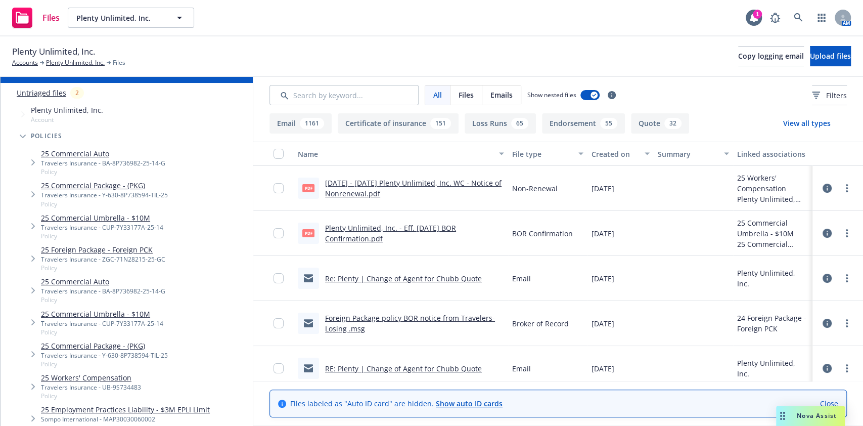
scroll to position [149, 0]
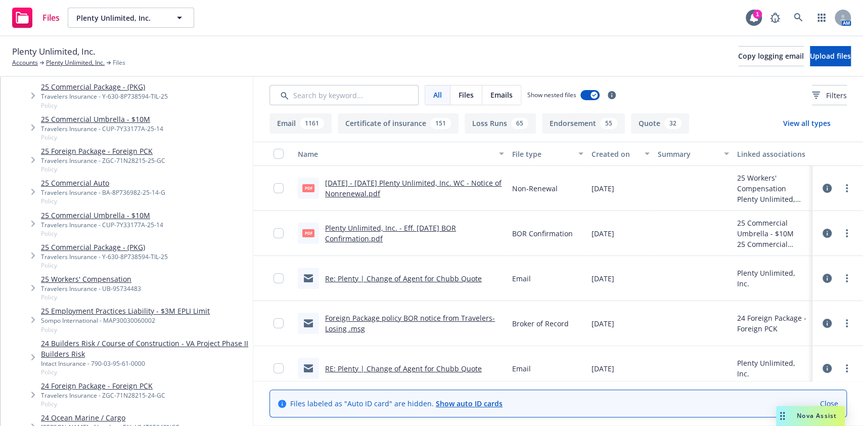
click at [101, 278] on link "25 Workers' Compensation" at bounding box center [91, 279] width 100 height 11
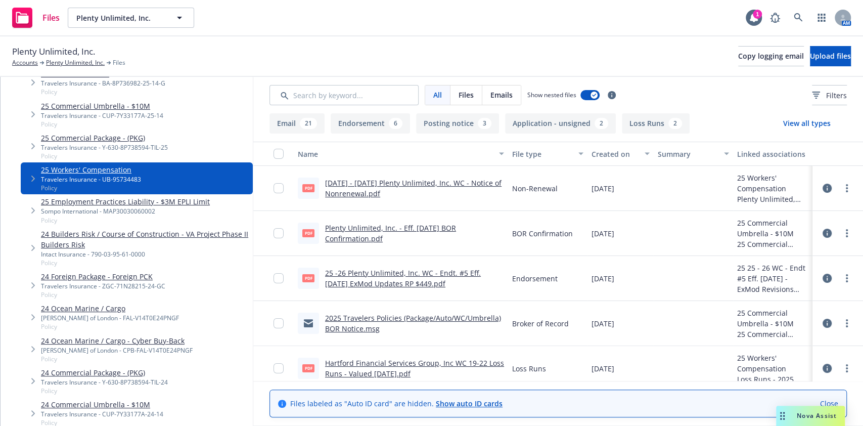
scroll to position [388, 0]
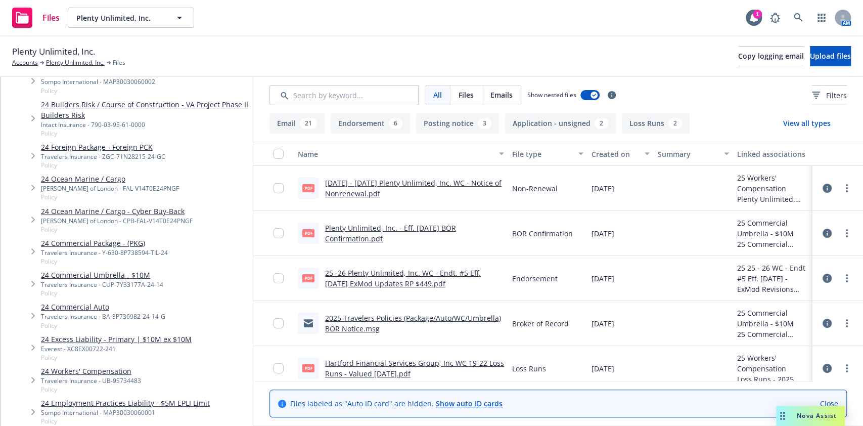
click at [86, 371] on link "24 Workers' Compensation" at bounding box center [91, 371] width 100 height 11
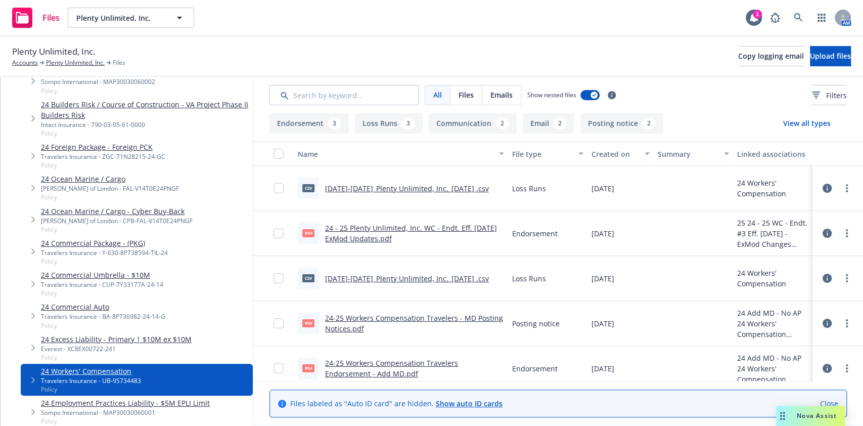
click at [364, 231] on link "24 - 25 Plenty Unlimited, Inc. WC - Endt. Eff. [DATE] ExMod Updates.pdf" at bounding box center [411, 233] width 172 height 20
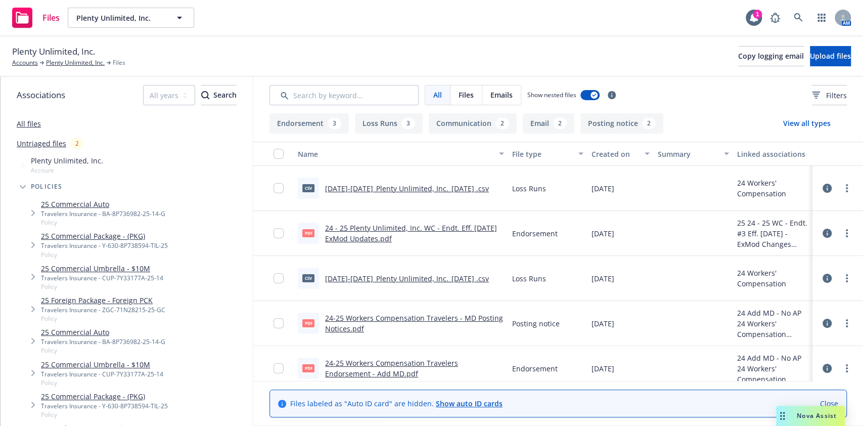
click at [32, 128] on link "All files" at bounding box center [29, 124] width 24 height 10
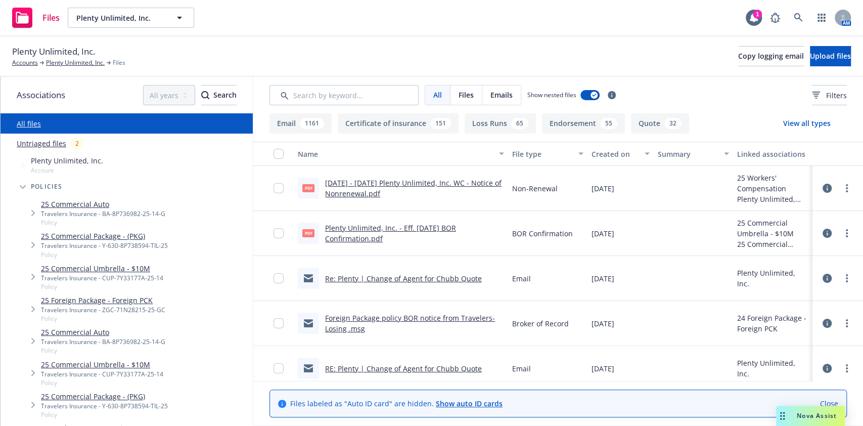
click at [562, 120] on button "Endorsement 55" at bounding box center [583, 123] width 83 height 20
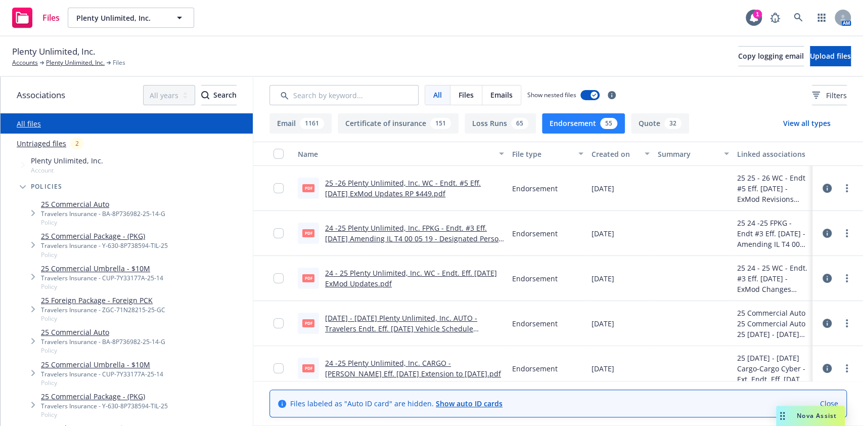
click at [578, 130] on button "Endorsement 55" at bounding box center [583, 123] width 83 height 20
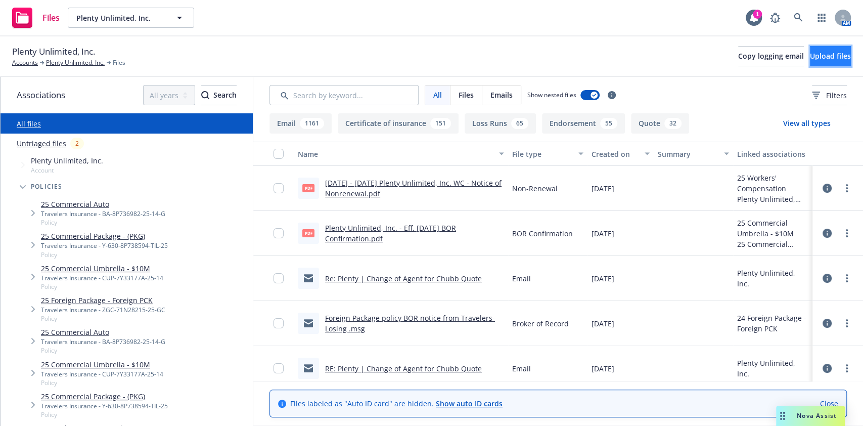
click at [820, 47] on button "Upload files" at bounding box center [830, 56] width 41 height 20
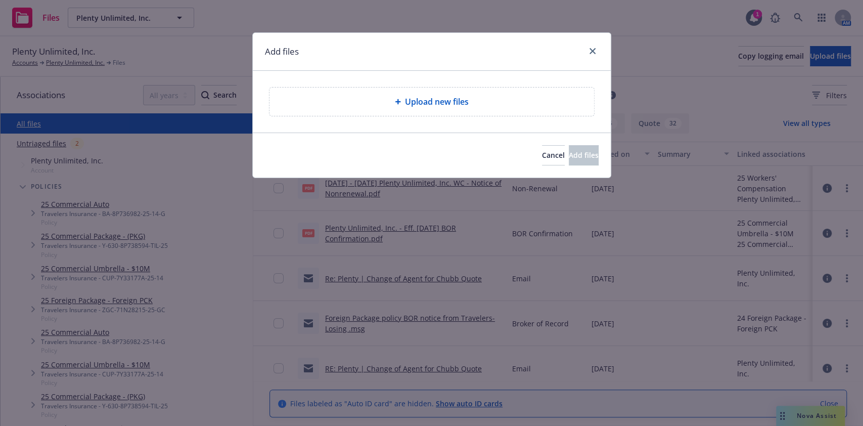
click at [347, 111] on div "Upload new files" at bounding box center [432, 101] width 325 height 28
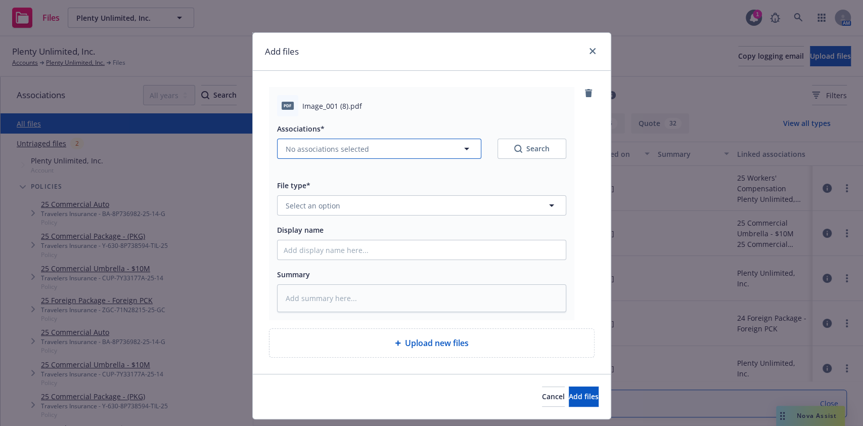
click at [351, 150] on span "No associations selected" at bounding box center [327, 149] width 83 height 11
type textarea "x"
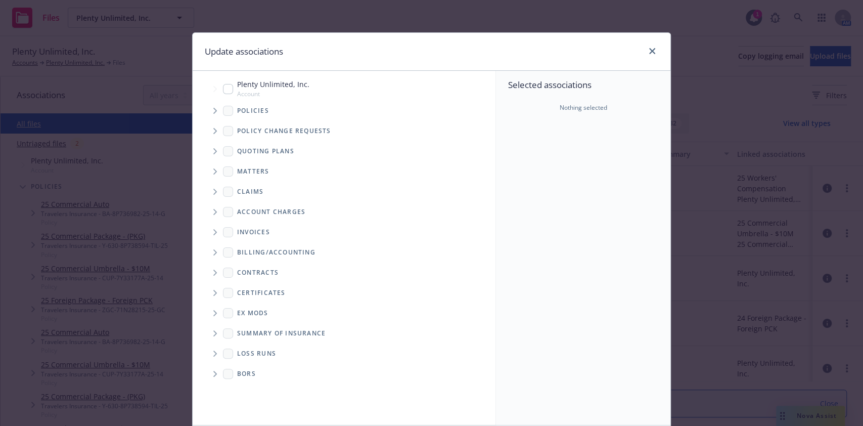
click at [212, 108] on span "Tree Example" at bounding box center [215, 111] width 16 height 16
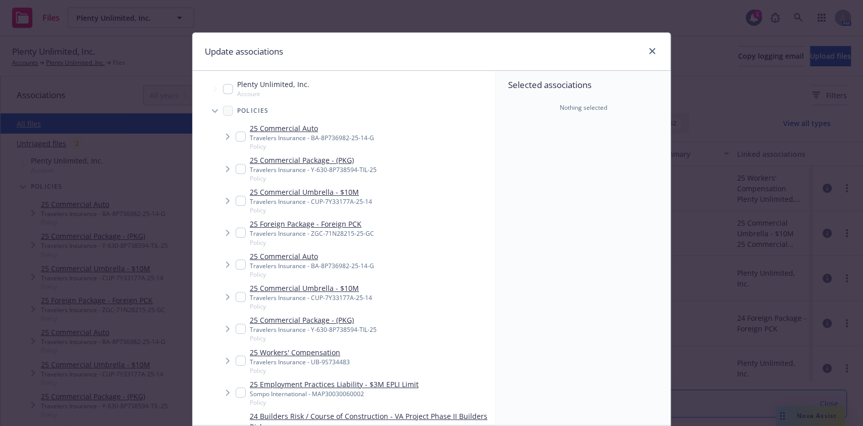
click at [225, 88] on input "Tree Example" at bounding box center [228, 89] width 10 height 10
checkbox input "true"
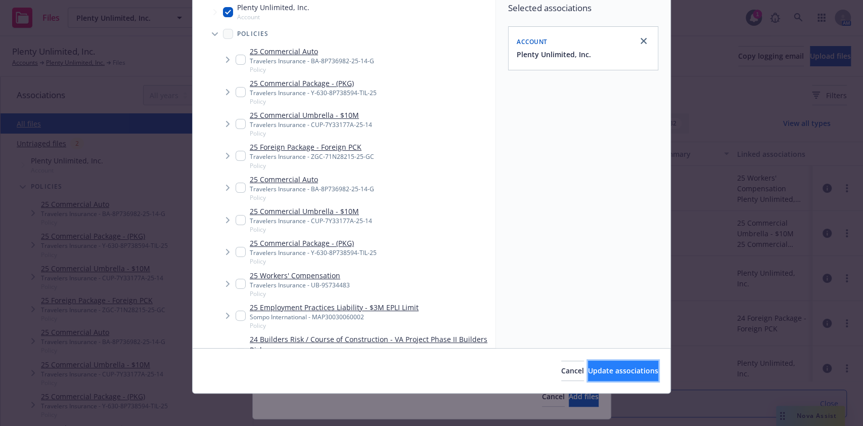
click at [588, 370] on span "Update associations" at bounding box center [623, 371] width 70 height 10
type textarea "x"
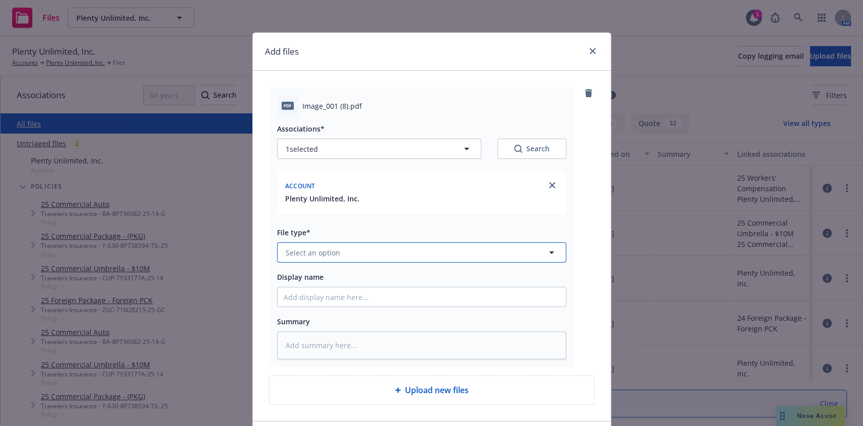
click at [336, 253] on button "Select an option" at bounding box center [421, 252] width 289 height 20
type input "claim"
click at [291, 278] on span "Claim" at bounding box center [297, 280] width 19 height 11
type textarea "x"
click at [296, 294] on input "Display name" at bounding box center [422, 296] width 288 height 19
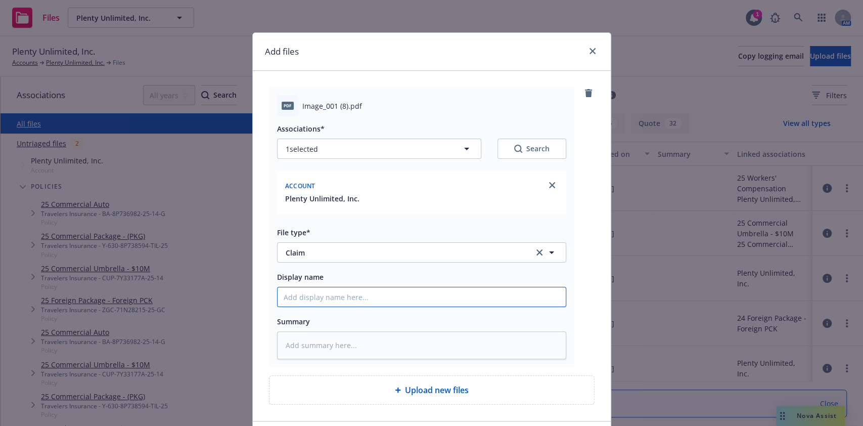
type input "2"
type textarea "x"
type input "20"
type textarea "x"
type input "2"
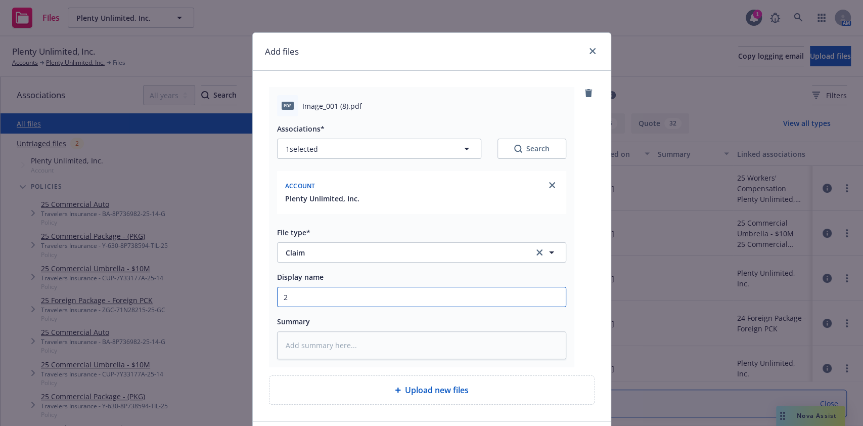
type textarea "x"
type input "Pl"
type textarea "x"
type input "Ple"
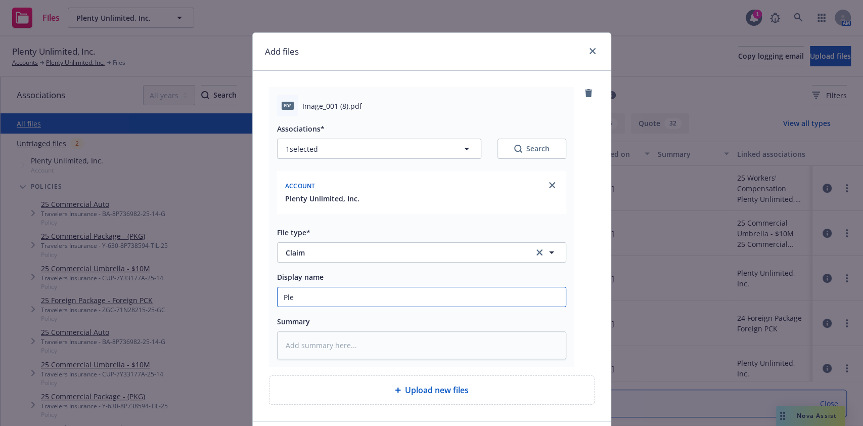
type textarea "x"
type input "Plen"
type textarea "x"
type input "Pleny"
type textarea "x"
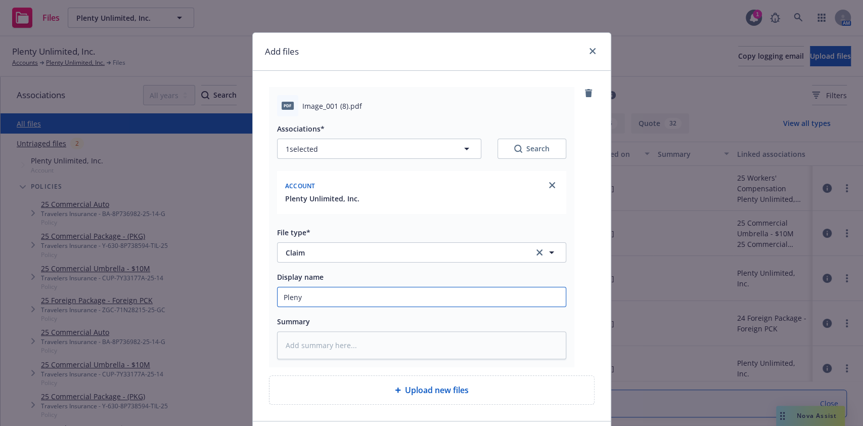
type input "Pleny"
type textarea "x"
type input "Pleny U"
type textarea "x"
type input "Pleny"
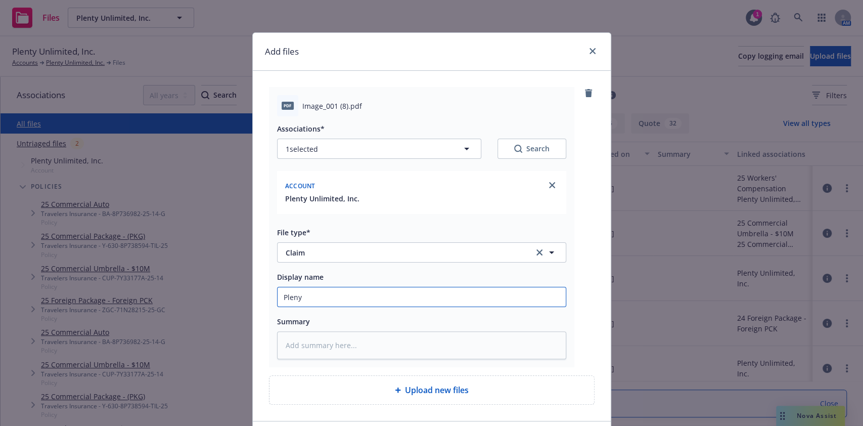
type textarea "x"
type input "Pleny"
type textarea "x"
type input "Plen"
type textarea "x"
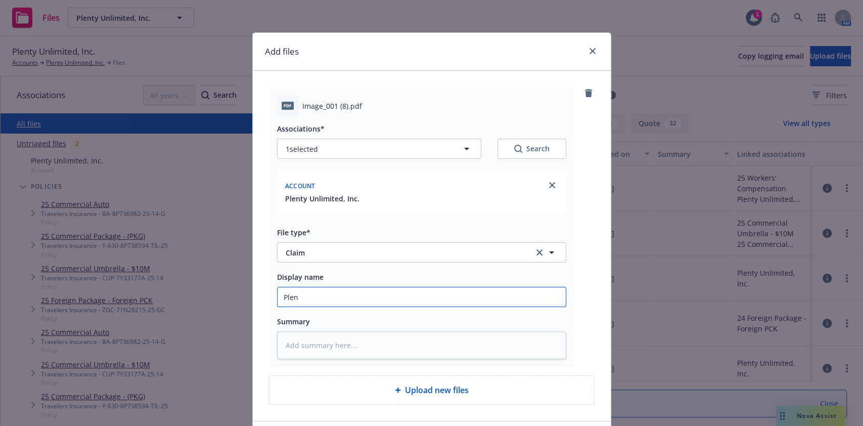
type input "Plent"
type textarea "x"
type input "Plenty"
type textarea "x"
type input "Plenty"
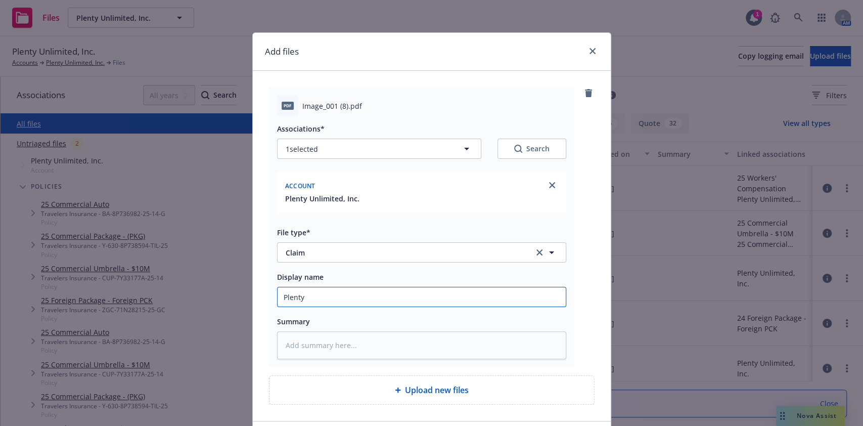
type textarea "x"
type input "Plenty Un"
type textarea "x"
type input "Plenty Unl"
type textarea "x"
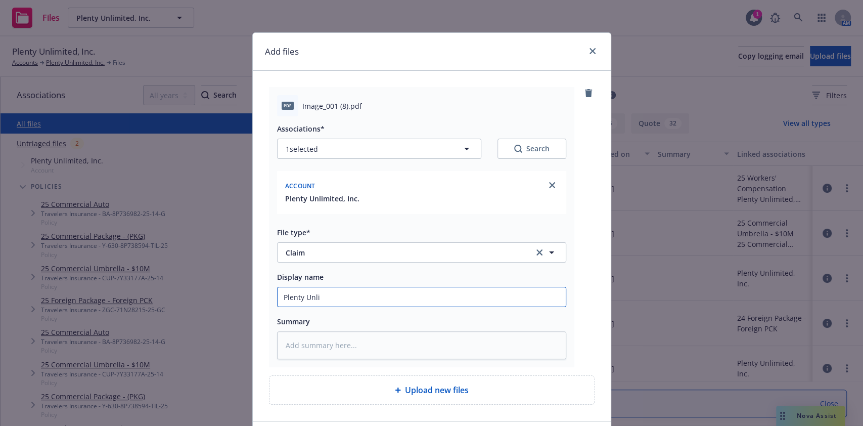
type input "Plenty Unlim"
type textarea "x"
type input "Plenty Unlimi"
type textarea "x"
type input "Plenty Unlimit"
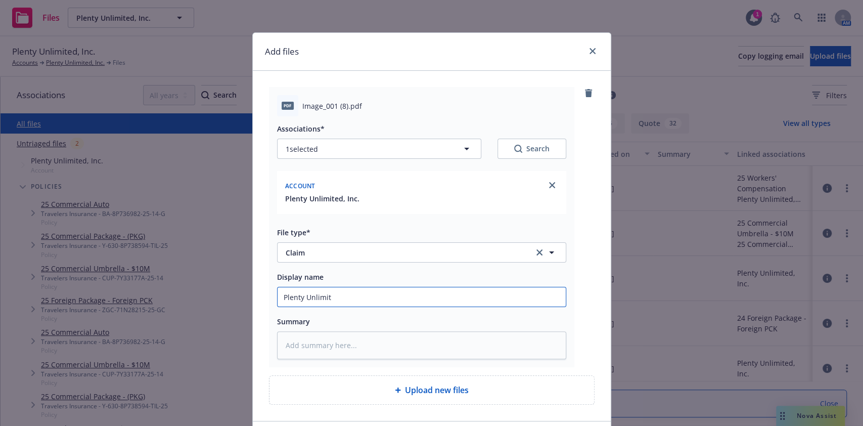
type textarea "x"
type input "Plenty Unlimite"
type textarea "x"
type input "Plenty Unlimited"
type textarea "x"
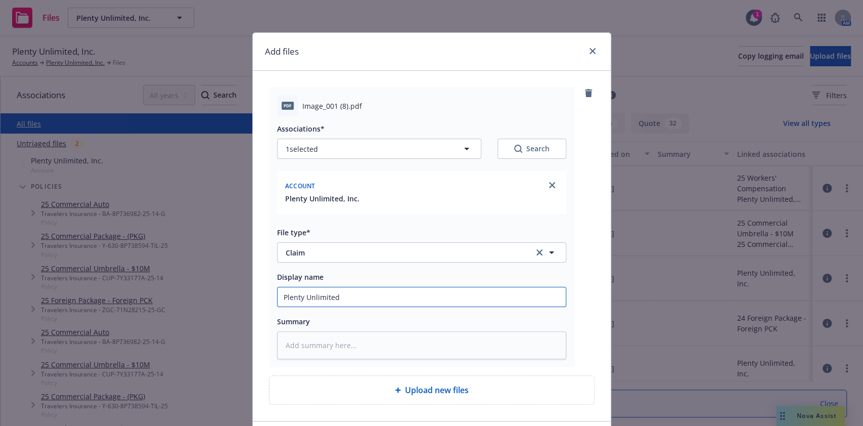
type input "Plenty Unlimited,"
type textarea "x"
type input "Plenty Unlimited,"
type textarea "x"
type input "Plenty Unlimited, I"
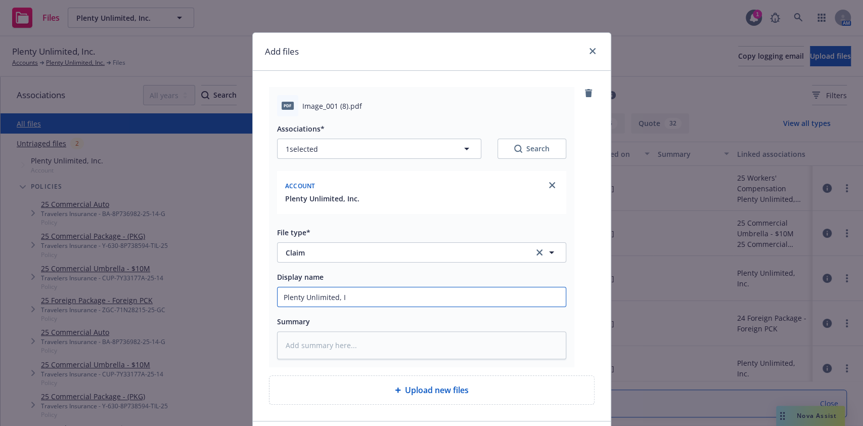
type textarea "x"
type input "Plenty Unlimited, In"
type textarea "x"
type input "Plenty Unlimited, Inc"
type textarea "x"
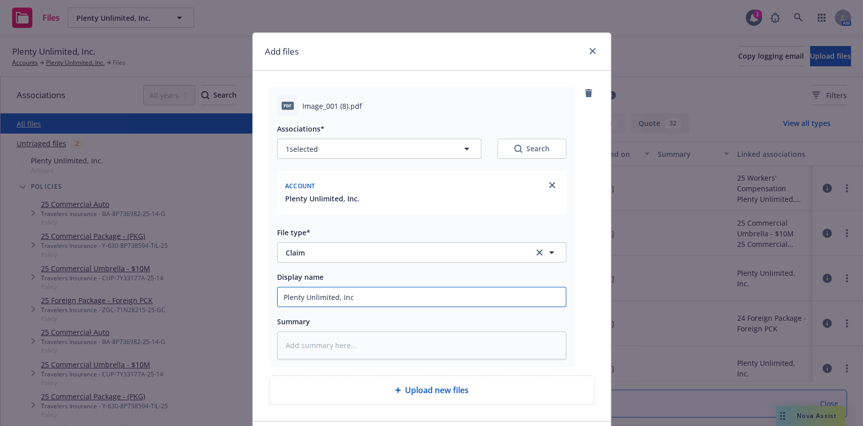
type input "Plenty Unlimited, Inc."
type textarea "x"
type input "Plenty Unlimited, Inc."
type textarea "x"
type input "Plenty Unlimited, Inc. C"
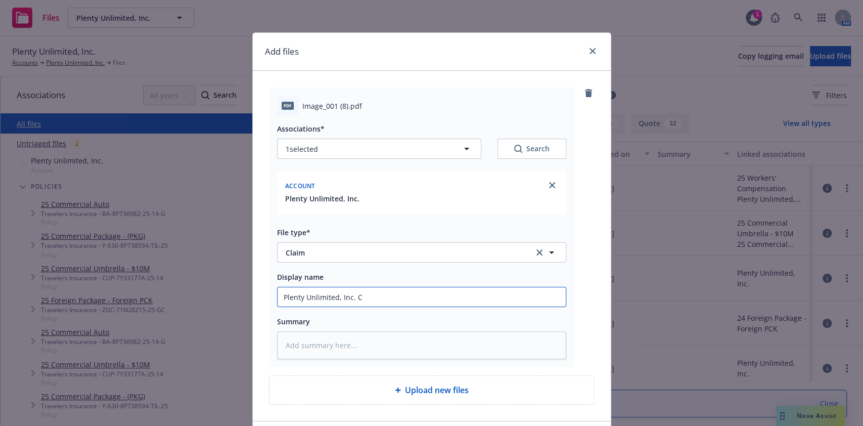
type textarea "x"
type input "Plenty Unlimited, Inc. Cl"
type textarea "x"
type input "Plenty Unlimited, Inc. Cla"
type textarea "x"
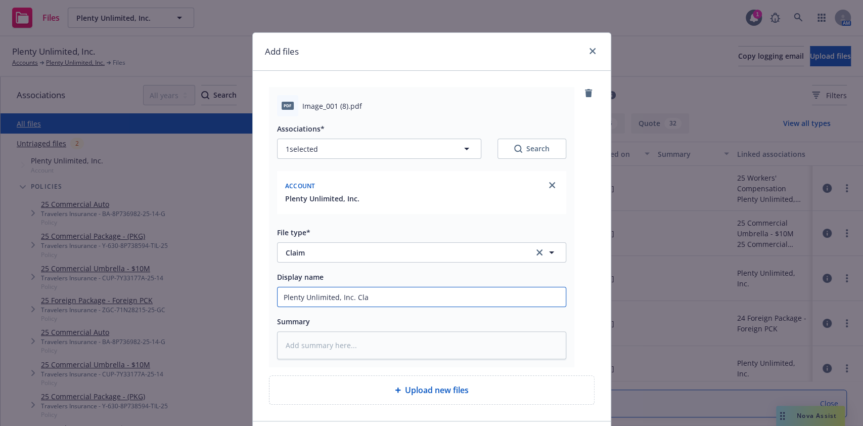
type input "Plenty Unlimited, Inc. [GEOGRAPHIC_DATA]"
type textarea "x"
type input "Plenty Unlimited, Inc. Claim"
type textarea "x"
type input "Plenty Unlimited, Inc. Claim No"
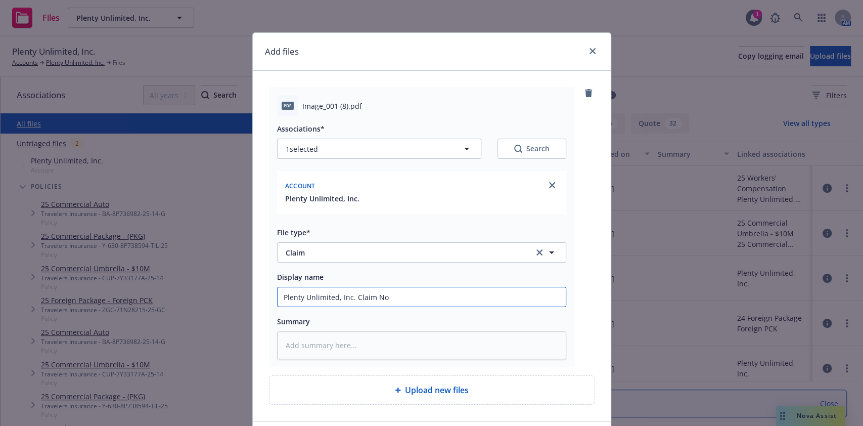
type textarea "x"
type input "Plenty Unlimited, Inc. Claim Not"
type textarea "x"
type input "Plenty Unlimited, Inc. Claim Noti"
type textarea "x"
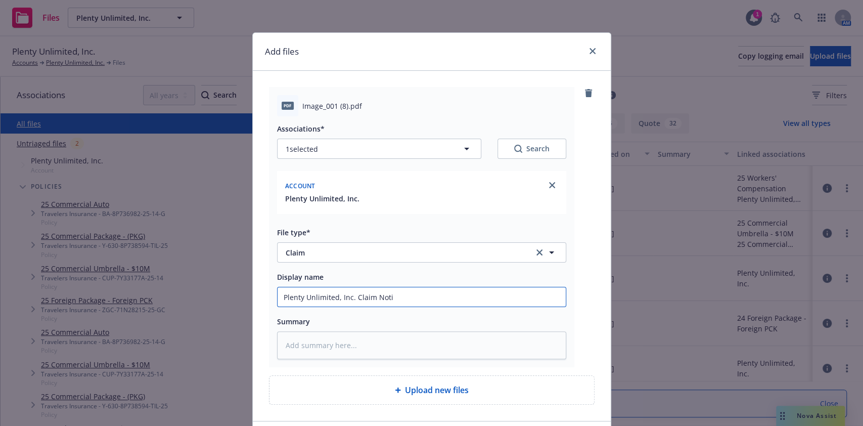
type input "Plenty Unlimited, Inc. Claim Notic"
type textarea "x"
type input "Plenty Unlimited, Inc. Claim Notice"
type textarea "x"
type input "Plenty Unlimited, Inc. Claim Notice -"
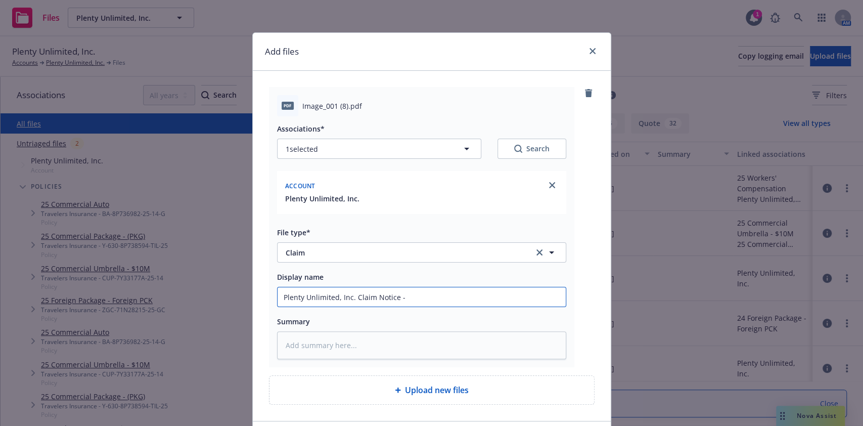
type textarea "x"
type input "Plenty Unlimited, Inc. Claim Notice -"
type textarea "x"
type input "Plenty Unlimited, Inc. Claim Notice - D"
type textarea "x"
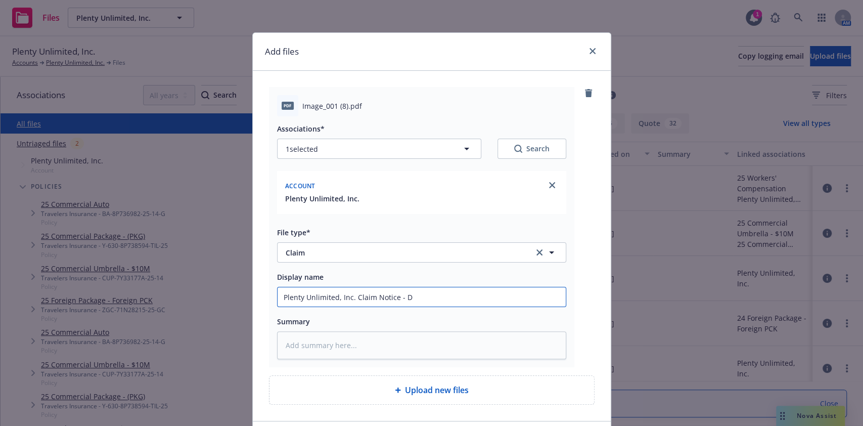
type input "Plenty Unlimited, Inc. Claim Notice - Da"
type textarea "x"
type input "Plenty Unlimited, Inc. Claim Notice - Date"
type textarea "x"
type input "Plenty Unlimited, Inc. Claim Notice - Dated"
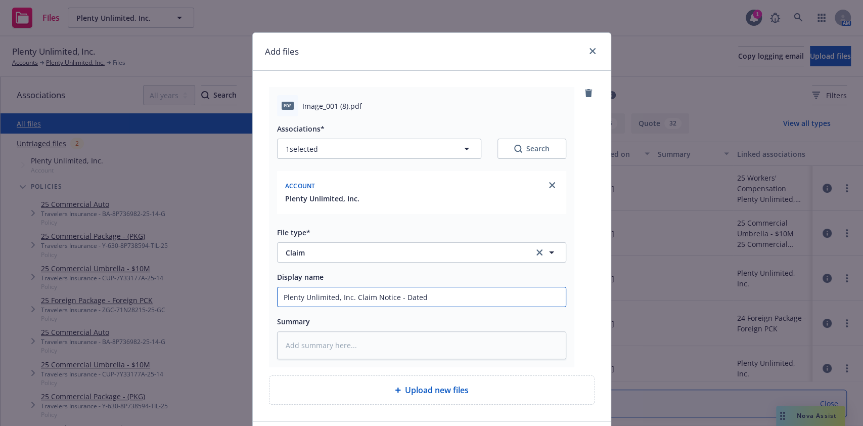
type textarea "x"
type input "Plenty Unlimited, Inc. Claim Notice - Dated"
type textarea "x"
type input "Plenty Unlimited, Inc. Claim Notice - Dated 8"
type textarea "x"
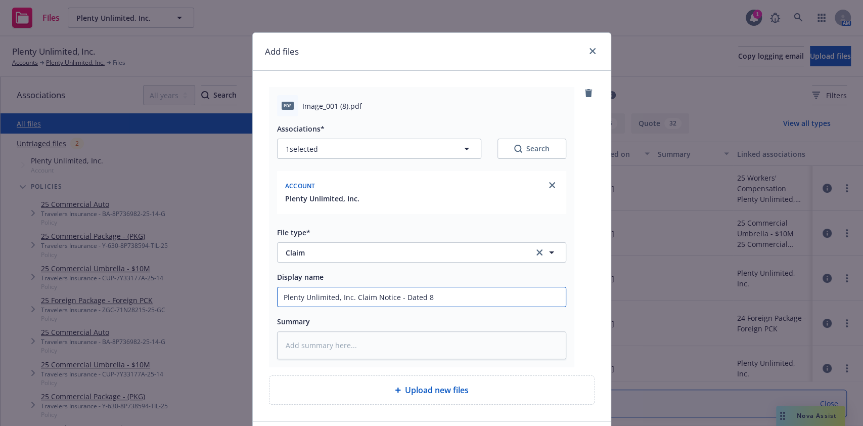
type input "Plenty Unlimited, Inc. Claim Notice - Dated 8."
type textarea "x"
type input "Plenty Unlimited, Inc. Claim Notice - Dated 8.2"
type textarea "x"
type input "Plenty Unlimited, Inc. Claim Notice - Dated 8.28"
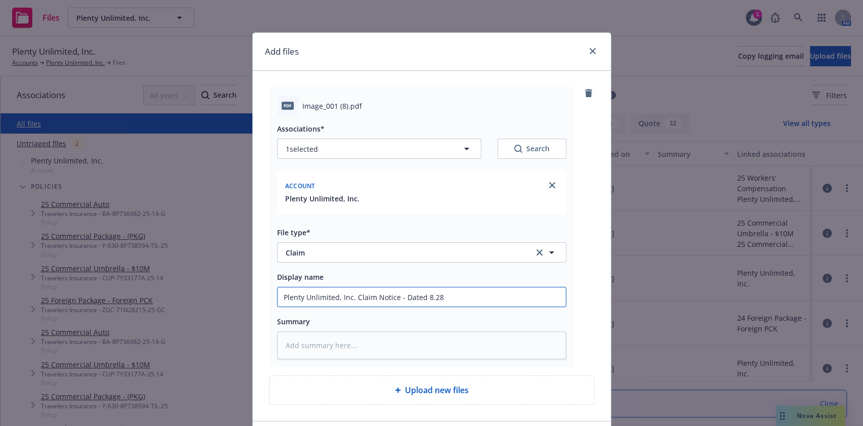
type textarea "x"
type input "Plenty Unlimited, Inc. Claim Notice - Dated 8.28."
type textarea "x"
type input "Plenty Unlimited, Inc. Claim Notice - Dated 8.28.2"
type textarea "x"
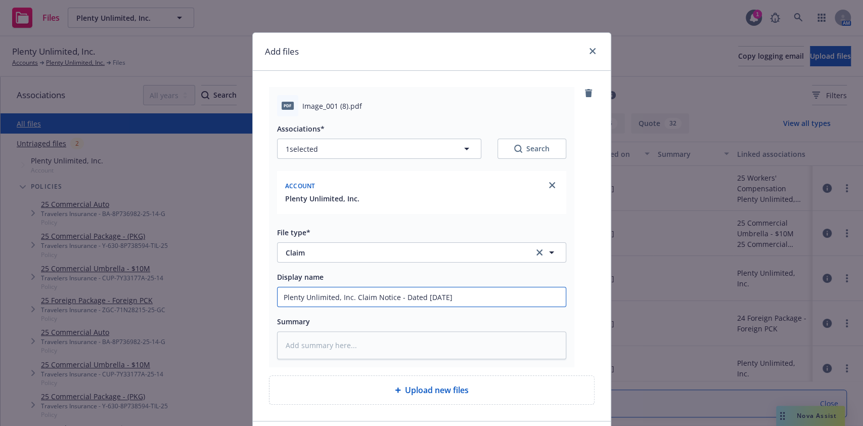
scroll to position [73, 0]
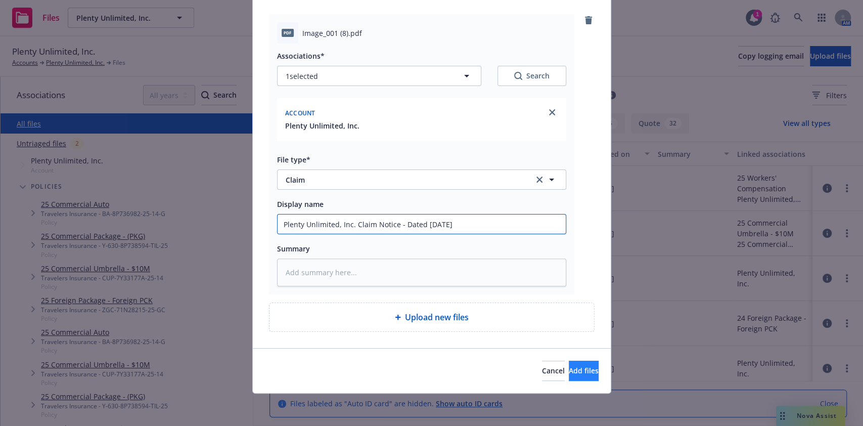
type input "Plenty Unlimited, Inc. Claim Notice - Dated [DATE]"
click at [571, 368] on span "Add files" at bounding box center [584, 371] width 30 height 10
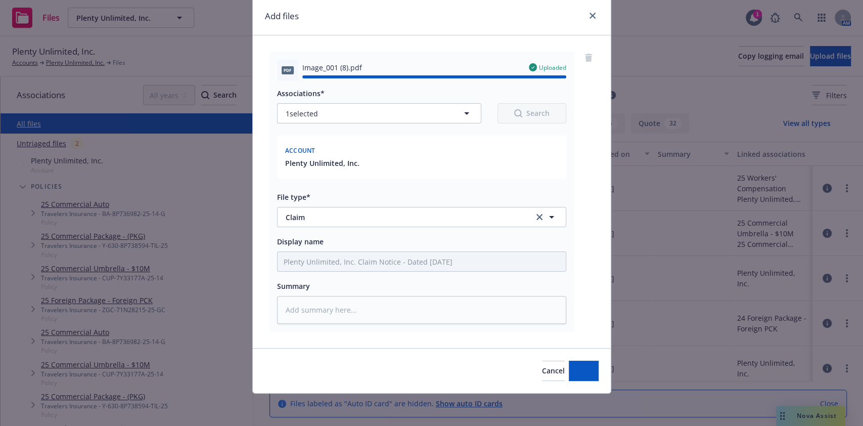
type textarea "x"
